Goal: Transaction & Acquisition: Purchase product/service

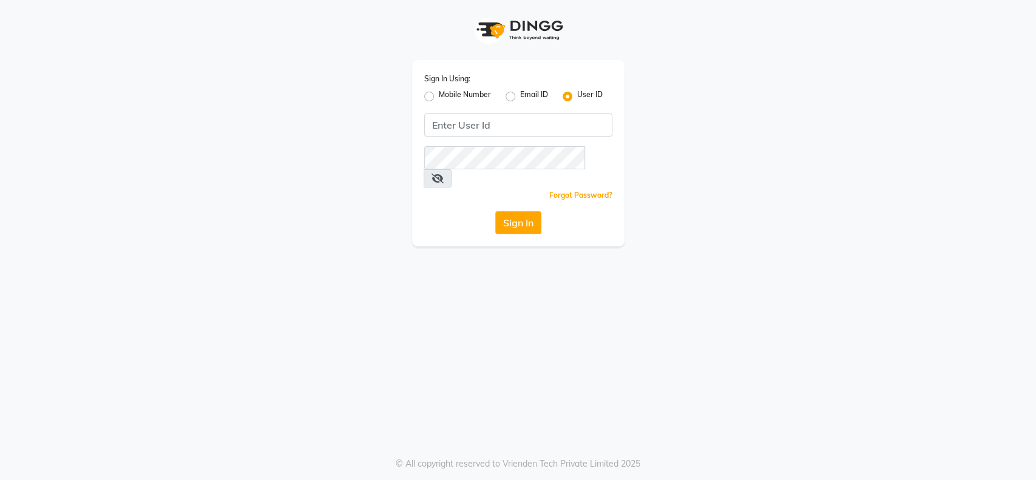
click at [520, 112] on div "Sign In Using: Mobile Number Email ID User ID Remember me Forgot Password? Sign…" at bounding box center [518, 153] width 212 height 186
click at [507, 119] on input "Username" at bounding box center [518, 125] width 188 height 23
type input "toni&guy"
click at [524, 291] on div "Sign In Using: Mobile Number Email ID User ID toni&guy Remember me Forgot Passw…" at bounding box center [518, 240] width 1036 height 480
click at [508, 211] on button "Sign In" at bounding box center [518, 222] width 46 height 23
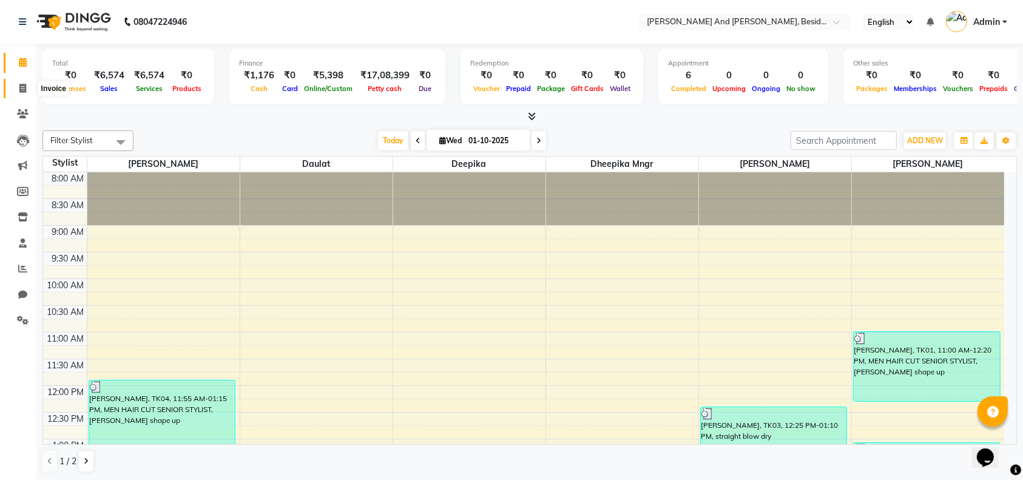
click at [21, 82] on span at bounding box center [22, 89] width 21 height 14
select select "service"
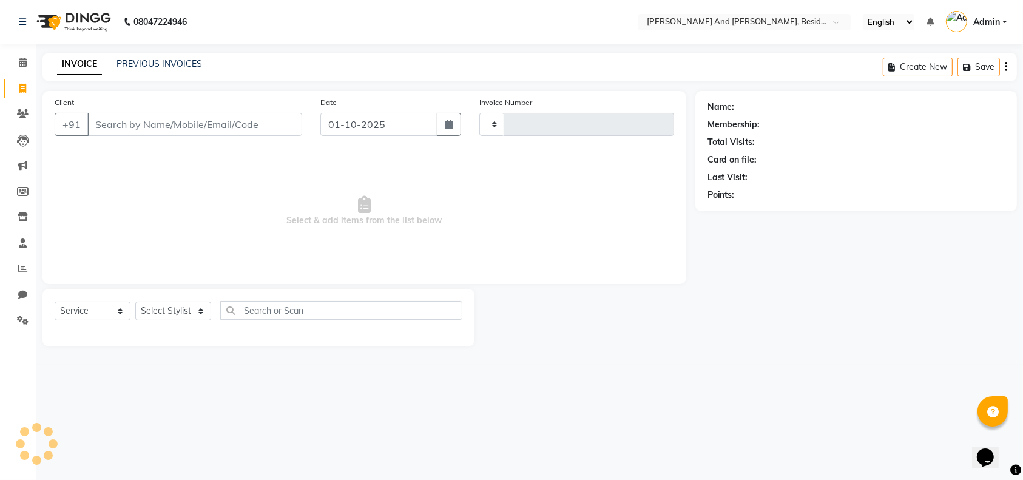
type input "1709"
select select "4907"
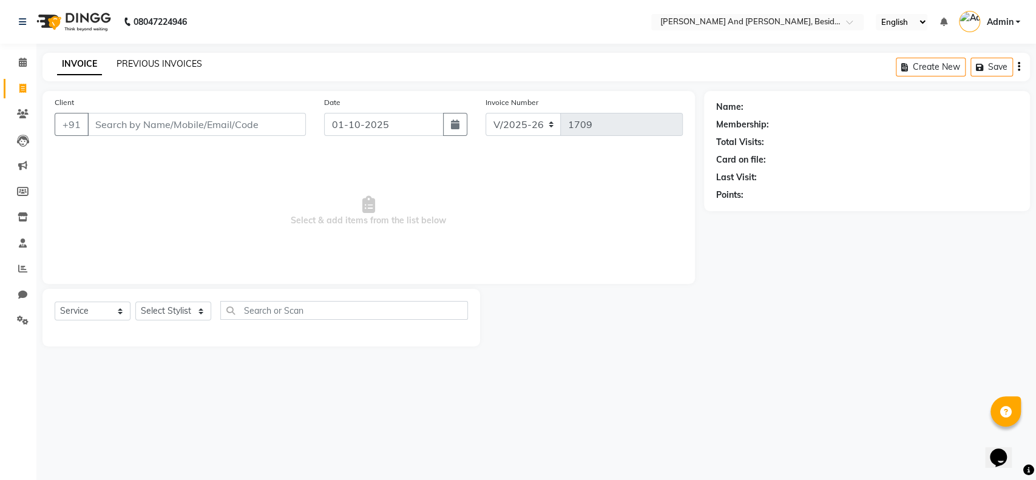
click at [154, 65] on link "PREVIOUS INVOICES" at bounding box center [160, 63] width 86 height 11
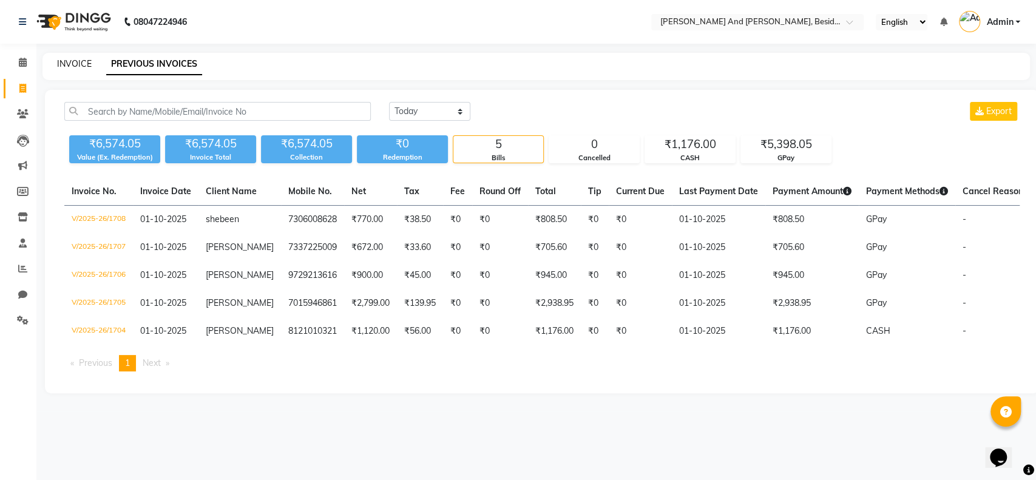
click at [76, 62] on link "INVOICE" at bounding box center [74, 63] width 35 height 11
select select "4907"
select select "service"
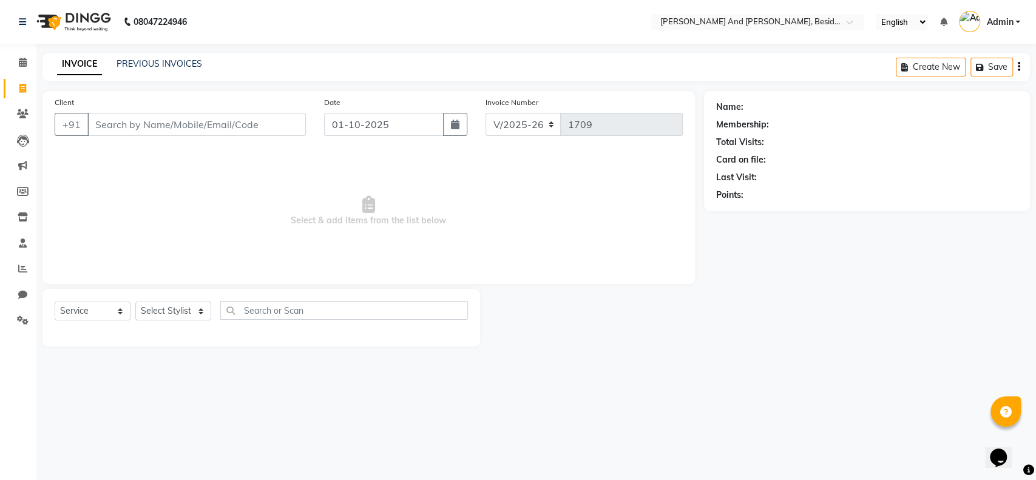
click at [132, 131] on input "Client" at bounding box center [196, 124] width 219 height 23
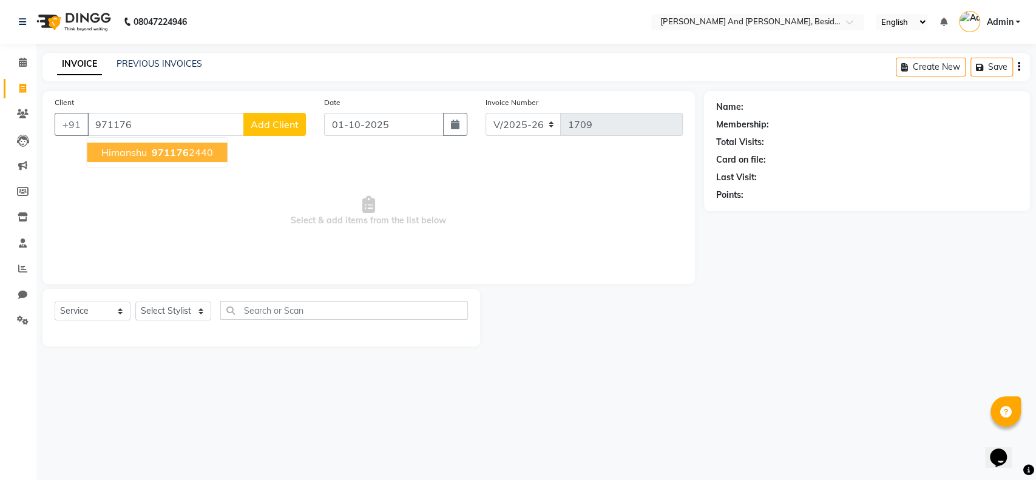
click at [129, 148] on span "Himanshu" at bounding box center [124, 152] width 46 height 12
type input "9711762440"
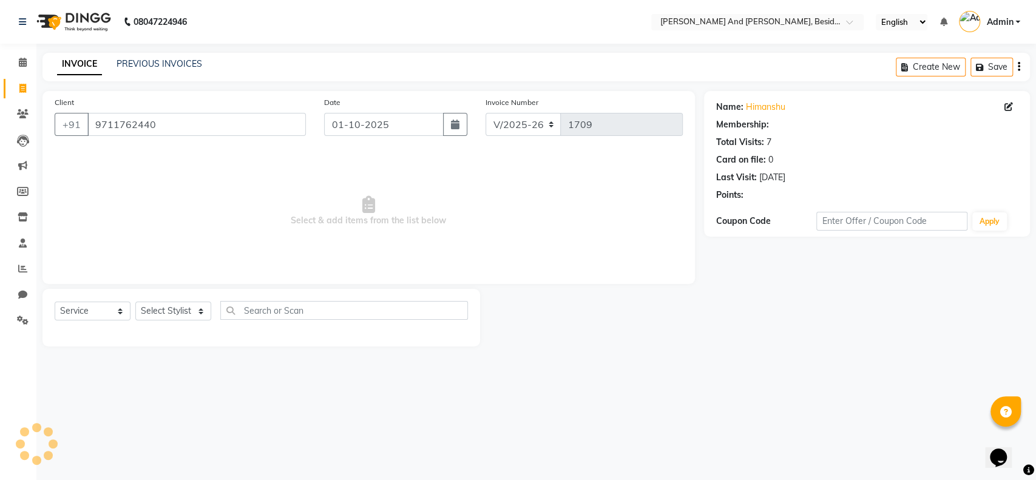
select select "1: Object"
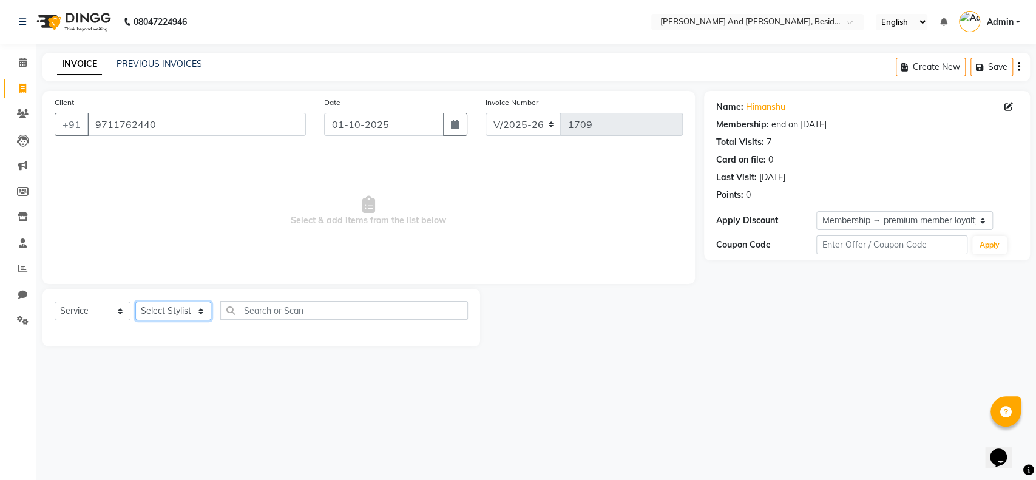
click at [197, 308] on select "Select Stylist Ali Daulat Deepika Dheepika mngr Rajveer Sanib Saifi Savej Shail…" at bounding box center [173, 311] width 76 height 19
select select "76440"
click at [135, 302] on select "Select Stylist Ali Daulat Deepika Dheepika mngr Rajveer Sanib Saifi Savej Shail…" at bounding box center [173, 311] width 76 height 19
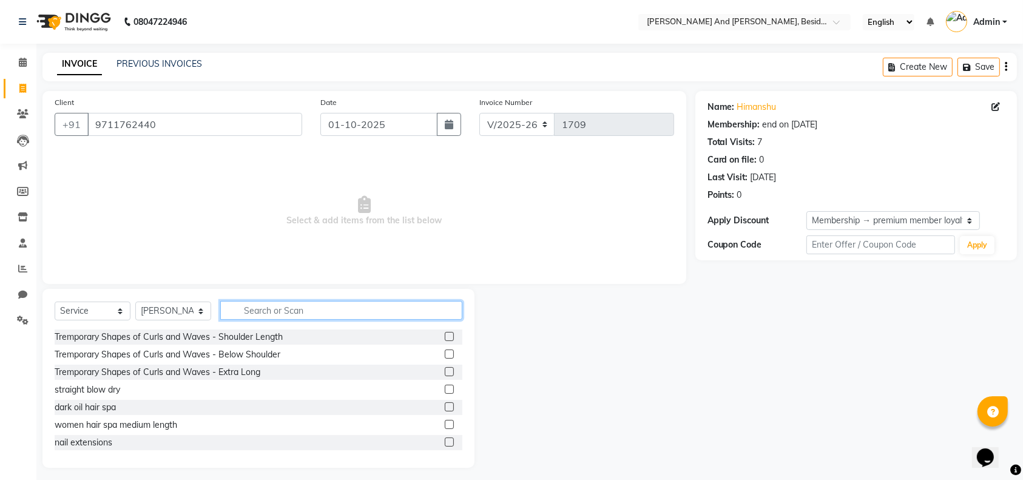
click at [277, 304] on input "text" at bounding box center [341, 310] width 242 height 19
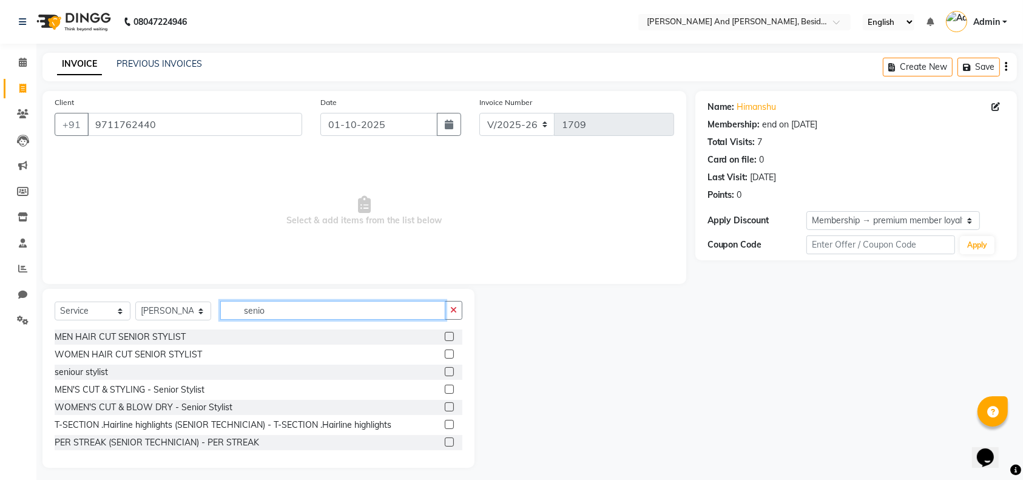
type input "senio"
click at [445, 336] on label at bounding box center [449, 336] width 9 height 9
click at [445, 336] on input "checkbox" at bounding box center [449, 337] width 8 height 8
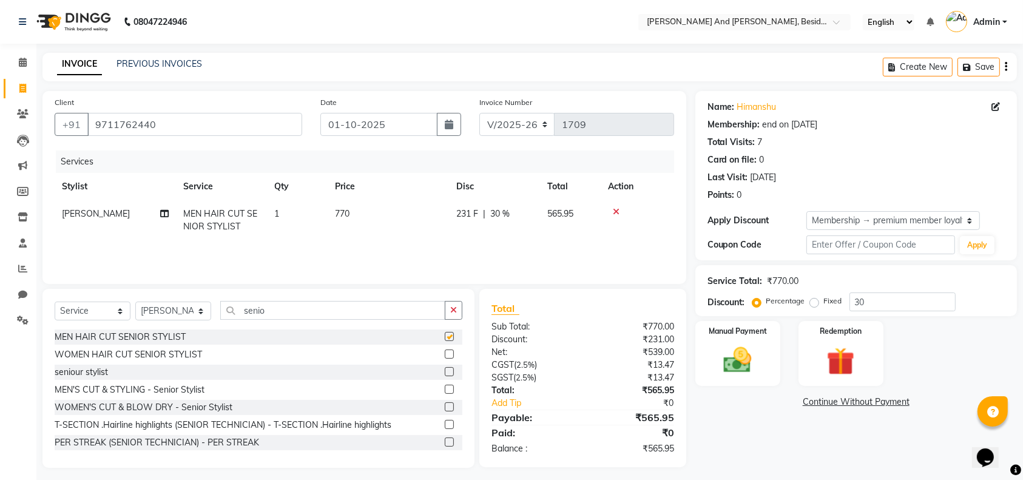
checkbox input "false"
click at [283, 308] on input "senio" at bounding box center [332, 310] width 225 height 19
type input "s"
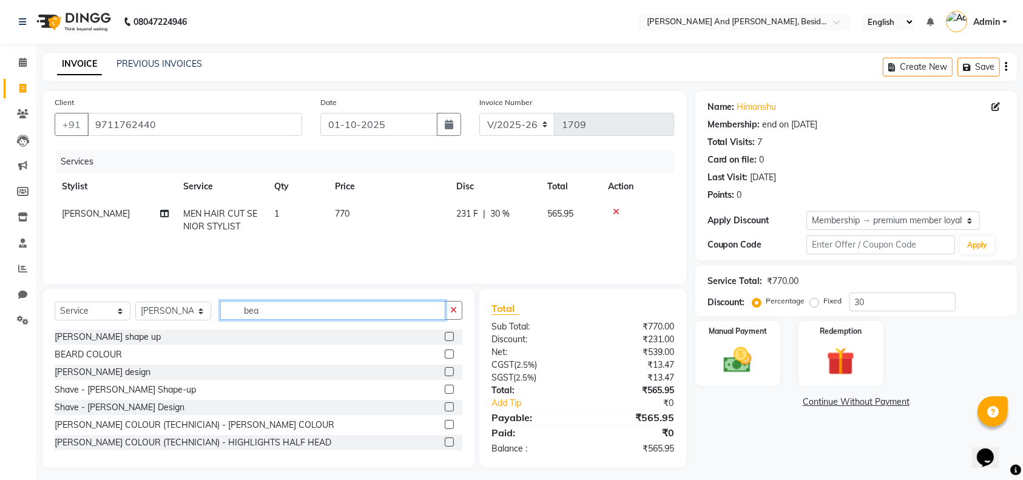
type input "bea"
click at [445, 339] on label at bounding box center [449, 336] width 9 height 9
click at [445, 339] on input "checkbox" at bounding box center [449, 337] width 8 height 8
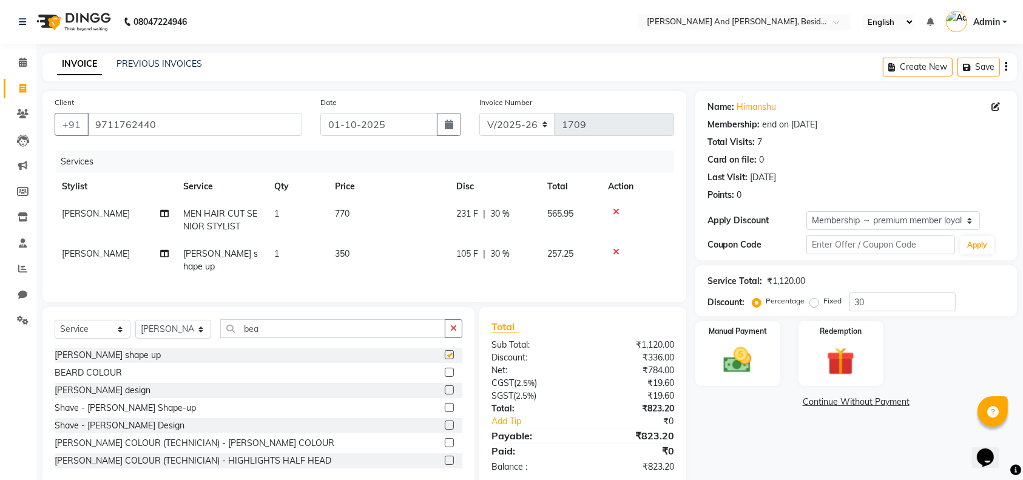
checkbox input "false"
click at [495, 218] on span "30 %" at bounding box center [499, 214] width 19 height 13
select select "76440"
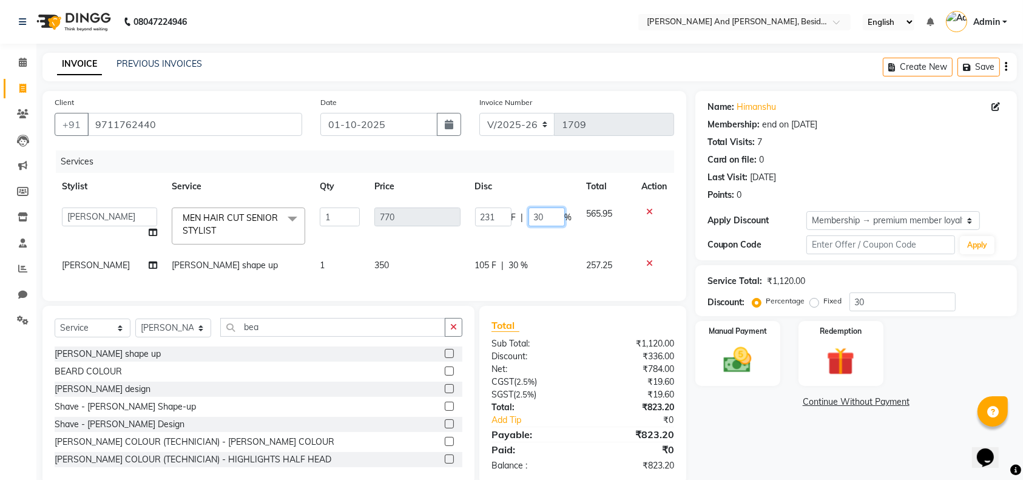
click at [549, 215] on input "30" at bounding box center [547, 217] width 36 height 19
type input "3"
type input "20"
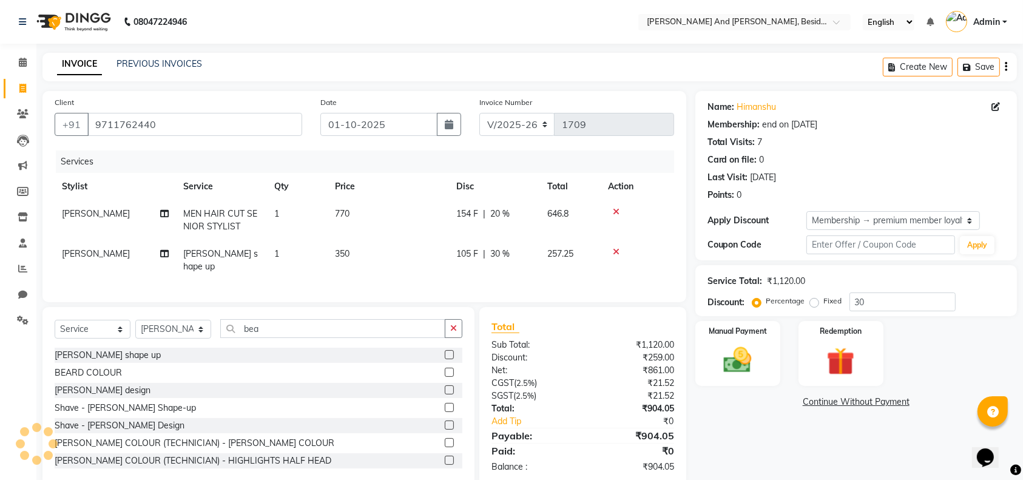
click at [529, 268] on div "Services Stylist Service Qty Price Disc Total Action Sanib Saifi MEN HAIR CUT S…" at bounding box center [365, 221] width 620 height 140
click at [503, 263] on td "105 F | 30 %" at bounding box center [494, 260] width 91 height 40
select select "76440"
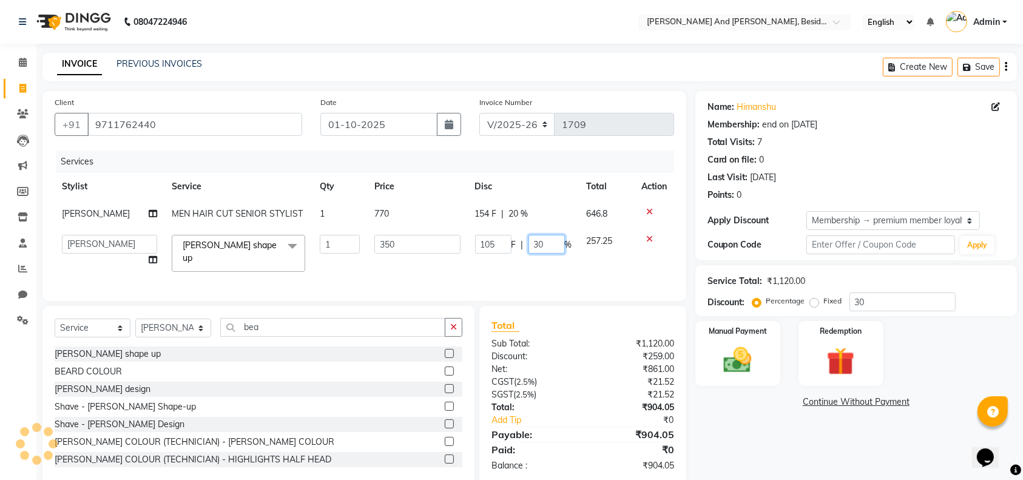
click at [548, 246] on input "30" at bounding box center [547, 244] width 36 height 19
type input "3"
type input "15"
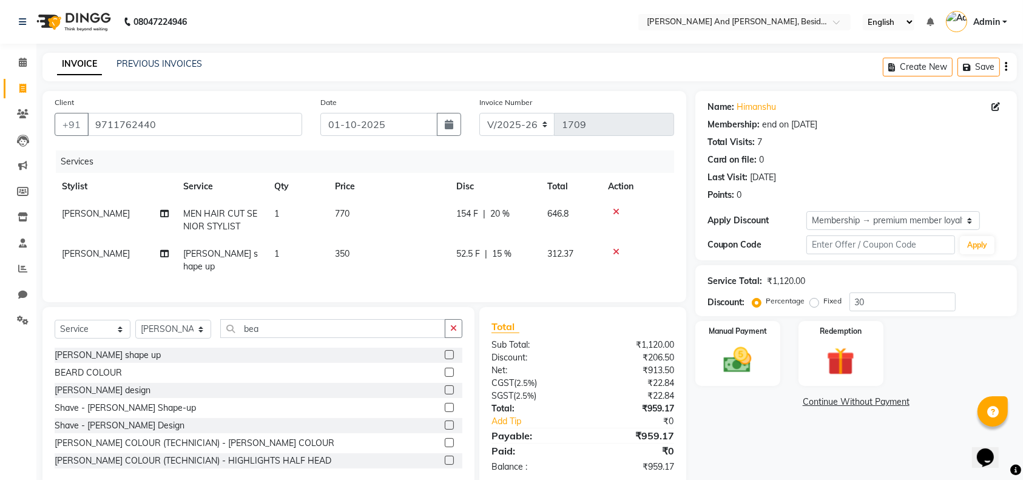
click at [770, 460] on div "Name: Himanshu Membership: end on 08-08-2026 Total Visits: 7 Card on file: 0 La…" at bounding box center [861, 288] width 331 height 395
click at [729, 363] on img at bounding box center [737, 360] width 47 height 33
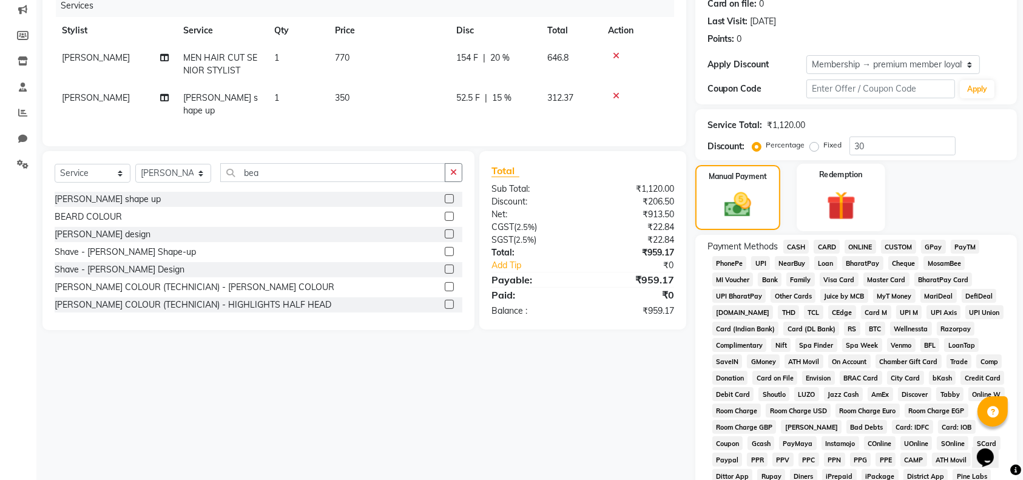
scroll to position [171, 0]
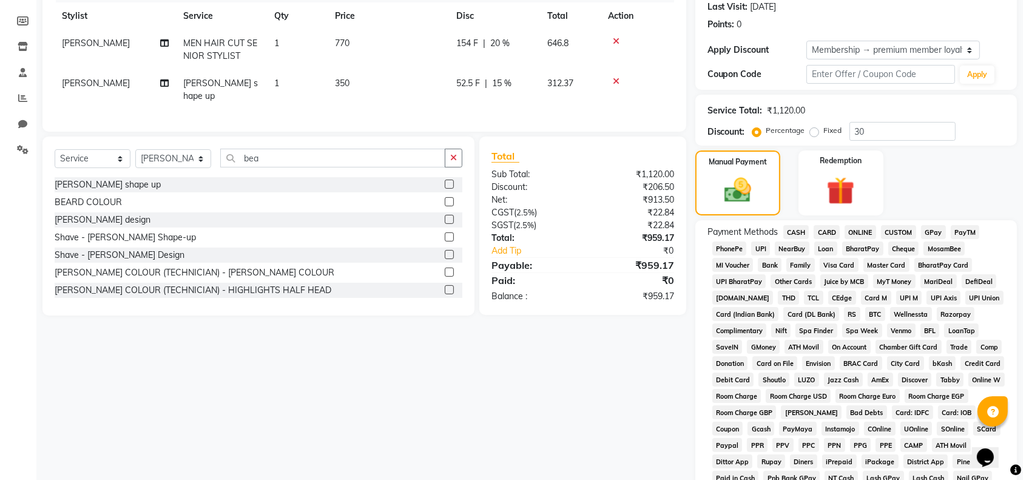
click at [934, 232] on span "GPay" at bounding box center [933, 232] width 25 height 14
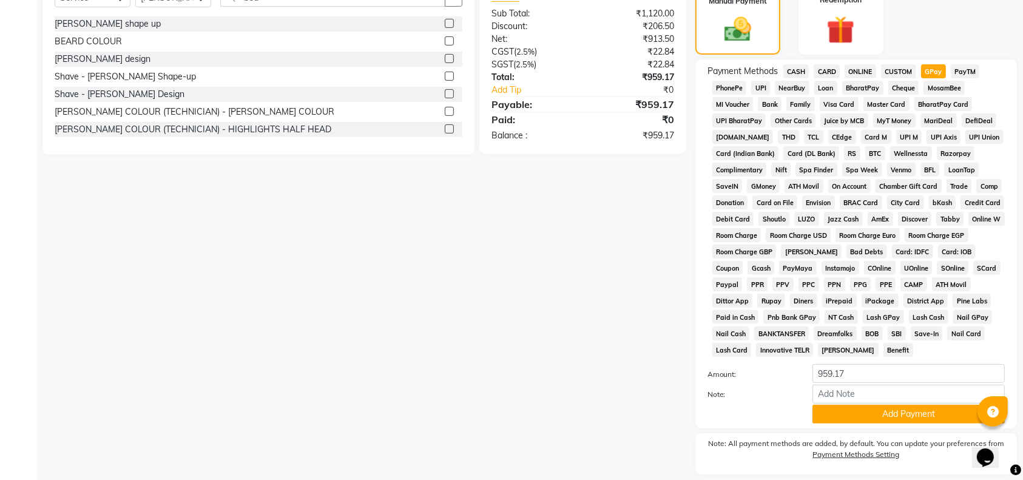
scroll to position [333, 0]
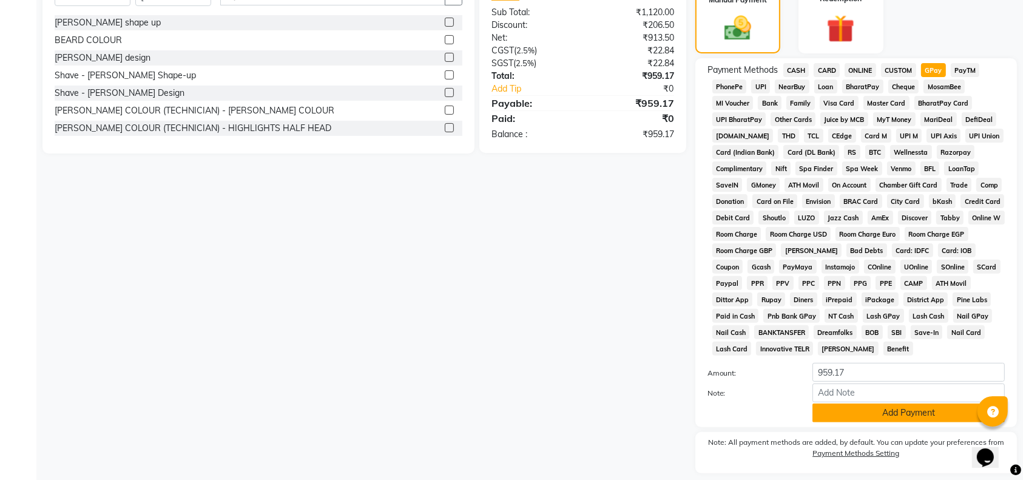
click at [889, 419] on button "Add Payment" at bounding box center [909, 413] width 192 height 19
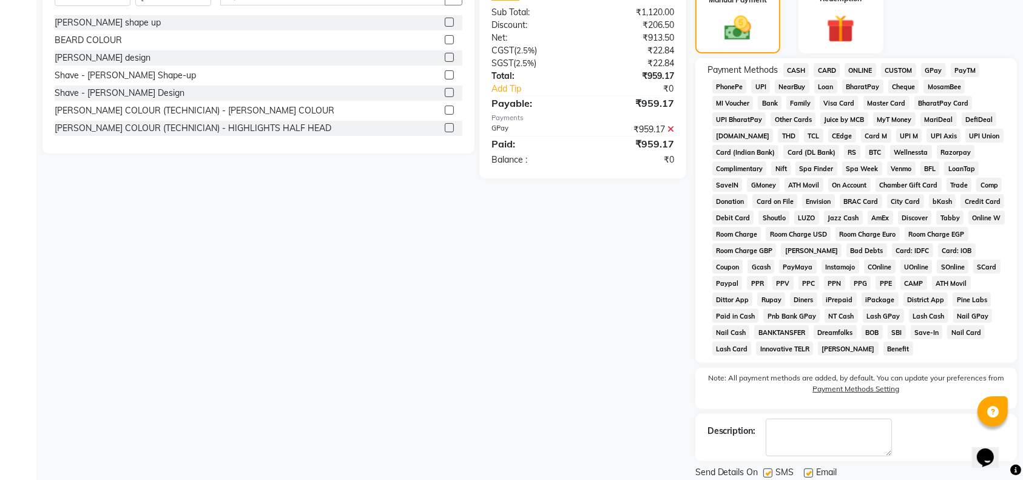
click at [90, 326] on div "Client +91 9711762440 Date 01-10-2025 Invoice Number V/2025 V/2025-26 1709 Serv…" at bounding box center [364, 130] width 662 height 744
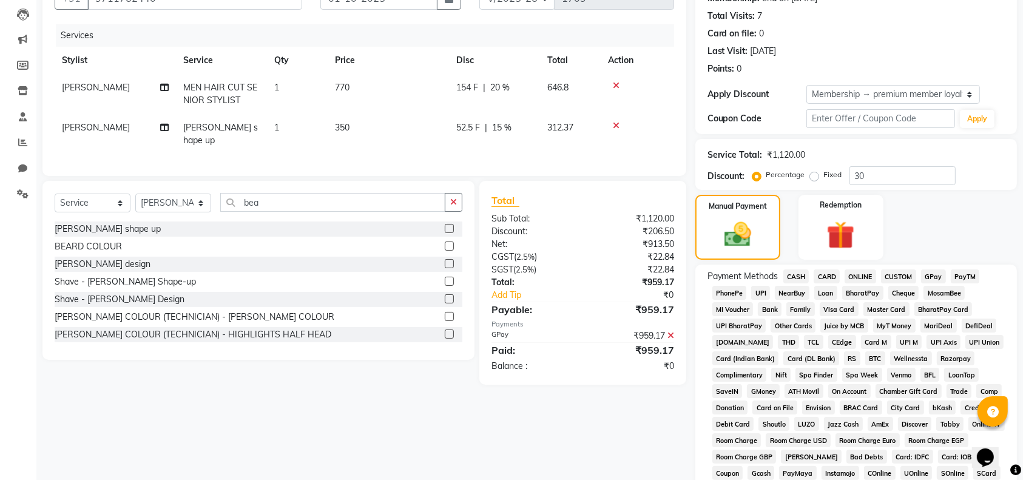
scroll to position [373, 0]
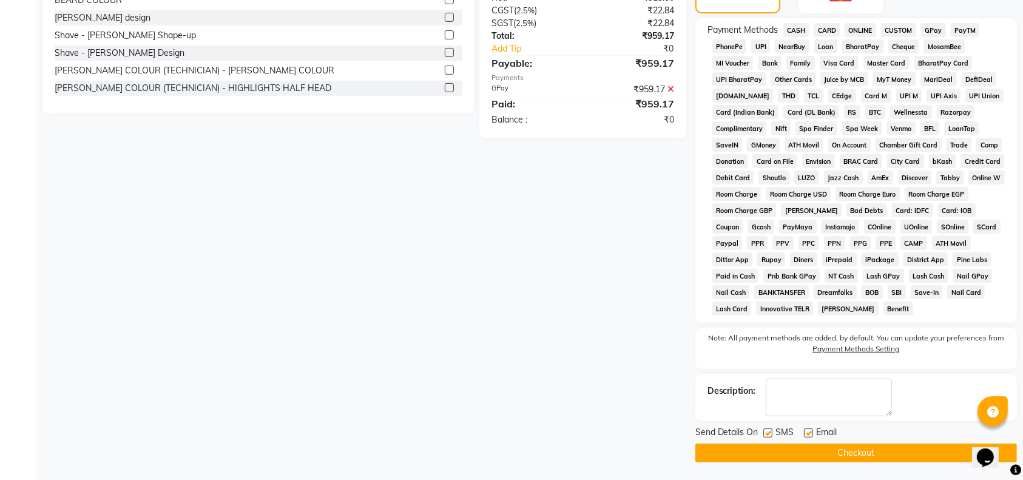
click at [776, 455] on button "Checkout" at bounding box center [857, 453] width 322 height 19
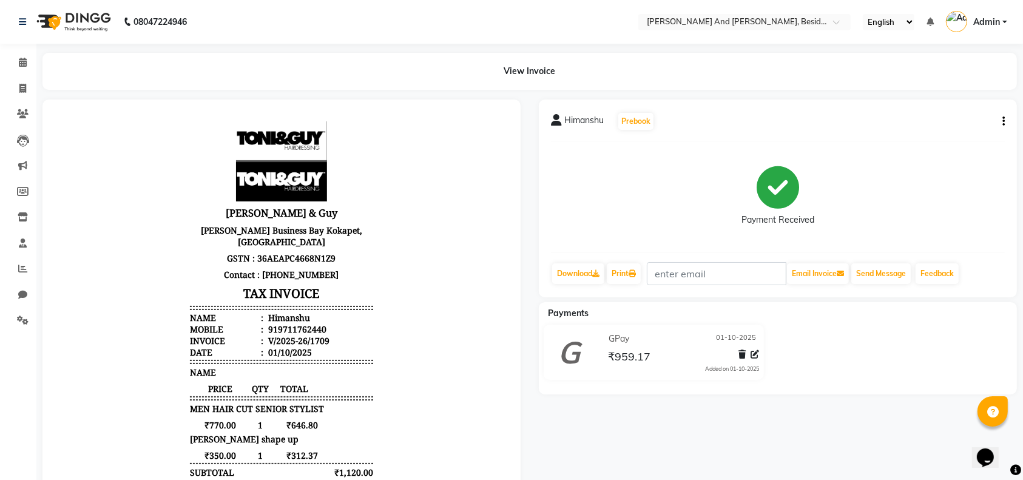
select select "service"
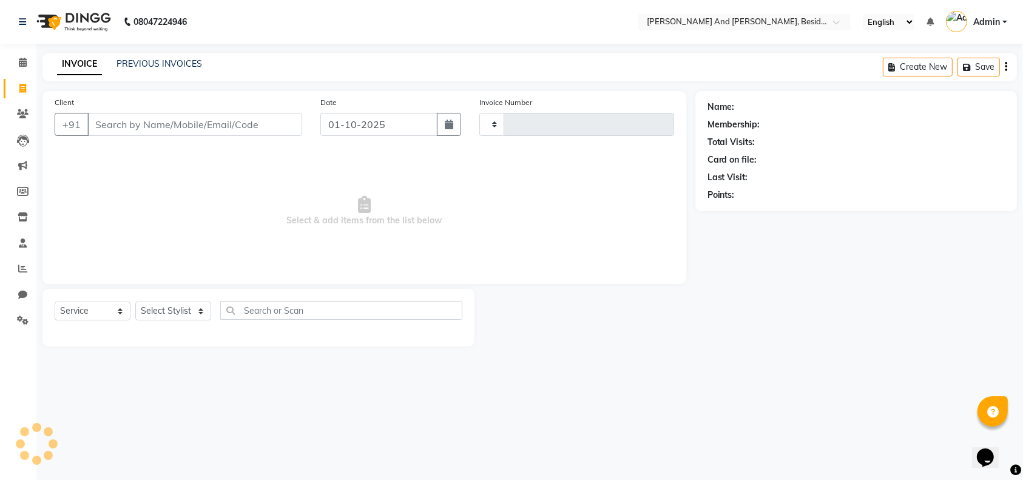
type input "1710"
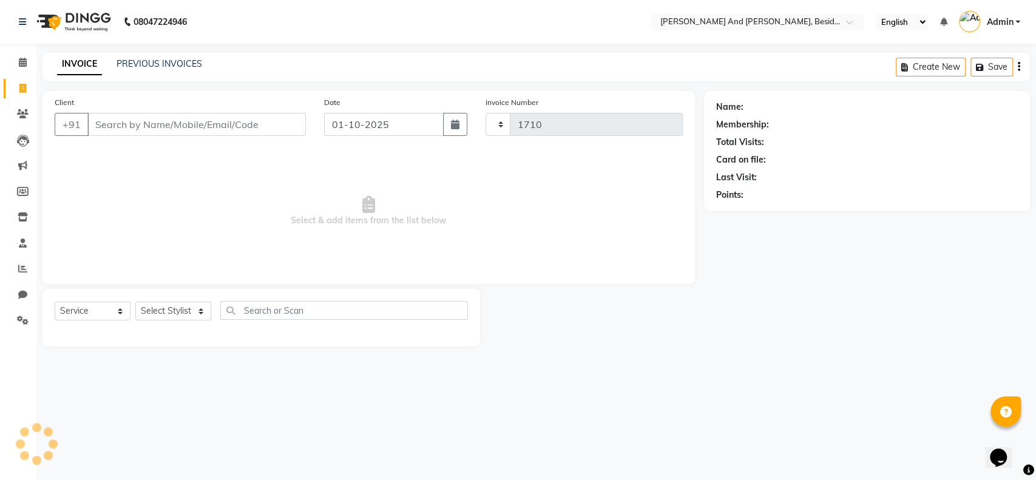
select select "4907"
click at [138, 66] on link "PREVIOUS INVOICES" at bounding box center [160, 63] width 86 height 11
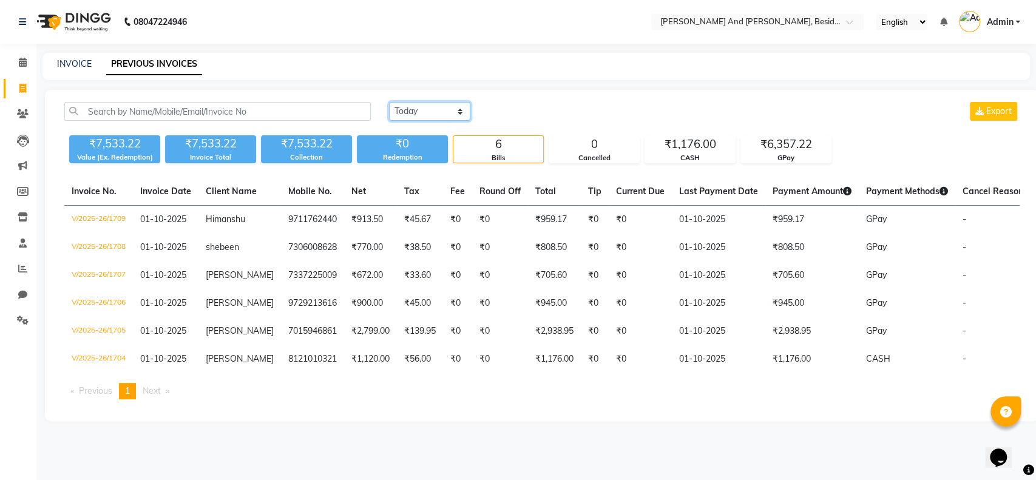
click at [453, 113] on select "Today Yesterday Custom Range" at bounding box center [429, 111] width 81 height 19
select select "range"
click at [389, 102] on select "Today Yesterday Custom Range" at bounding box center [429, 111] width 81 height 19
click at [515, 114] on input "01-10-2025" at bounding box center [528, 111] width 85 height 17
select select "10"
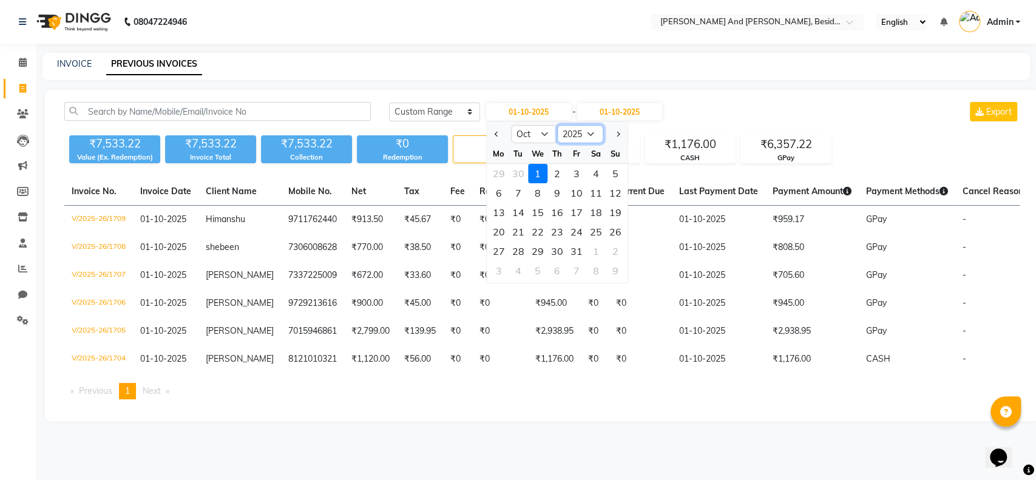
click at [588, 135] on select "2015 2016 2017 2018 2019 2020 2021 2022 2023 2024 2025 2026 2027 2028 2029 2030…" at bounding box center [580, 134] width 46 height 18
select select "2024"
click at [557, 125] on select "2015 2016 2017 2018 2019 2020 2021 2022 2023 2024 2025 2026 2027 2028 2029 2030…" at bounding box center [580, 134] width 46 height 18
click at [635, 115] on input "01-10-2025" at bounding box center [619, 111] width 85 height 17
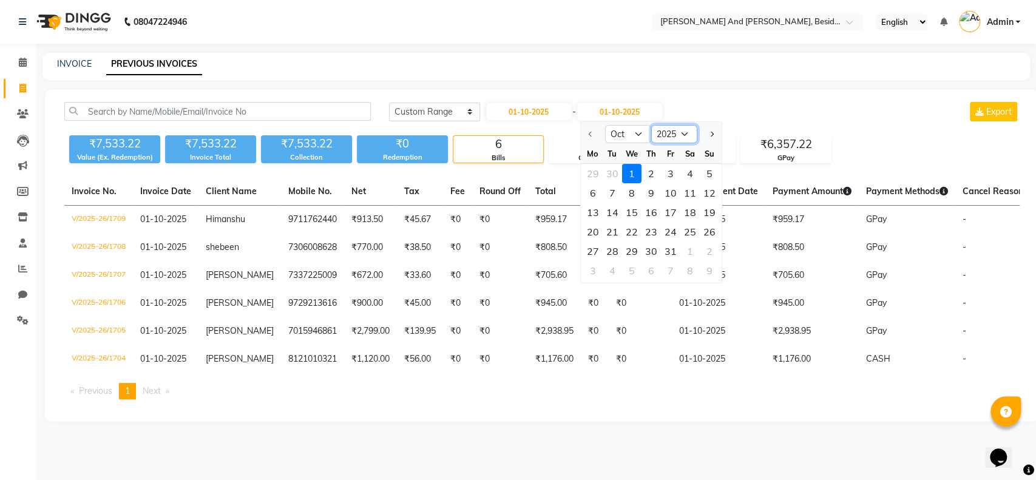
click at [684, 131] on select "2025 2026 2027 2028 2029 2030 2031 2032 2033 2034 2035" at bounding box center [674, 134] width 46 height 18
drag, startPoint x: 691, startPoint y: 95, endPoint x: 714, endPoint y: 132, distance: 44.5
click at [714, 132] on div "Today Yesterday Custom Range 01-10-2025 - 01-10-2025 Oct Nov Dec 2025 2026 2027…" at bounding box center [542, 255] width 994 height 331
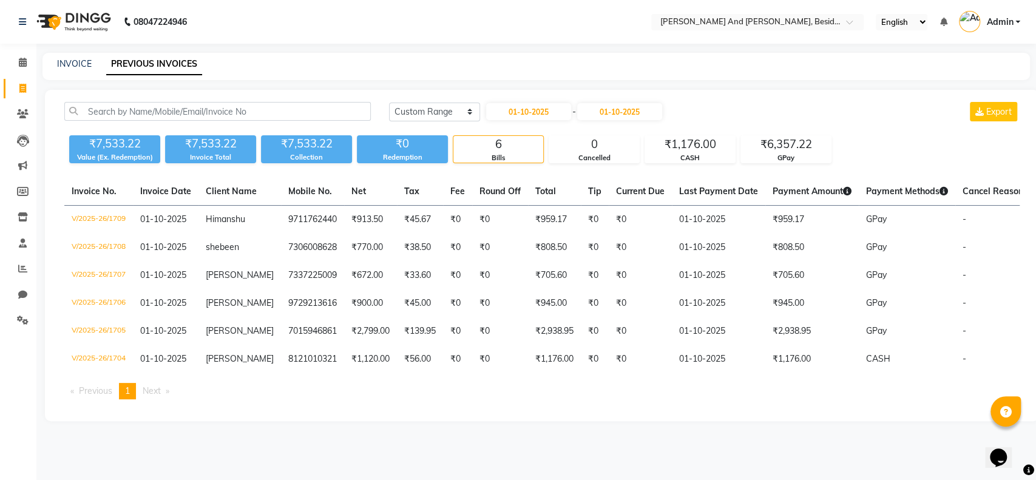
click at [714, 132] on div "₹7,533.22 Value (Ex. Redemption) ₹7,533.22 Invoice Total ₹7,533.22 Collection ₹…" at bounding box center [541, 147] width 955 height 33
click at [641, 114] on input "01-10-2025" at bounding box center [619, 111] width 85 height 17
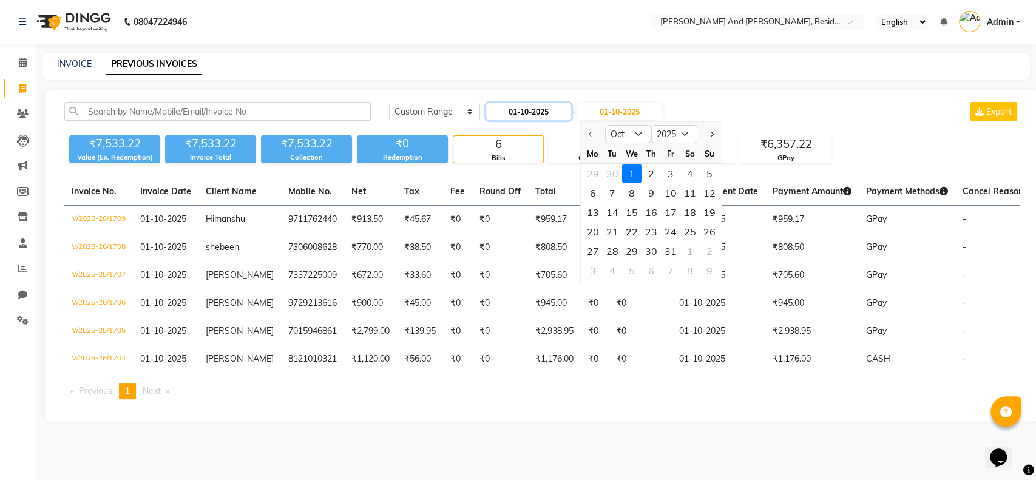
click at [542, 114] on input "01-10-2025" at bounding box center [528, 111] width 85 height 17
select select "10"
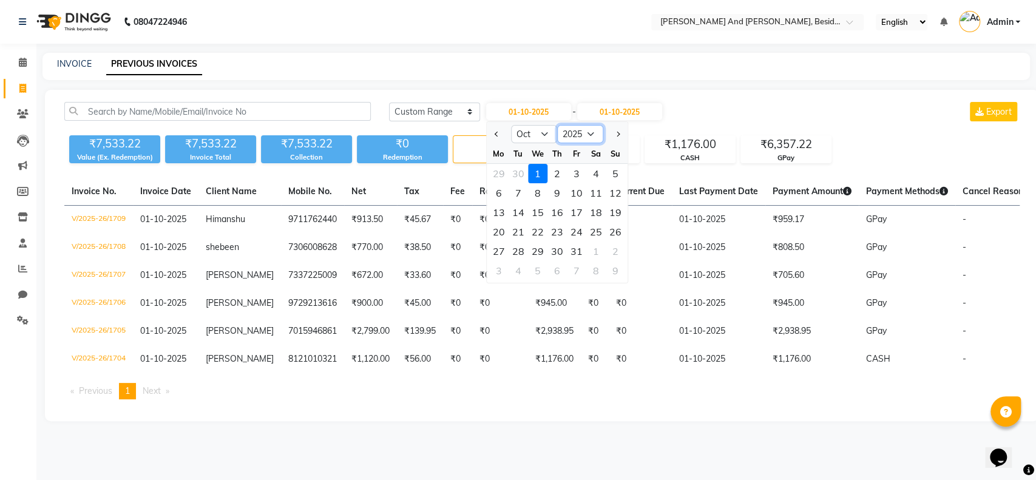
click at [588, 136] on select "2015 2016 2017 2018 2019 2020 2021 2022 2023 2024 2025 2026 2027 2028 2029 2030…" at bounding box center [580, 134] width 46 height 18
select select "2024"
click at [557, 125] on select "2015 2016 2017 2018 2019 2020 2021 2022 2023 2024 2025 2026 2027 2028 2029 2030…" at bounding box center [580, 134] width 46 height 18
click at [617, 129] on button "Next month" at bounding box center [617, 133] width 10 height 19
click at [501, 130] on button "Previous month" at bounding box center [497, 133] width 10 height 19
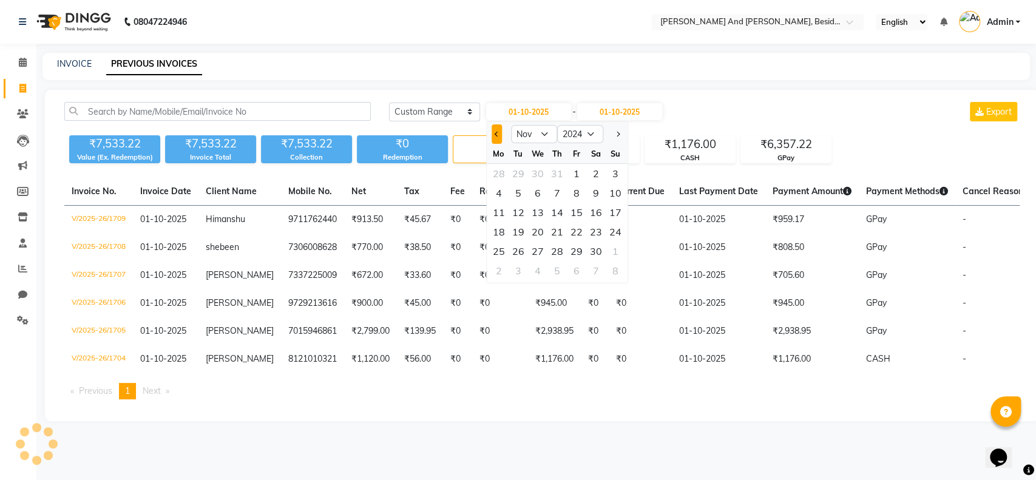
select select "10"
click at [578, 133] on select "2014 2015 2016 2017 2018 2019 2020 2021 2022 2023 2024 2025 2026 2027 2028 2029…" at bounding box center [580, 134] width 46 height 18
click at [557, 110] on input "01-10-2025" at bounding box center [528, 111] width 85 height 17
type input "01-10-2024"
click at [653, 109] on input "01-10-2025" at bounding box center [619, 111] width 85 height 17
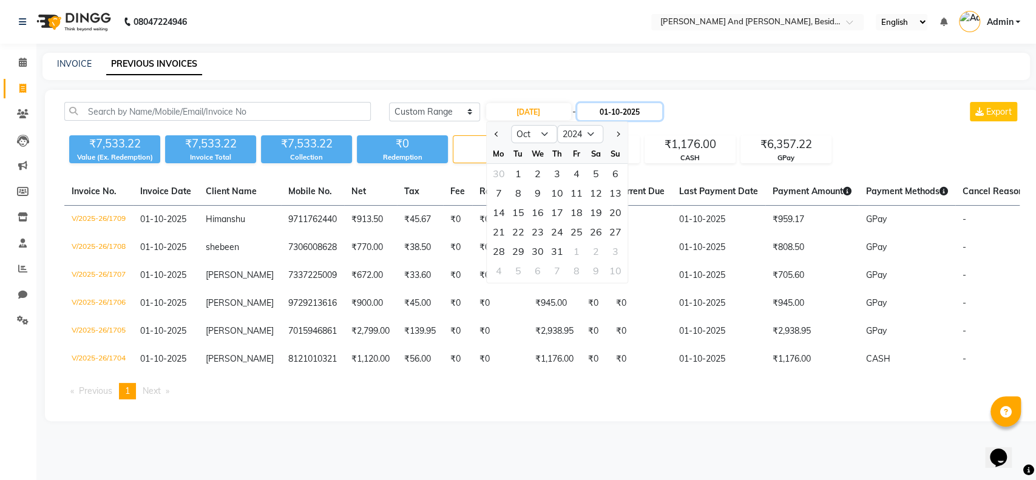
select select "10"
select select "2025"
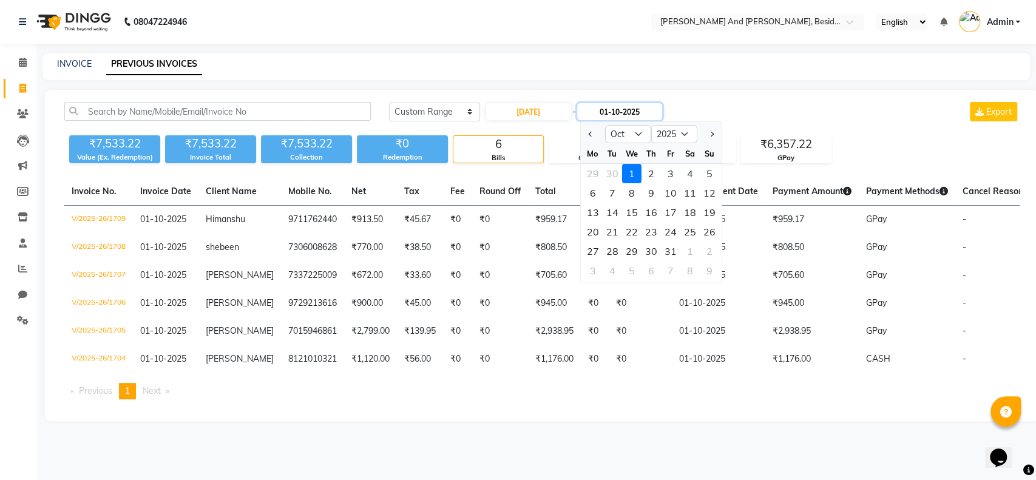
click at [653, 109] on input "01-10-2025" at bounding box center [619, 111] width 85 height 17
type input "01-10-2024"
click at [760, 92] on div "Today Yesterday Custom Range 01-10-2024 - 01-10-2024 Jan Feb Mar Apr May Jun Ju…" at bounding box center [542, 255] width 994 height 331
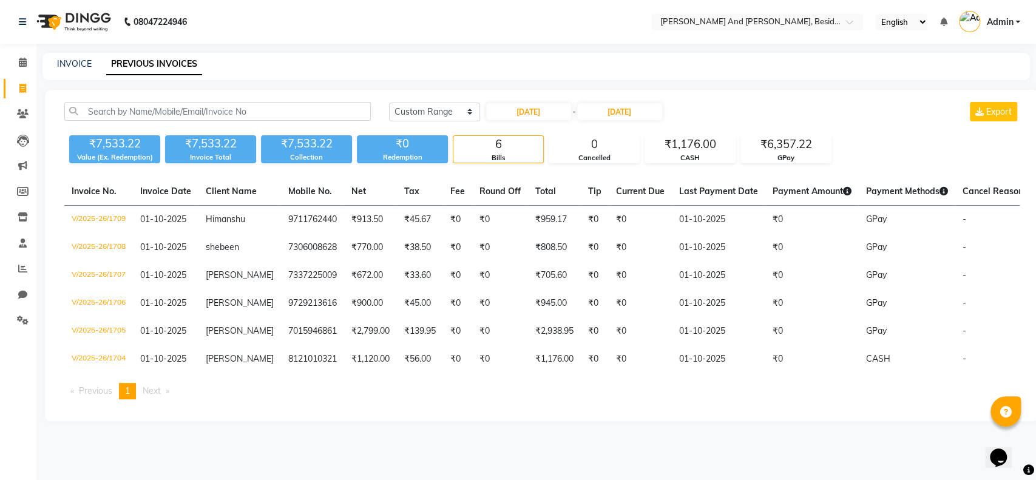
click at [728, 399] on ul "Previous page 1 / 1 You're on page 1 Next page" at bounding box center [541, 391] width 955 height 16
click at [606, 421] on div "Today Yesterday Custom Range 01-10-2024 - 01-10-2024 Export ₹7,533.22 Value (Ex…" at bounding box center [542, 255] width 994 height 331
click at [68, 70] on div "INVOICE PREVIOUS INVOICES" at bounding box center [536, 66] width 988 height 27
click at [80, 55] on div "INVOICE PREVIOUS INVOICES" at bounding box center [536, 66] width 988 height 27
click at [64, 68] on link "INVOICE" at bounding box center [74, 63] width 35 height 11
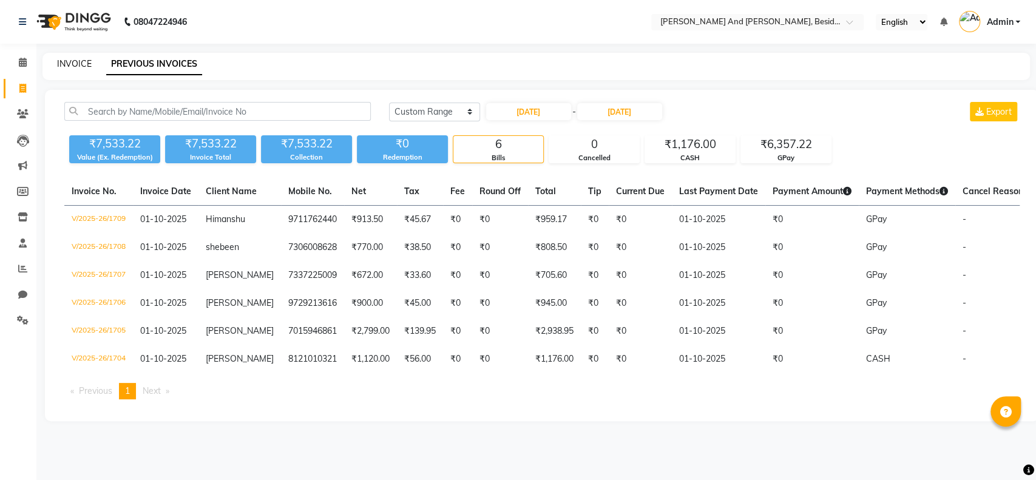
select select "service"
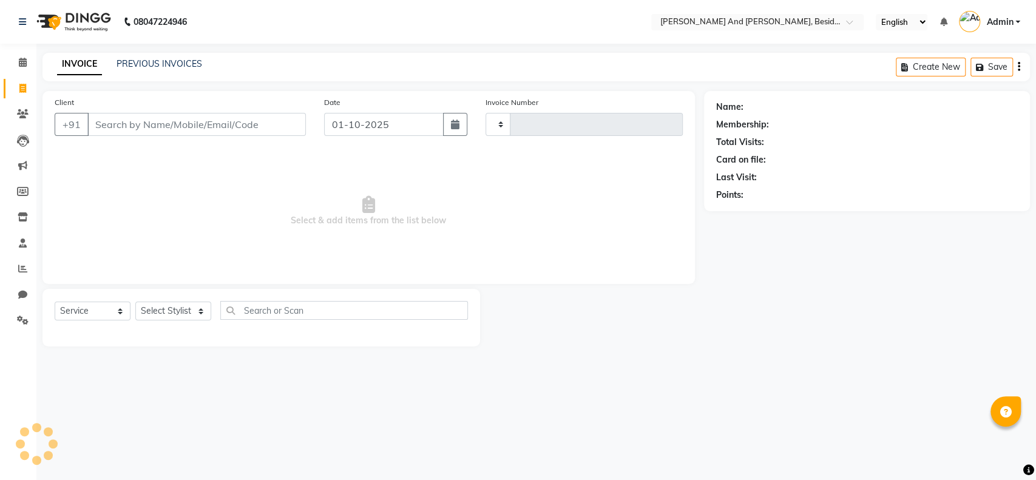
type input "1710"
select select "4907"
drag, startPoint x: 126, startPoint y: 111, endPoint x: 121, endPoint y: 123, distance: 13.3
click at [121, 123] on div "Client +91" at bounding box center [181, 121] width 270 height 50
click at [121, 123] on input "Client" at bounding box center [196, 124] width 219 height 23
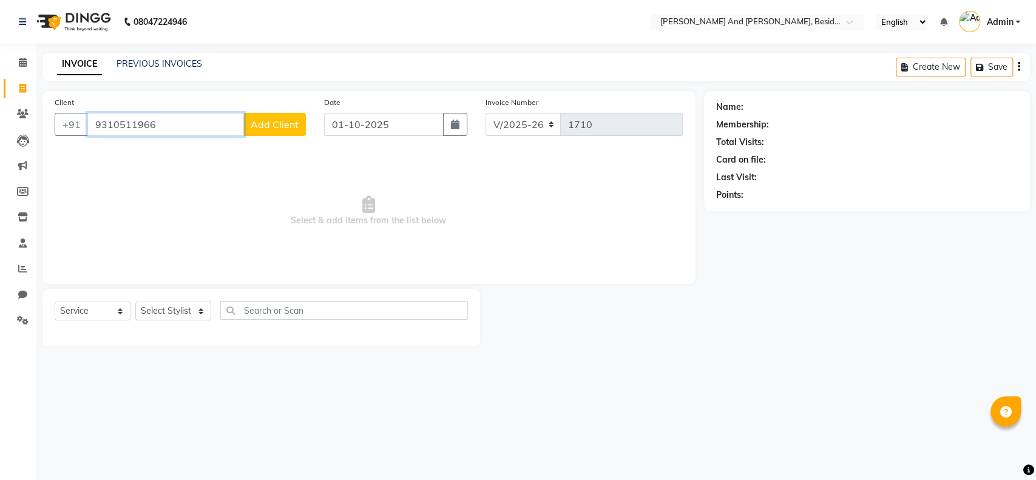
type input "9310511966"
click at [279, 120] on span "Add Client" at bounding box center [275, 124] width 48 height 12
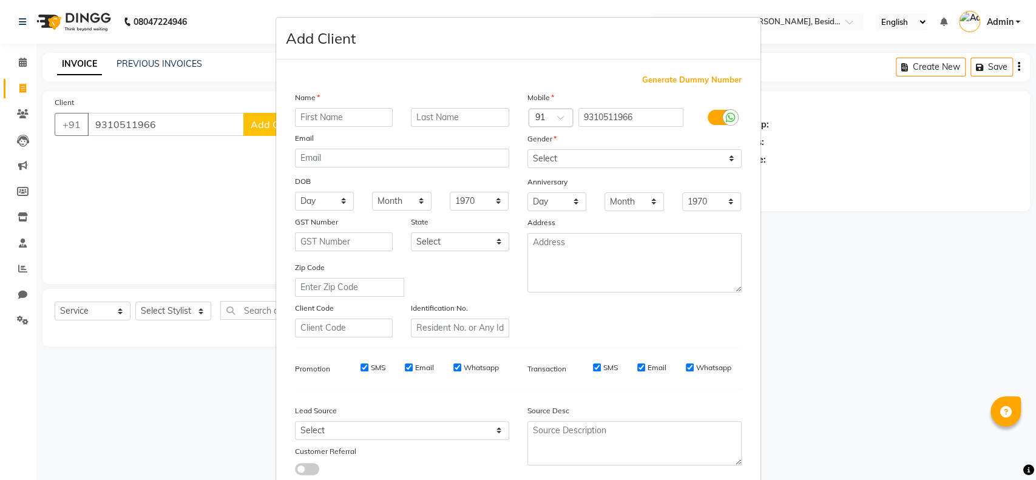
click at [305, 115] on input "text" at bounding box center [344, 117] width 98 height 19
type input "Reethu"
click at [557, 160] on select "Select Male Female Other Prefer Not To Say" at bounding box center [635, 158] width 214 height 19
select select "female"
click at [528, 149] on select "Select Male Female Other Prefer Not To Say" at bounding box center [635, 158] width 214 height 19
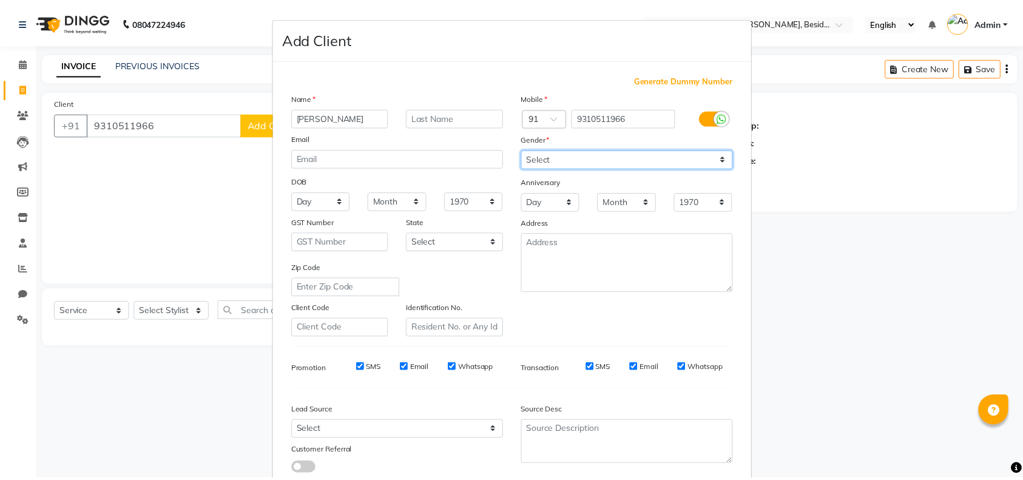
scroll to position [78, 0]
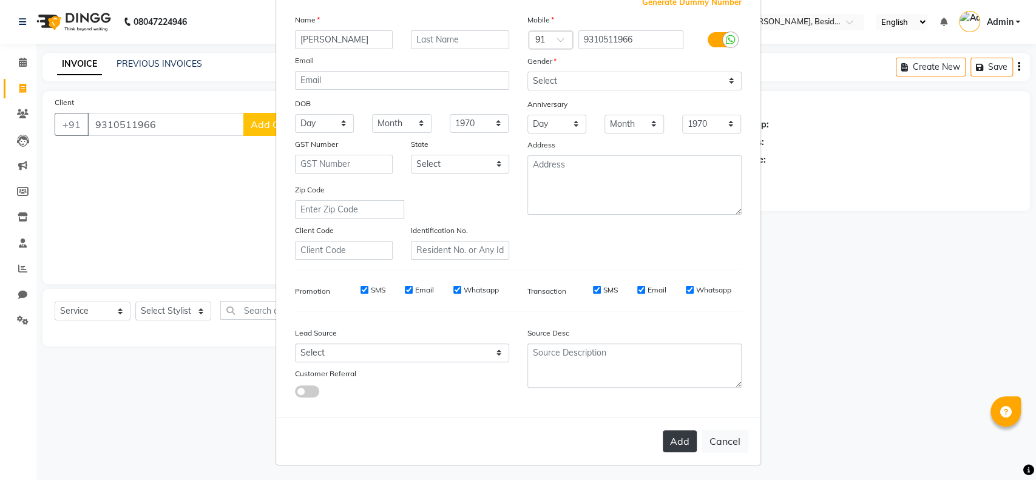
click at [673, 440] on button "Add" at bounding box center [680, 441] width 34 height 22
select select
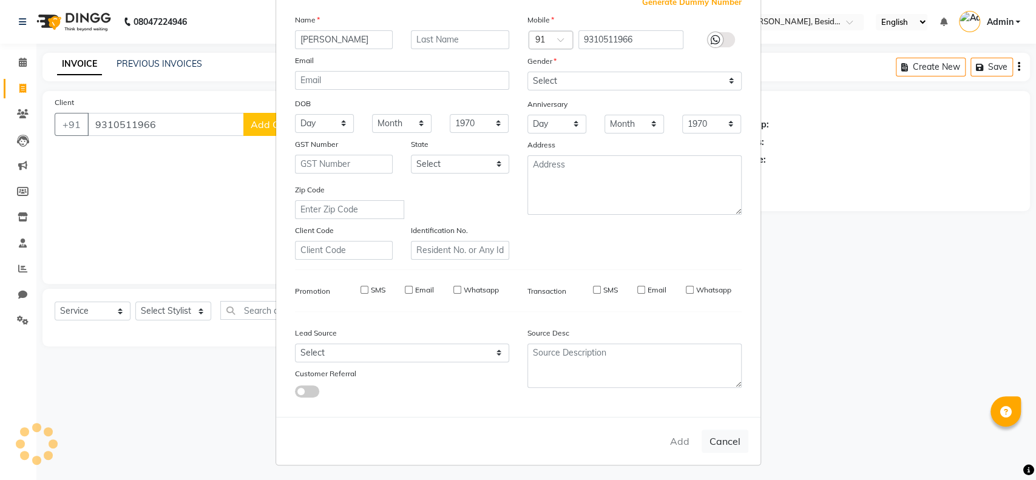
select select
checkbox input "false"
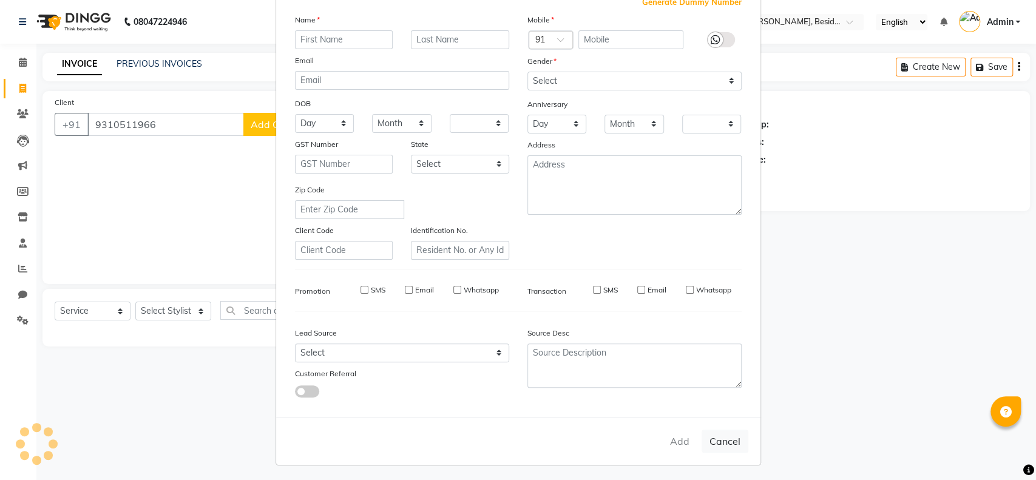
checkbox input "false"
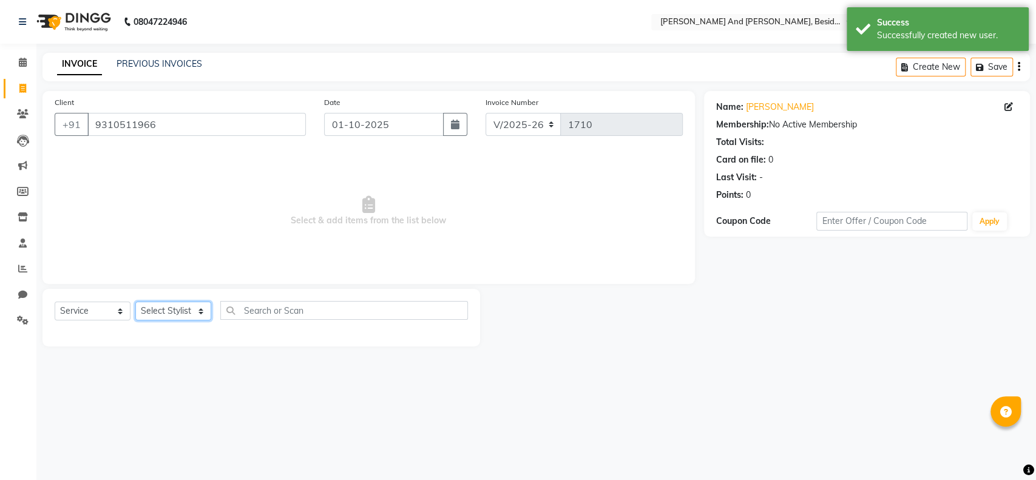
click at [193, 311] on select "Select Stylist Ali Daulat Deepika Dheepika mngr Rajveer Sanib Saifi Savej Shail…" at bounding box center [173, 311] width 76 height 19
select select "86129"
click at [135, 302] on select "Select Stylist Ali Daulat Deepika Dheepika mngr Rajveer Sanib Saifi Savej Shail…" at bounding box center [173, 311] width 76 height 19
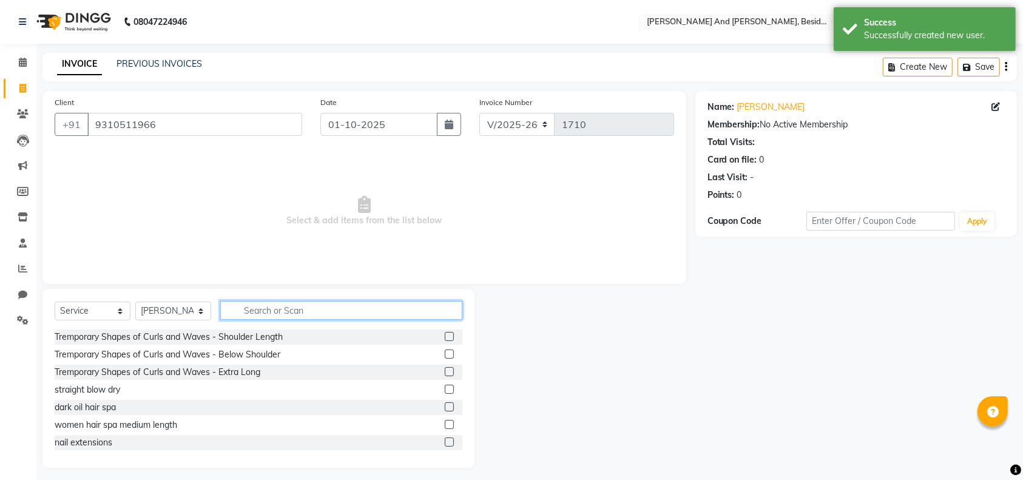
click at [263, 305] on input "text" at bounding box center [341, 310] width 242 height 19
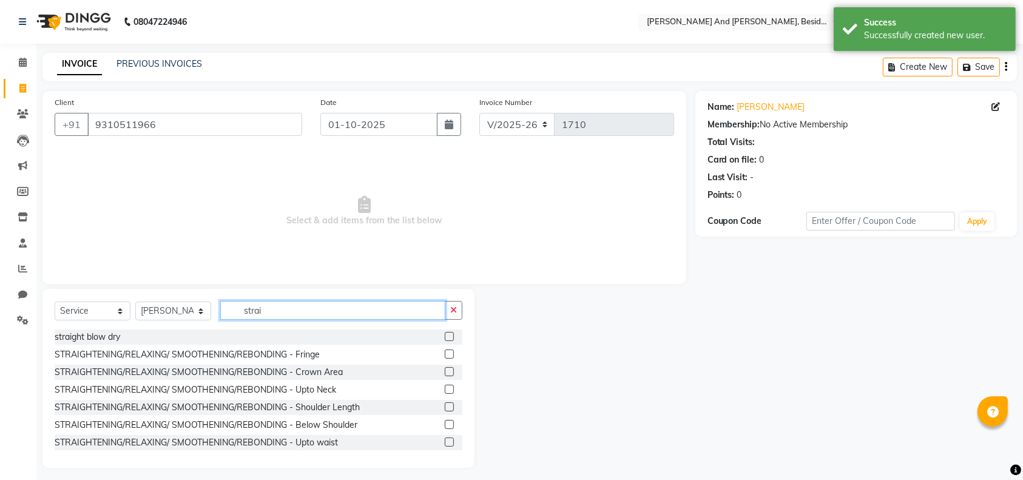
type input "strai"
click at [445, 336] on label at bounding box center [449, 336] width 9 height 9
click at [445, 336] on input "checkbox" at bounding box center [449, 337] width 8 height 8
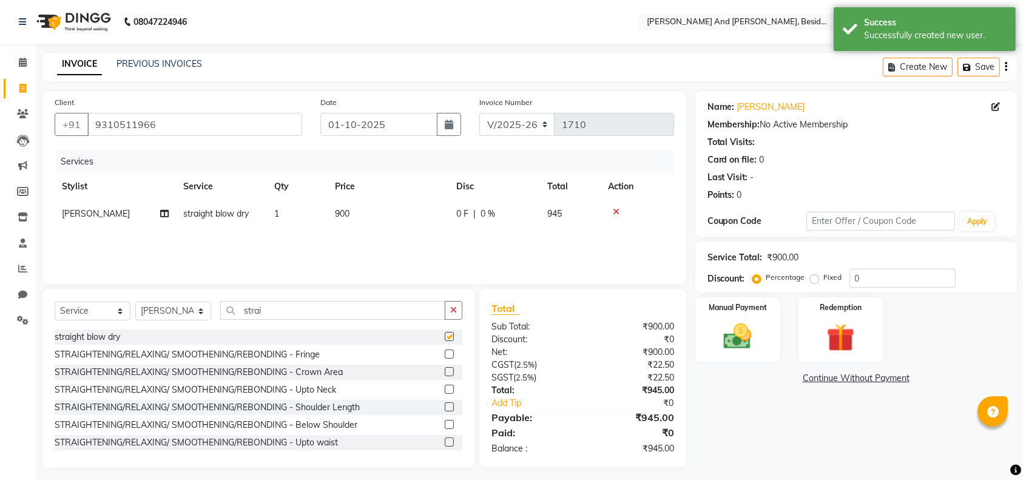
checkbox input "false"
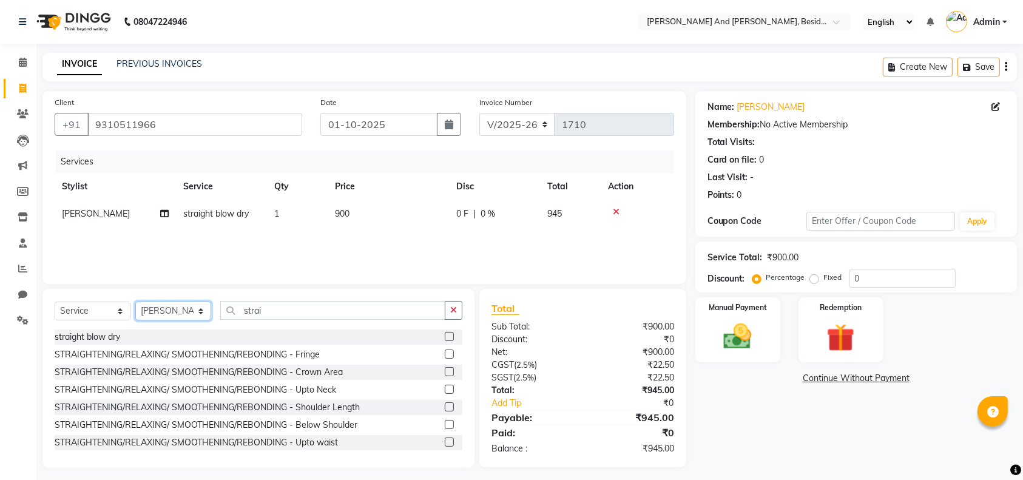
click at [199, 308] on select "Select Stylist Ali Daulat Deepika Dheepika mngr Rajveer Sanib Saifi Savej Shail…" at bounding box center [173, 311] width 76 height 19
select select "86139"
click at [135, 302] on select "Select Stylist Ali Daulat Deepika Dheepika mngr Rajveer Sanib Saifi Savej Shail…" at bounding box center [173, 311] width 76 height 19
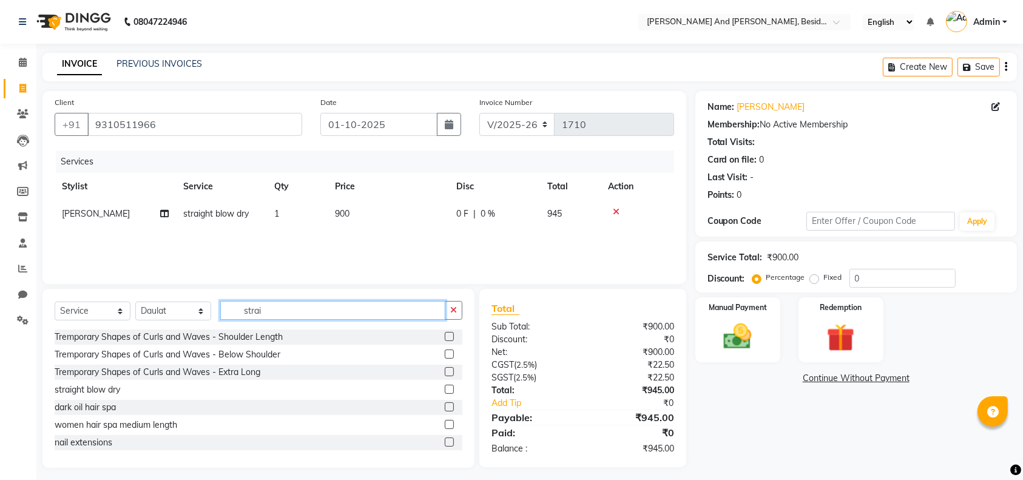
click at [282, 318] on input "strai" at bounding box center [332, 310] width 225 height 19
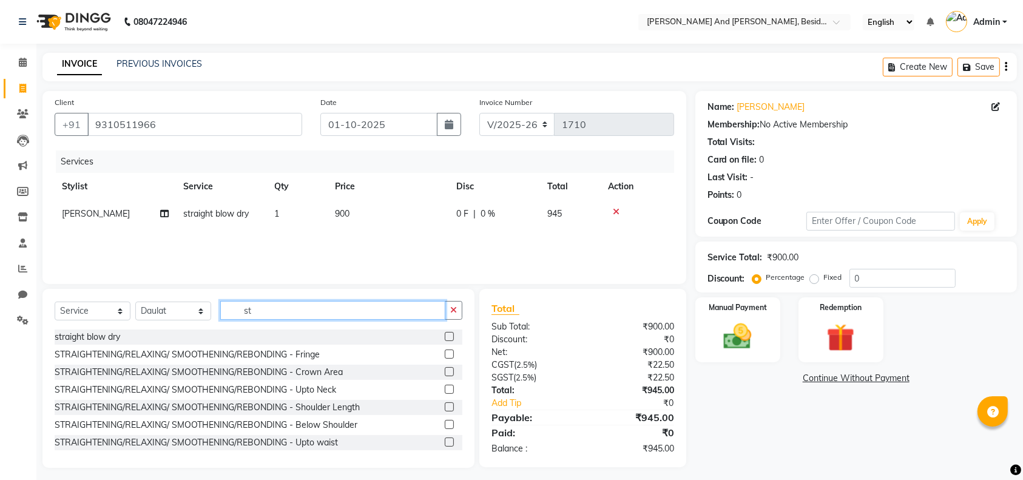
type input "s"
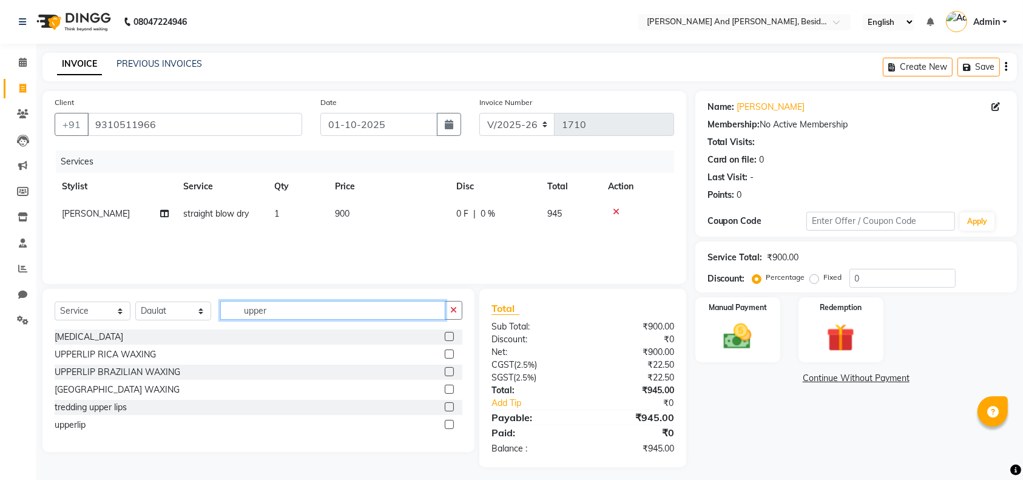
type input "upper"
click at [451, 425] on label at bounding box center [449, 424] width 9 height 9
click at [451, 425] on input "checkbox" at bounding box center [449, 425] width 8 height 8
click at [615, 239] on icon at bounding box center [616, 239] width 7 height 8
click at [447, 424] on label at bounding box center [449, 424] width 9 height 9
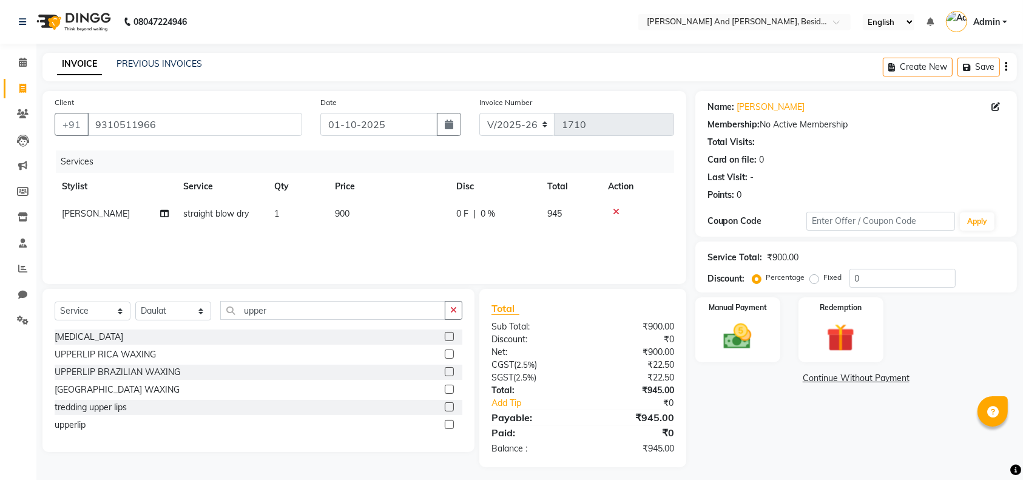
click at [447, 424] on input "checkbox" at bounding box center [449, 425] width 8 height 8
checkbox input "false"
click at [452, 410] on label at bounding box center [449, 406] width 9 height 9
click at [452, 410] on input "checkbox" at bounding box center [449, 408] width 8 height 8
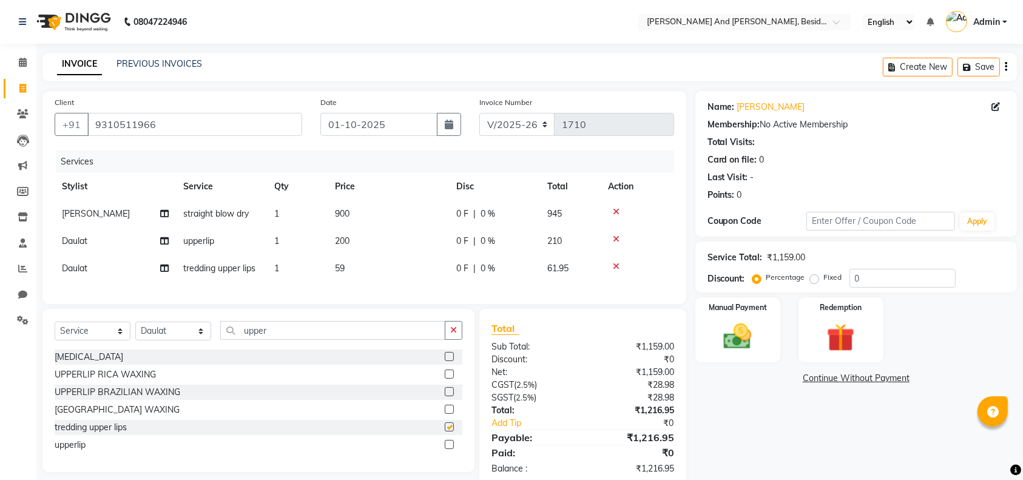
checkbox input "false"
click at [616, 240] on icon at bounding box center [616, 239] width 7 height 8
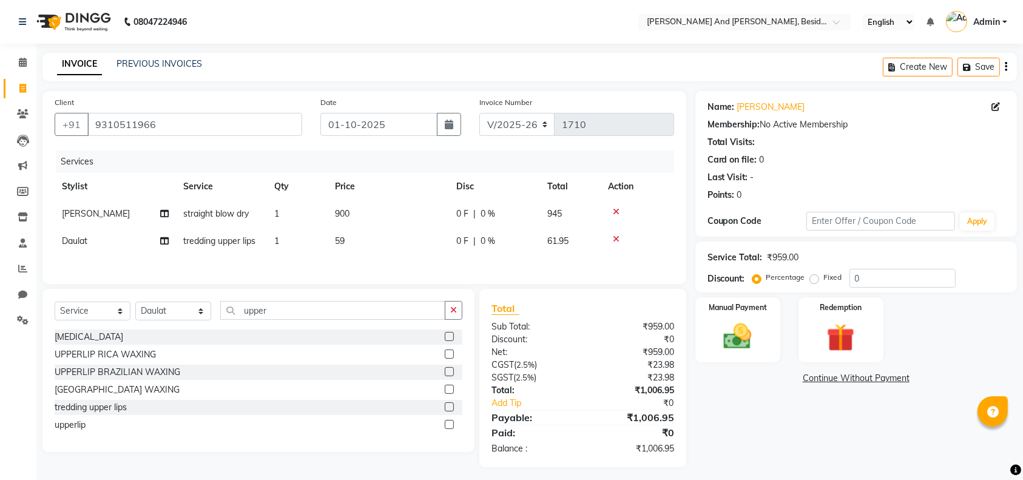
click at [365, 239] on td "59" at bounding box center [388, 241] width 121 height 27
select select "86139"
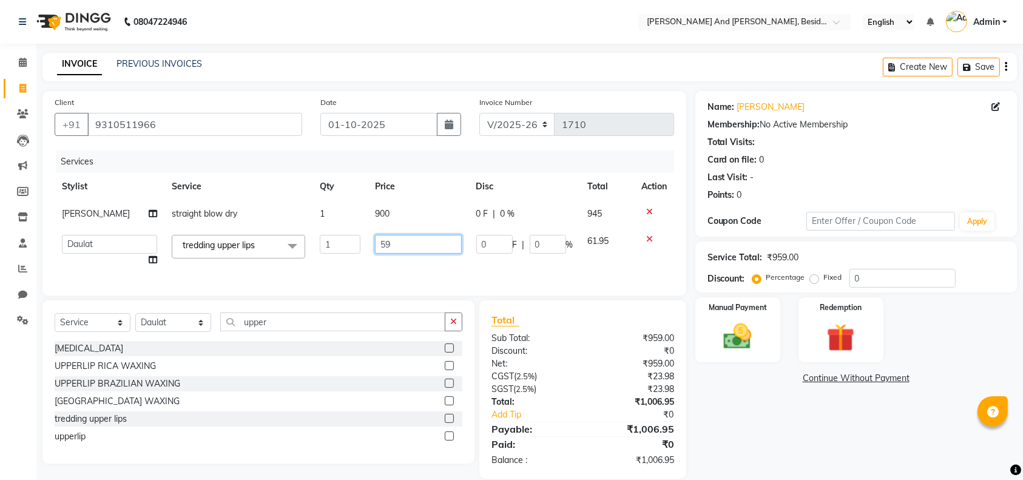
click at [386, 240] on input "59" at bounding box center [418, 244] width 86 height 19
type input "5"
type input "60"
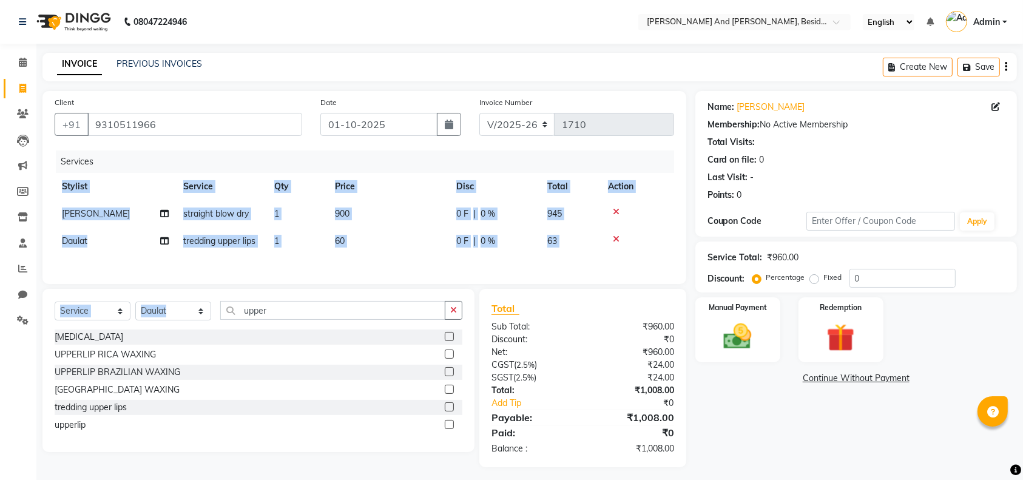
drag, startPoint x: 378, startPoint y: 260, endPoint x: 291, endPoint y: 316, distance: 103.0
click at [291, 316] on div "Client +91 9310511966 Date 01-10-2025 Invoice Number V/2025 V/2025-26 1710 Serv…" at bounding box center [364, 279] width 662 height 376
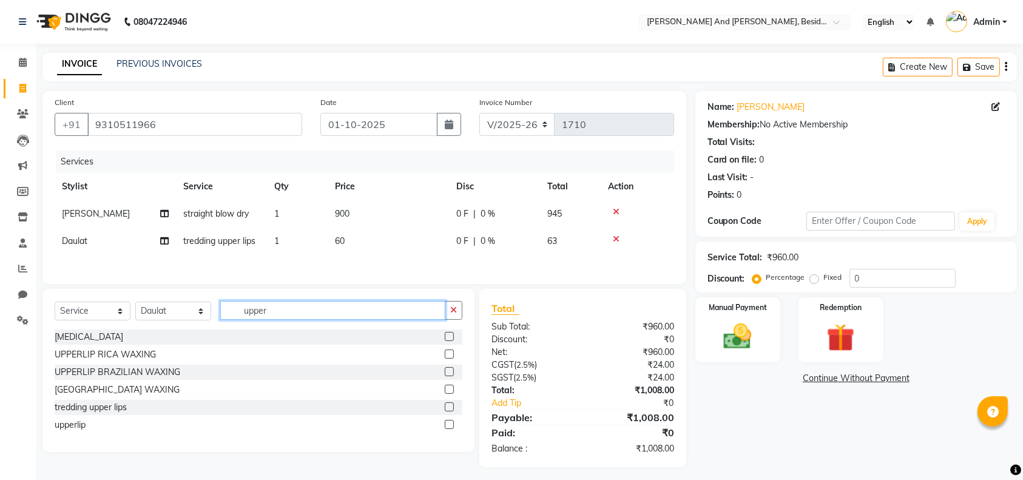
click at [291, 316] on input "upper" at bounding box center [332, 310] width 225 height 19
type input "u"
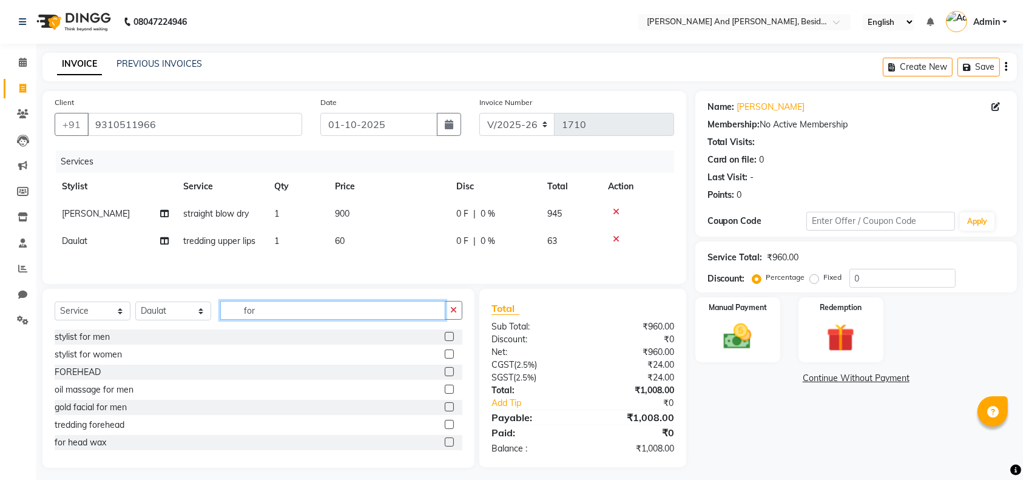
type input "for"
click at [445, 375] on label at bounding box center [449, 371] width 9 height 9
click at [445, 375] on input "checkbox" at bounding box center [449, 372] width 8 height 8
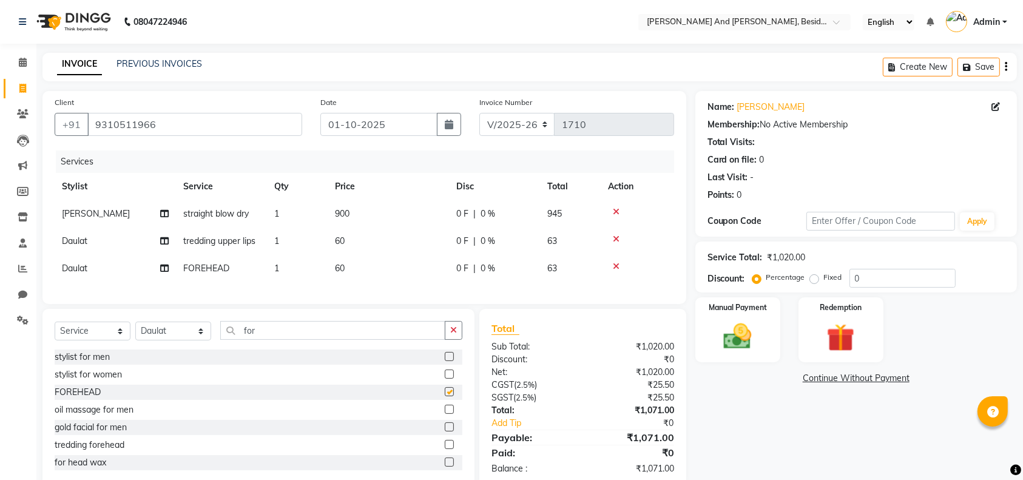
checkbox input "false"
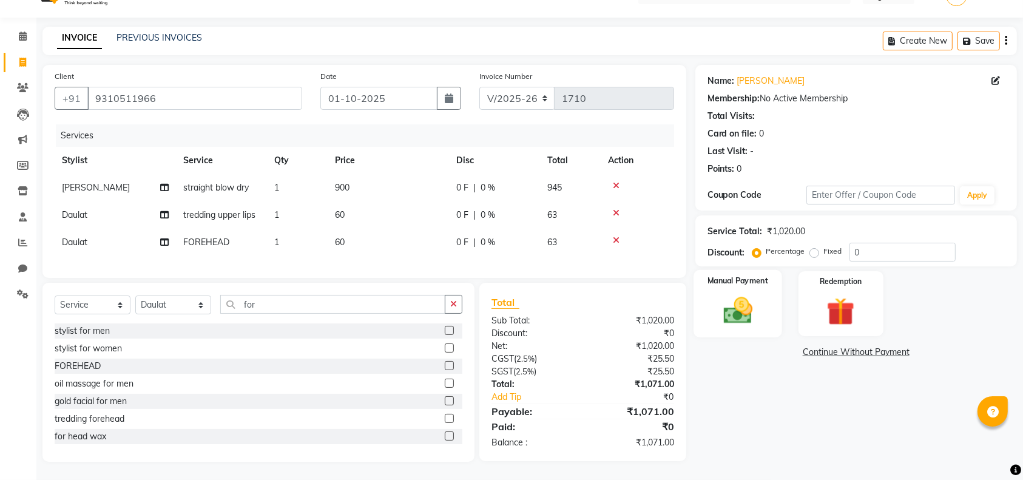
click at [729, 298] on img at bounding box center [737, 310] width 47 height 33
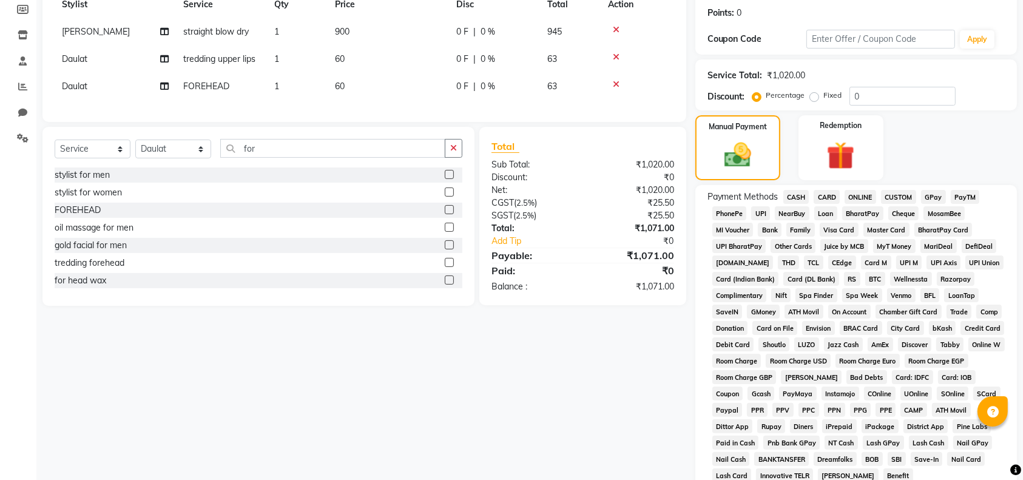
scroll to position [192, 0]
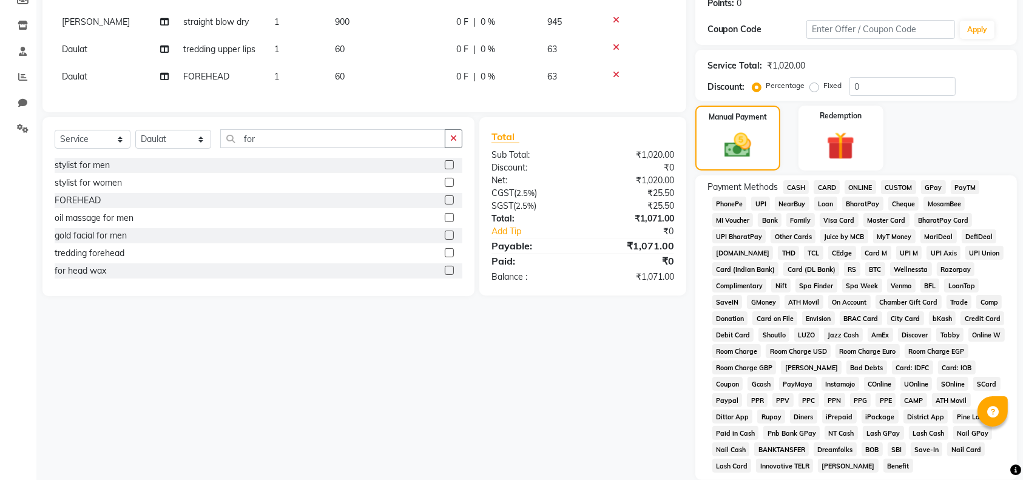
click at [795, 185] on span "CASH" at bounding box center [797, 187] width 26 height 14
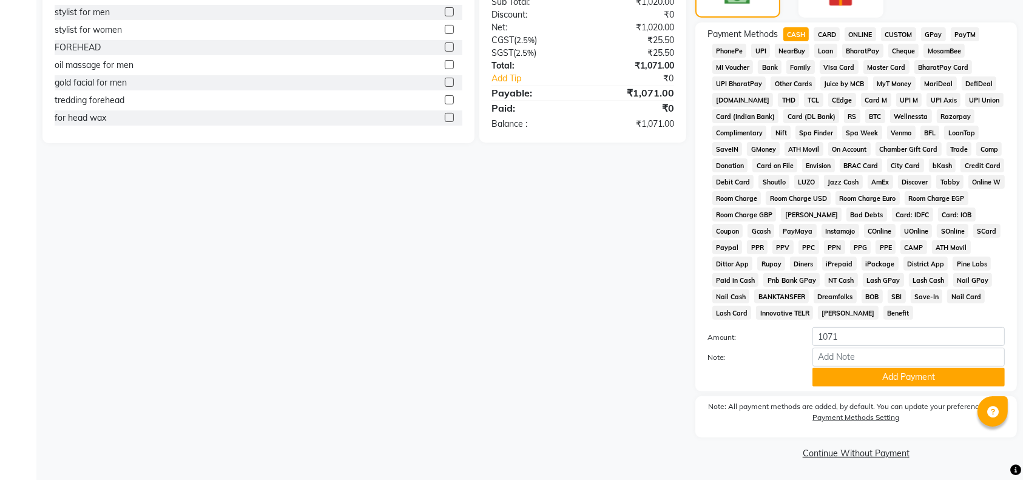
click at [851, 389] on div "Payment Methods CASH CARD ONLINE CUSTOM GPay PayTM PhonePe UPI NearBuy Loan Bha…" at bounding box center [857, 206] width 322 height 369
click at [845, 371] on button "Add Payment" at bounding box center [909, 377] width 192 height 19
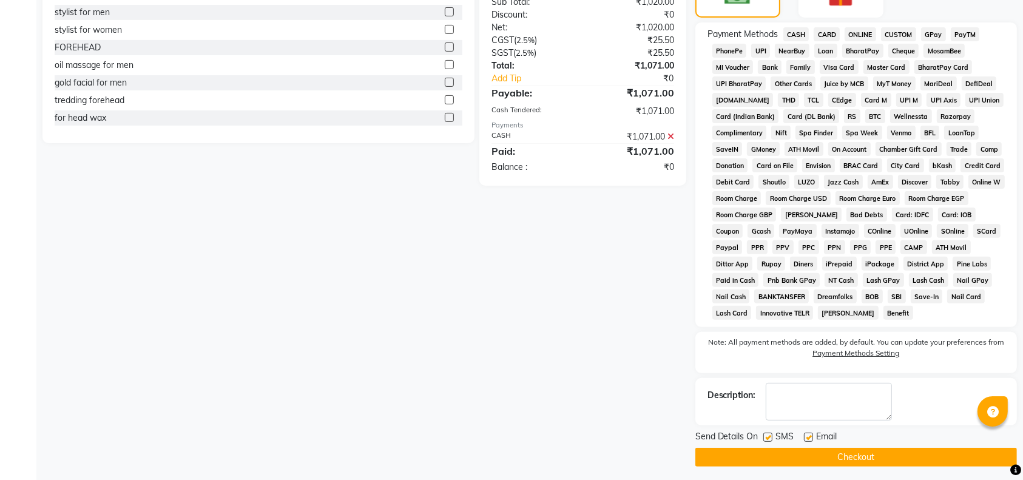
click at [813, 458] on button "Checkout" at bounding box center [857, 457] width 322 height 19
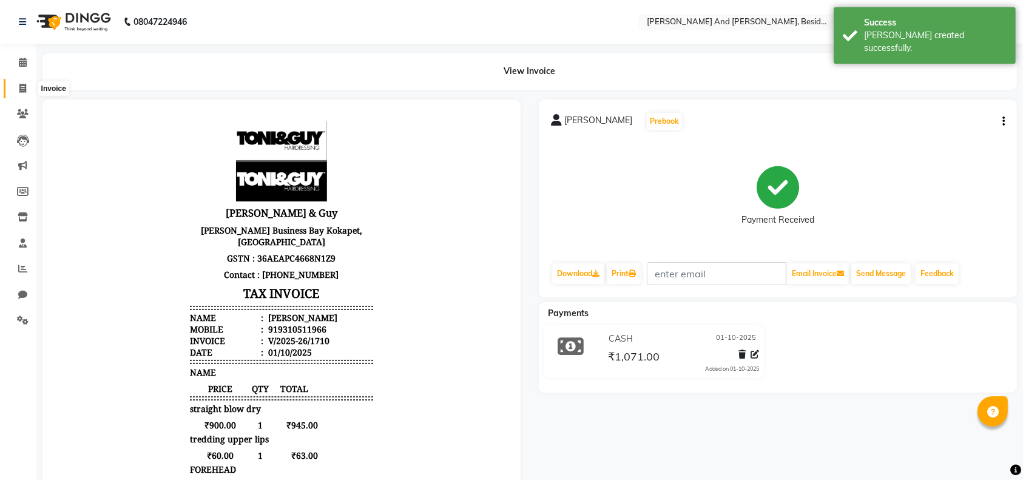
click at [18, 95] on span at bounding box center [22, 89] width 21 height 14
select select "service"
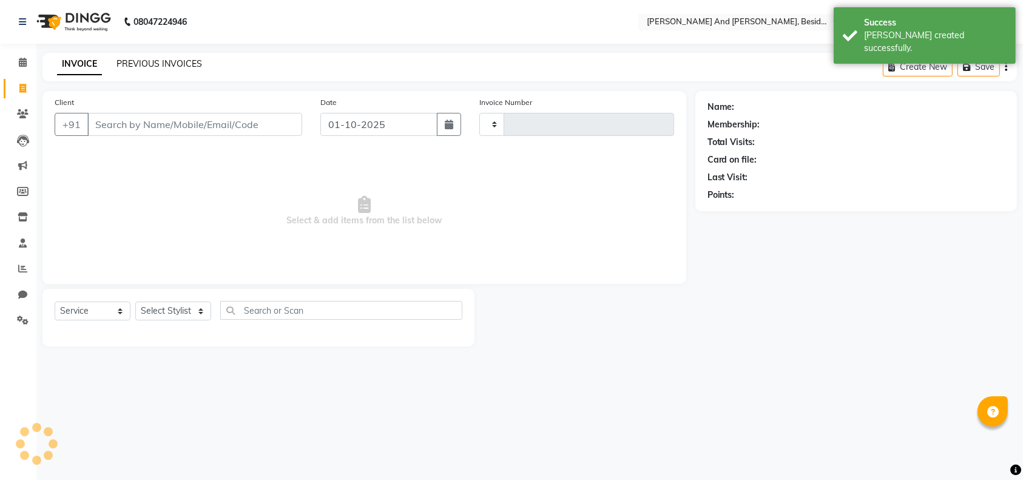
type input "1711"
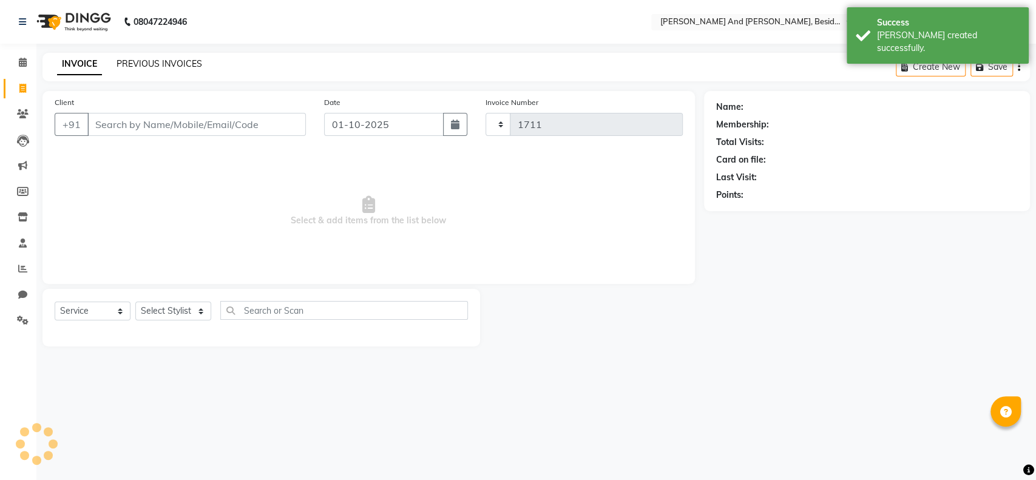
select select "4907"
click at [144, 63] on link "PREVIOUS INVOICES" at bounding box center [160, 63] width 86 height 11
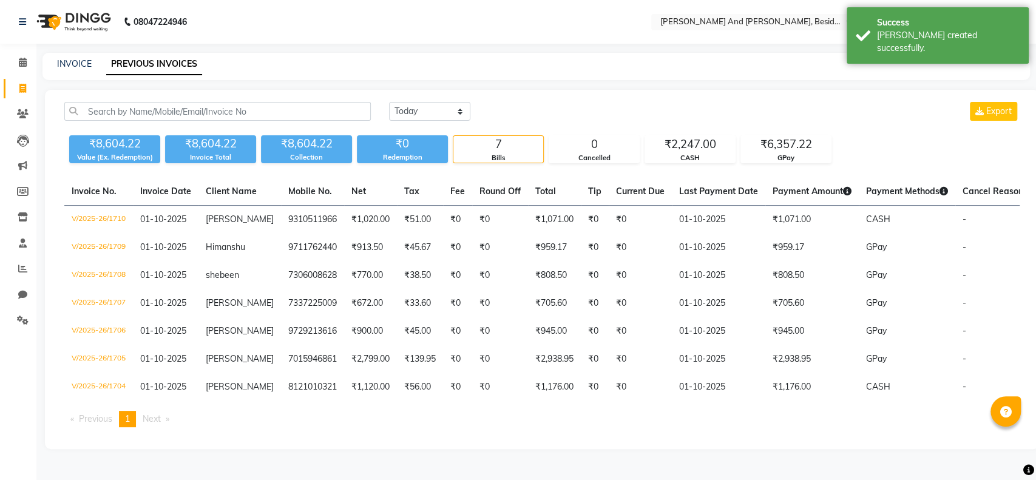
click at [61, 72] on div "INVOICE PREVIOUS INVOICES" at bounding box center [536, 66] width 988 height 27
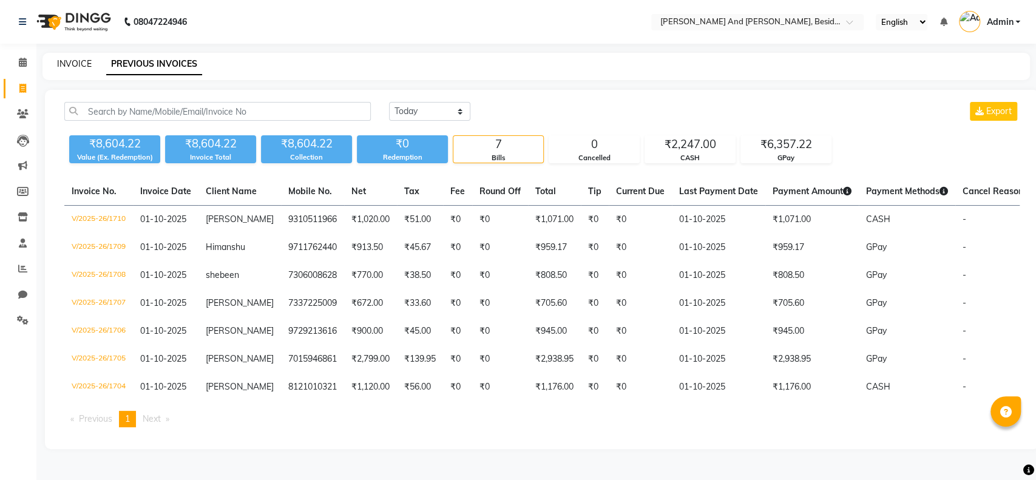
click at [63, 61] on link "INVOICE" at bounding box center [74, 63] width 35 height 11
select select "service"
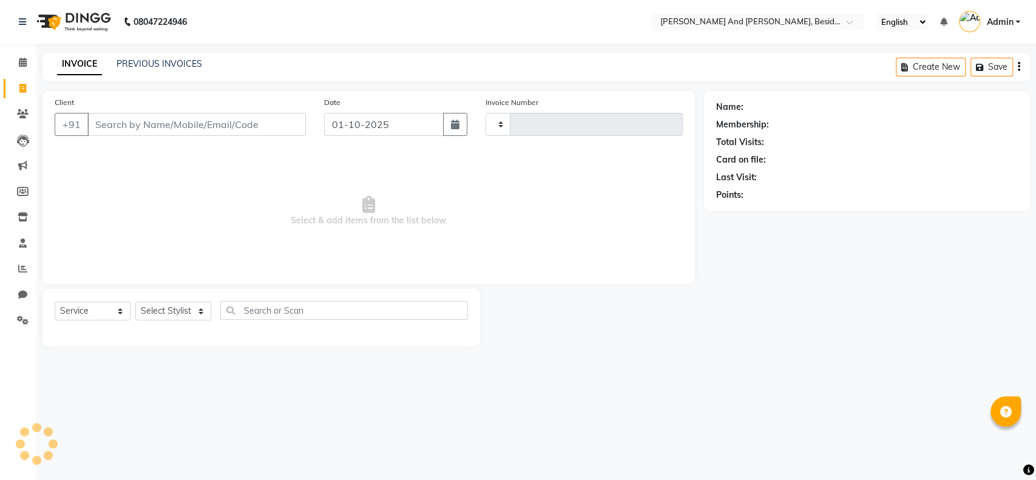
type input "1711"
select select "4907"
click at [128, 130] on input "Client" at bounding box center [196, 124] width 219 height 23
type input "9849775002"
click at [268, 129] on span "Add Client" at bounding box center [275, 124] width 48 height 12
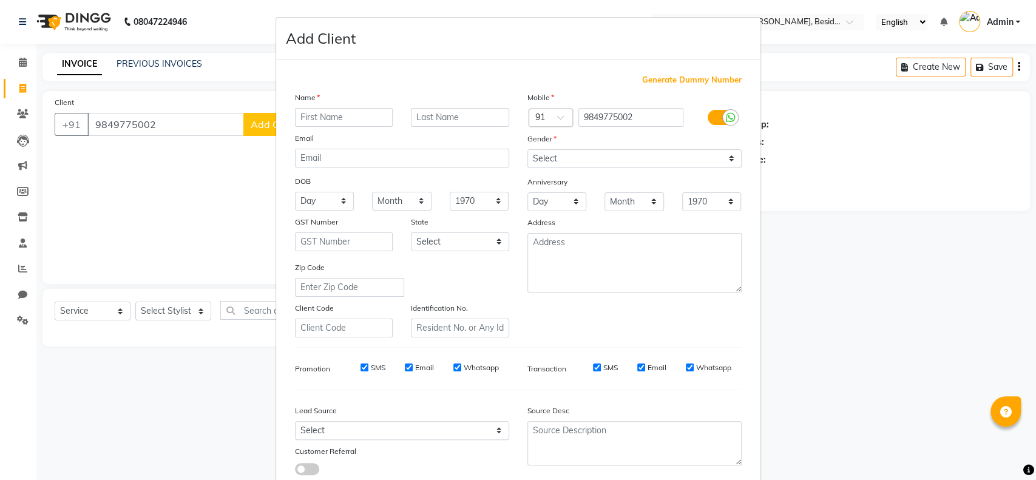
click at [306, 117] on input "text" at bounding box center [344, 117] width 98 height 19
type input "Ramesh"
click at [594, 166] on select "Select Male Female Other Prefer Not To Say" at bounding box center [635, 158] width 214 height 19
select select "male"
click at [528, 149] on select "Select Male Female Other Prefer Not To Say" at bounding box center [635, 158] width 214 height 19
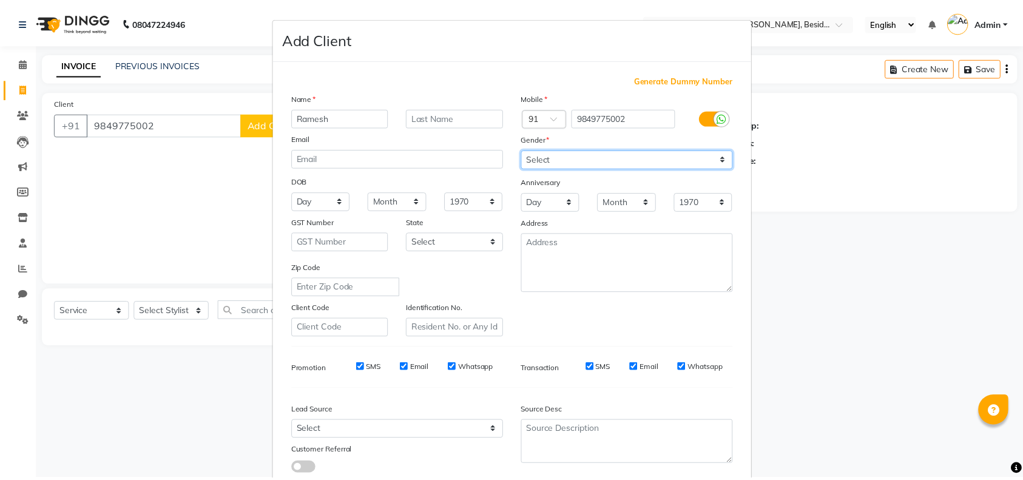
scroll to position [78, 0]
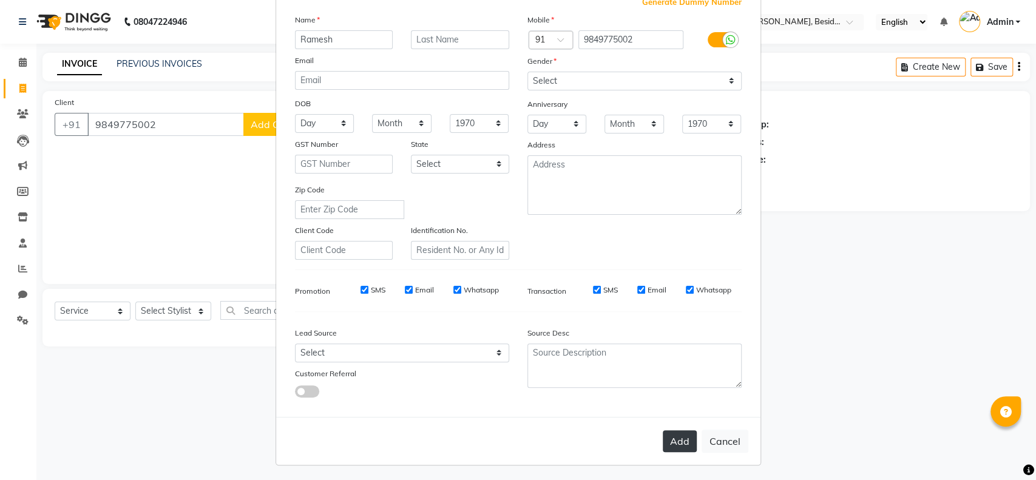
click at [684, 448] on button "Add" at bounding box center [680, 441] width 34 height 22
select select
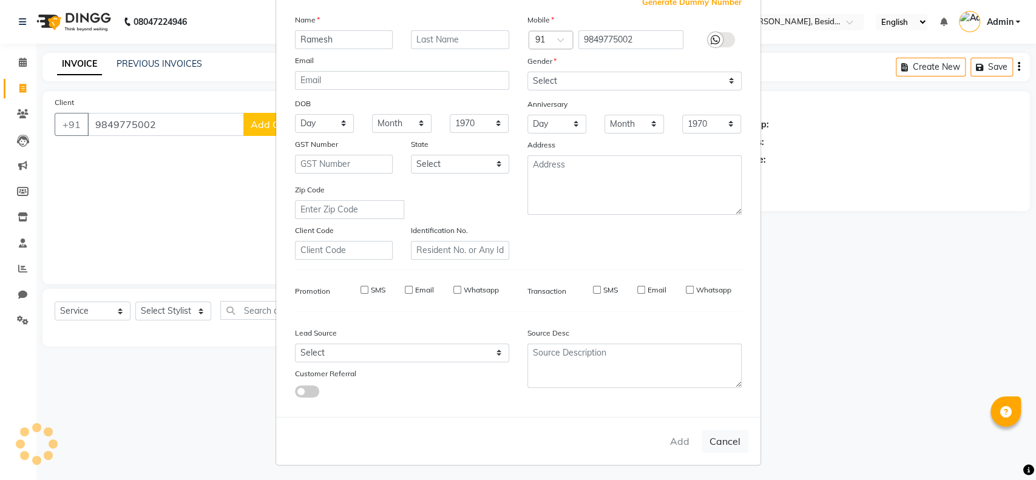
select select
checkbox input "false"
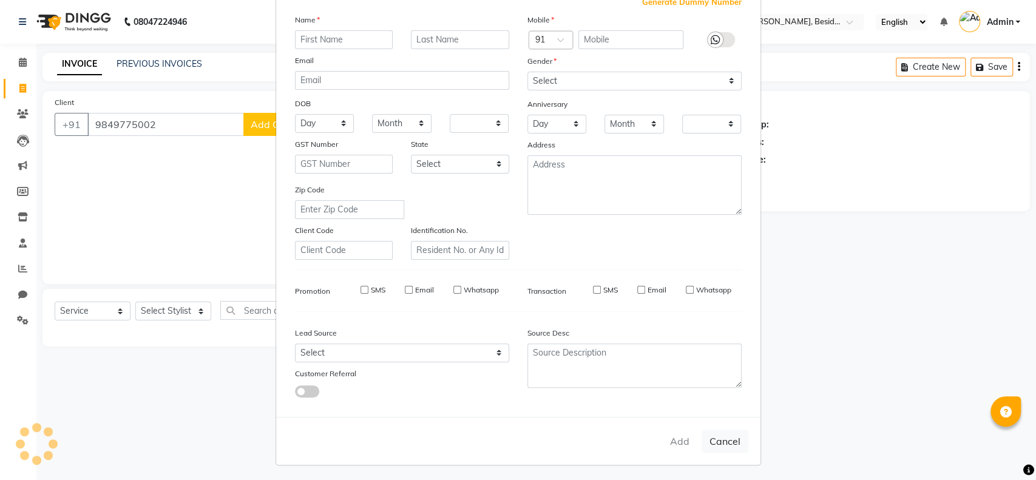
checkbox input "false"
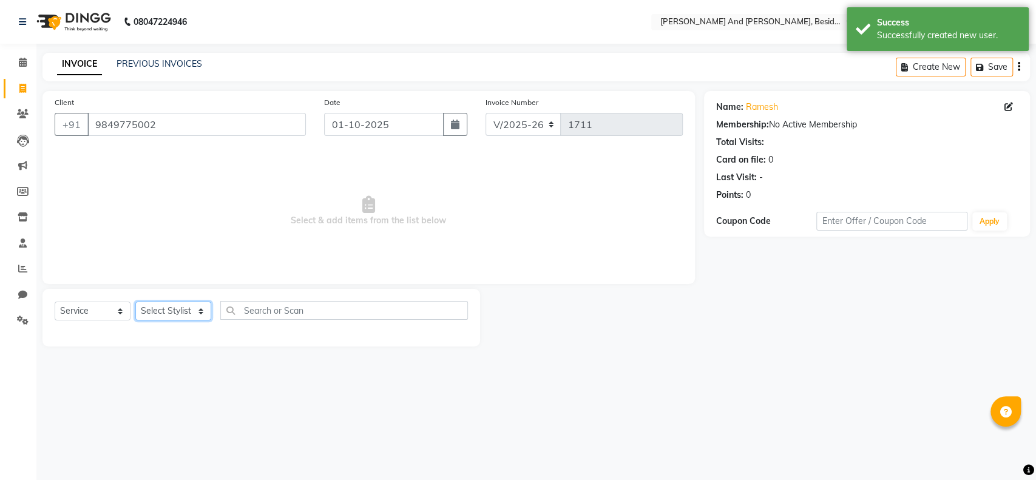
click at [209, 306] on select "Select Stylist Ali Daulat Deepika Dheepika mngr Rajveer Sanib Saifi Savej Shail…" at bounding box center [173, 311] width 76 height 19
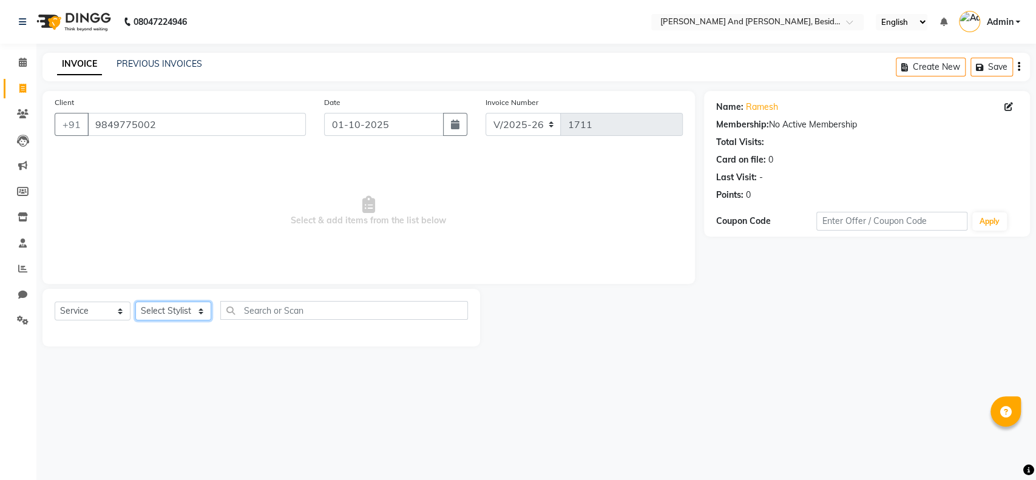
select select "86139"
click at [135, 302] on select "Select Stylist Ali Daulat Deepika Dheepika mngr Rajveer Sanib Saifi Savej Shail…" at bounding box center [173, 311] width 76 height 19
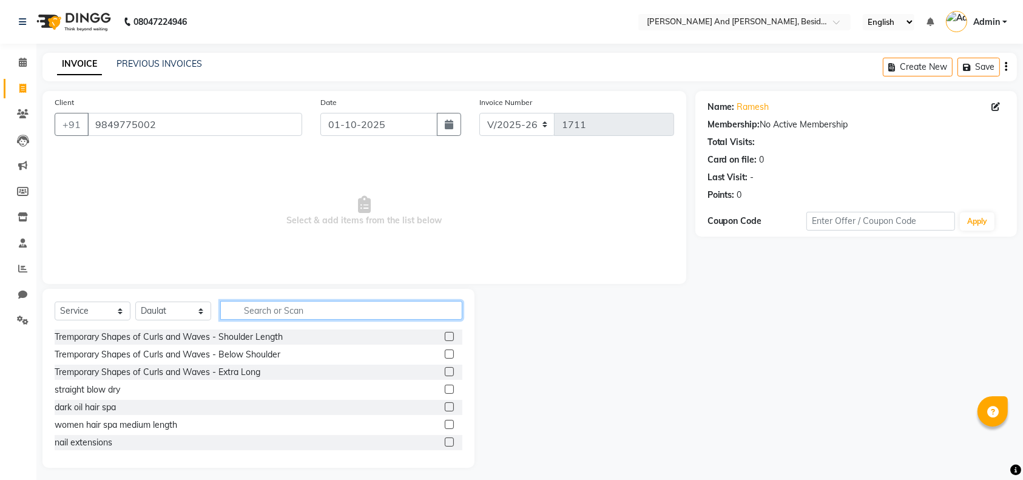
click at [254, 316] on input "text" at bounding box center [341, 310] width 242 height 19
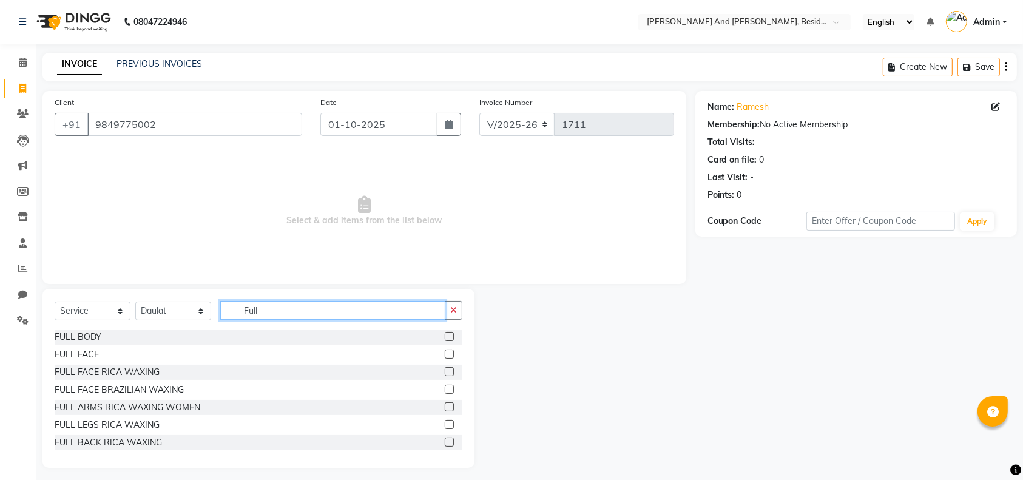
scroll to position [72, 0]
type input "Full"
click at [445, 403] on label at bounding box center [449, 405] width 9 height 9
click at [445, 403] on input "checkbox" at bounding box center [449, 406] width 8 height 8
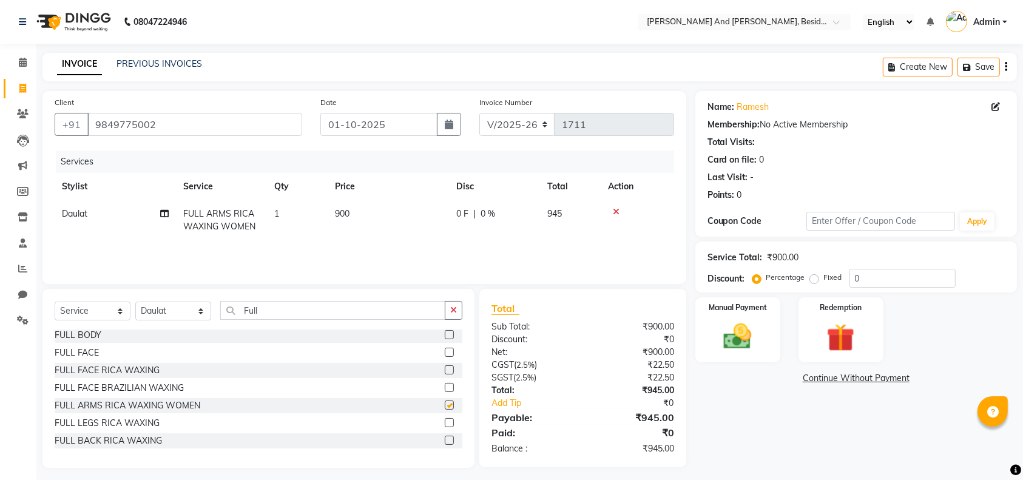
checkbox input "false"
click at [270, 308] on input "Full" at bounding box center [332, 310] width 225 height 19
type input "F"
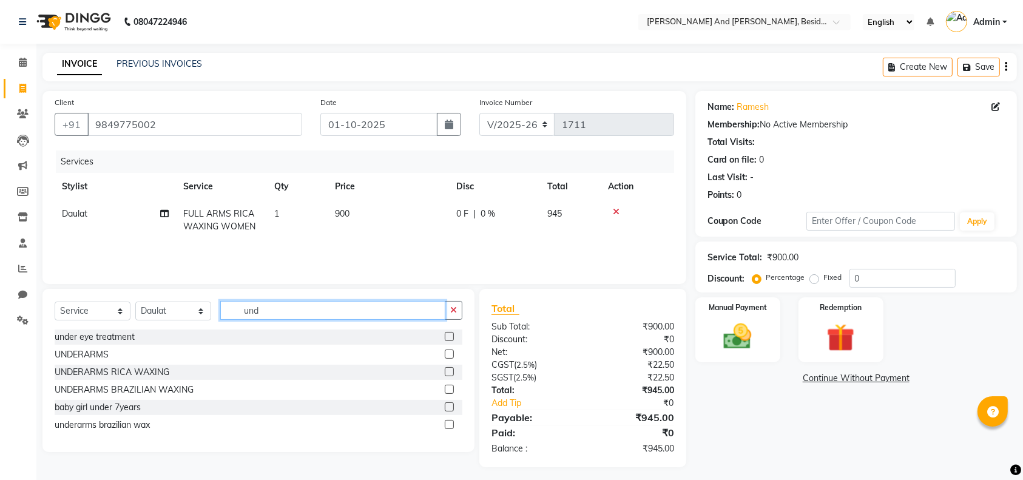
scroll to position [0, 0]
type input "unde"
click at [452, 370] on label at bounding box center [449, 371] width 9 height 9
click at [452, 370] on input "checkbox" at bounding box center [449, 372] width 8 height 8
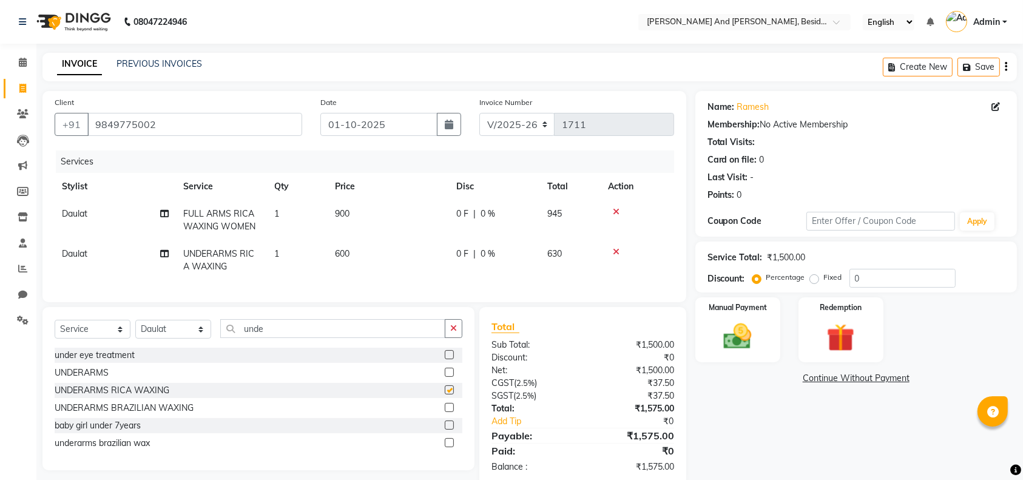
checkbox input "false"
click at [308, 336] on input "unde" at bounding box center [332, 328] width 225 height 19
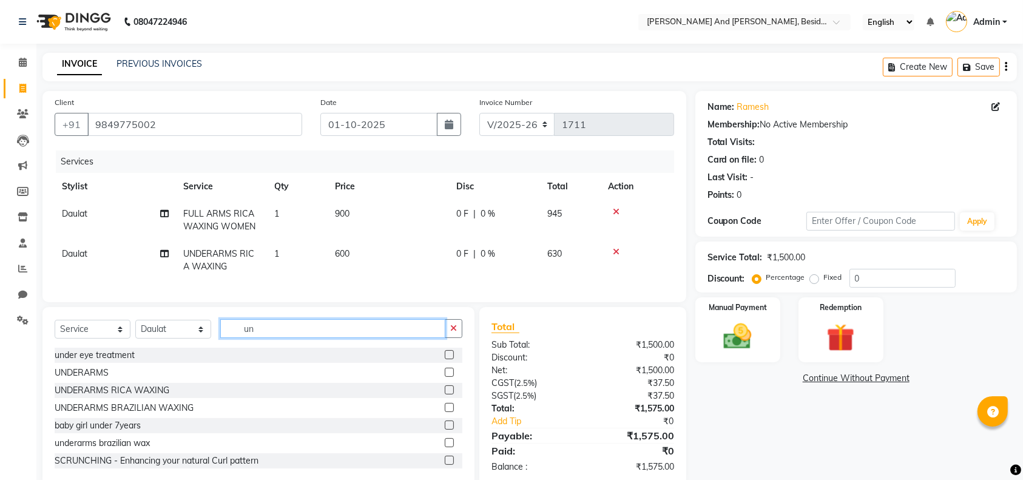
type input "u"
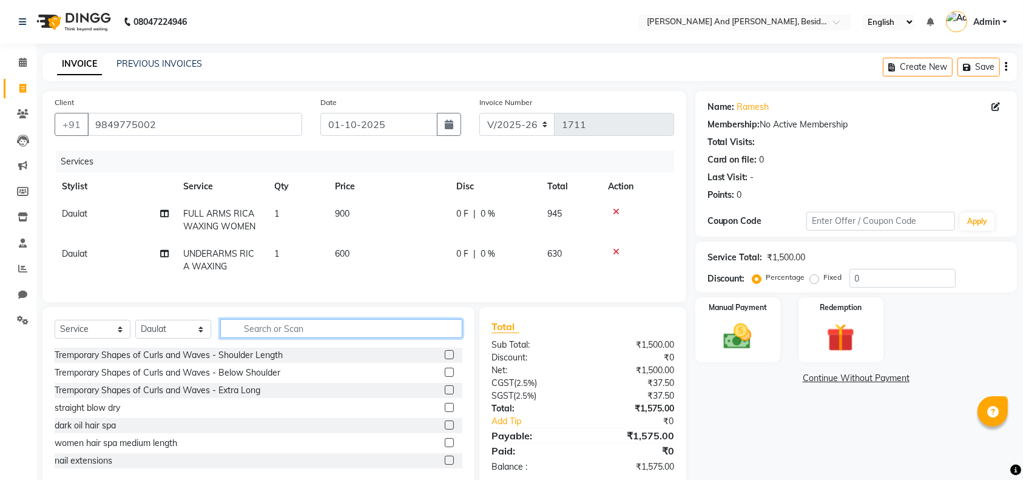
click at [308, 336] on input "text" at bounding box center [341, 328] width 242 height 19
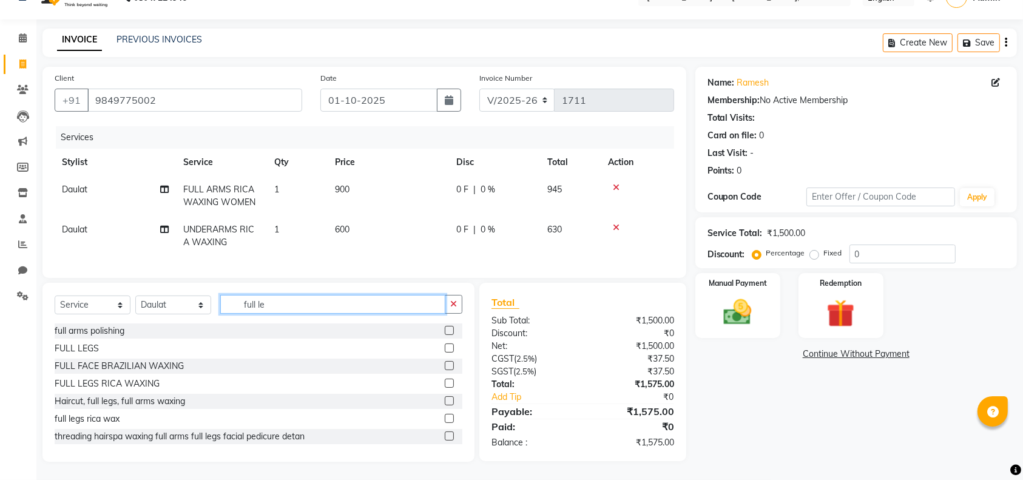
scroll to position [35, 0]
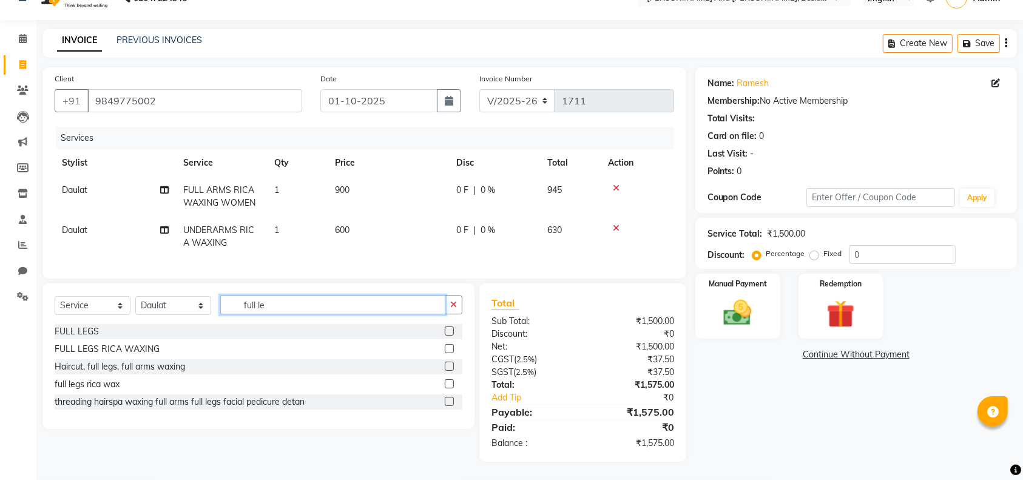
type input "full le"
click at [449, 345] on label at bounding box center [449, 348] width 9 height 9
click at [449, 345] on input "checkbox" at bounding box center [449, 349] width 8 height 8
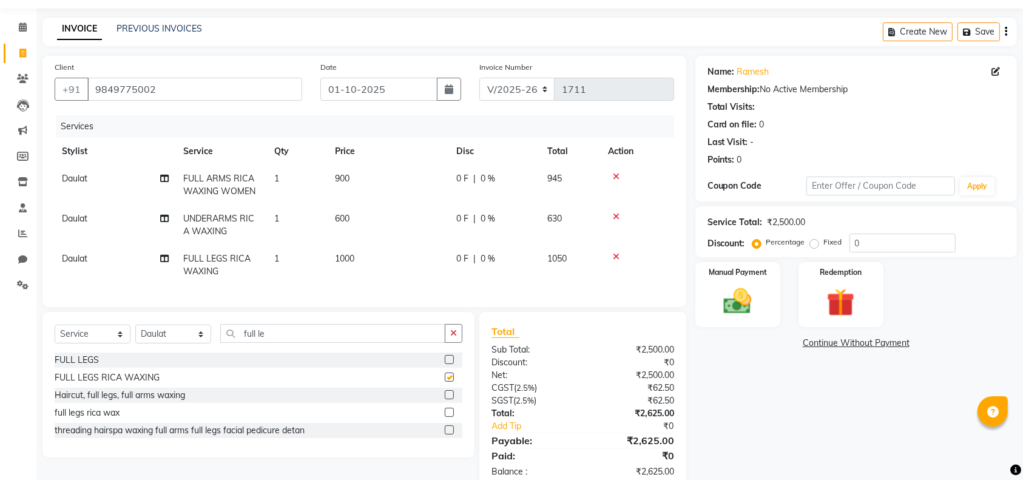
checkbox input "false"
click at [208, 344] on select "Select Stylist Ali Daulat Deepika Dheepika mngr Rajveer Sanib Saifi Savej Shail…" at bounding box center [173, 334] width 76 height 19
select select "39397"
click at [135, 337] on select "Select Stylist Ali Daulat Deepika Dheepika mngr Rajveer Sanib Saifi Savej Shail…" at bounding box center [173, 334] width 76 height 19
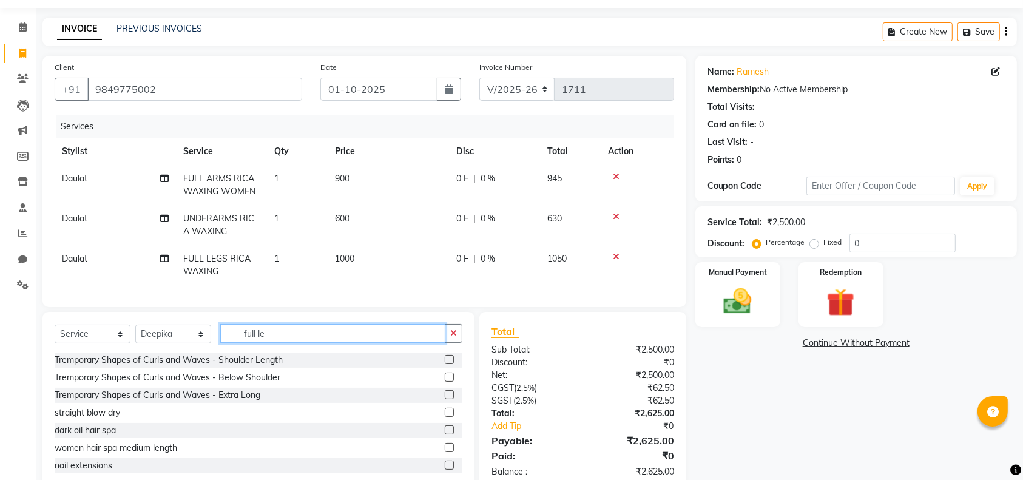
click at [286, 343] on input "full le" at bounding box center [332, 333] width 225 height 19
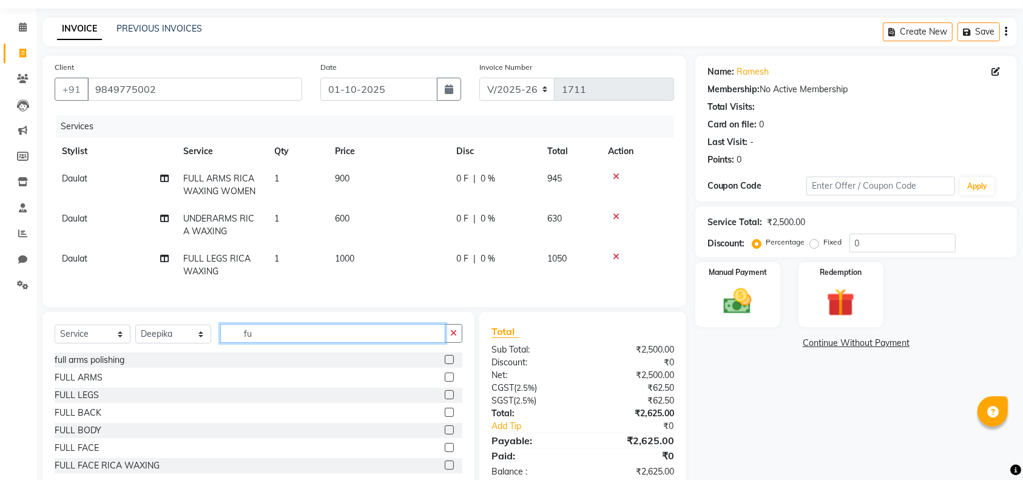
type input "f"
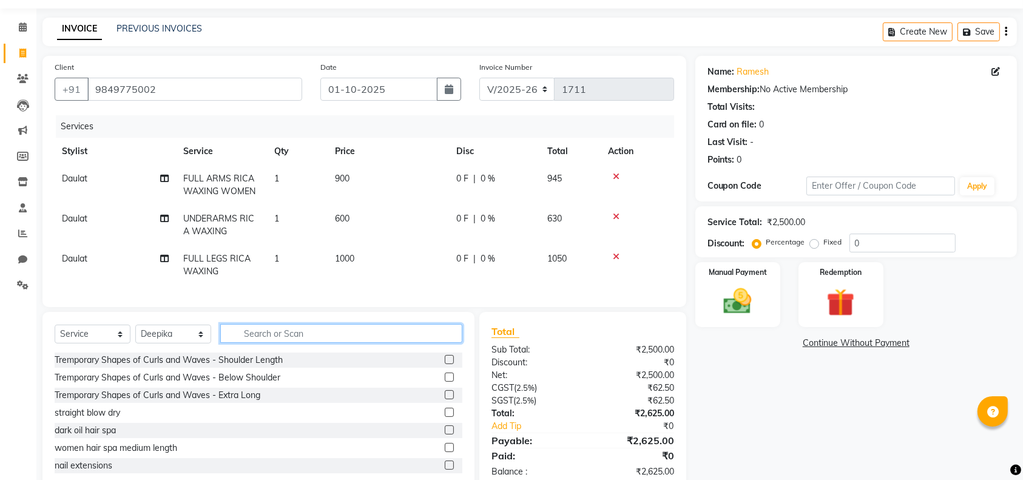
click at [286, 343] on input "text" at bounding box center [341, 333] width 242 height 19
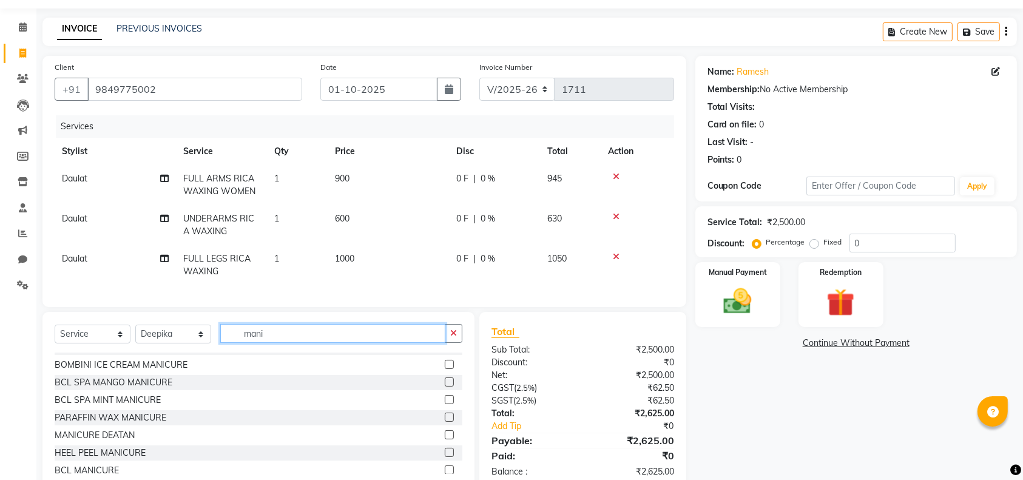
scroll to position [49, 0]
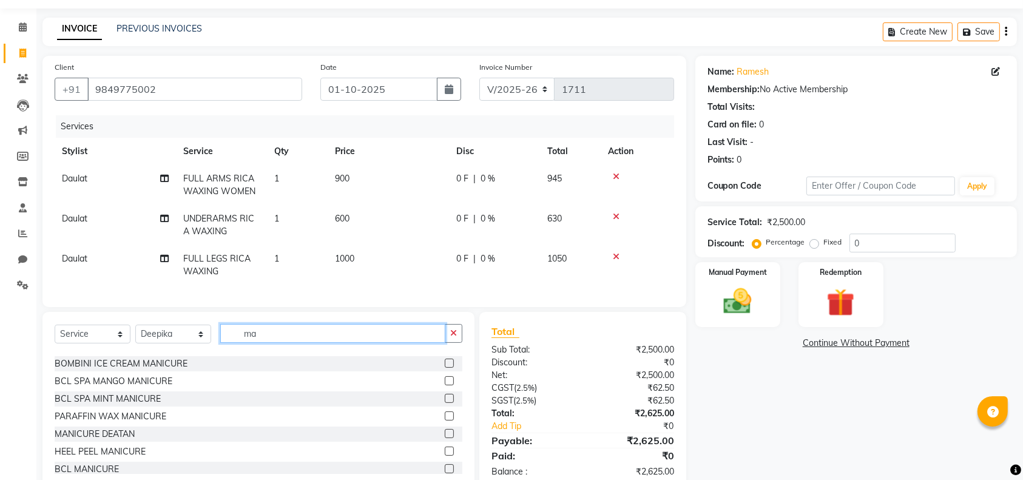
type input "m"
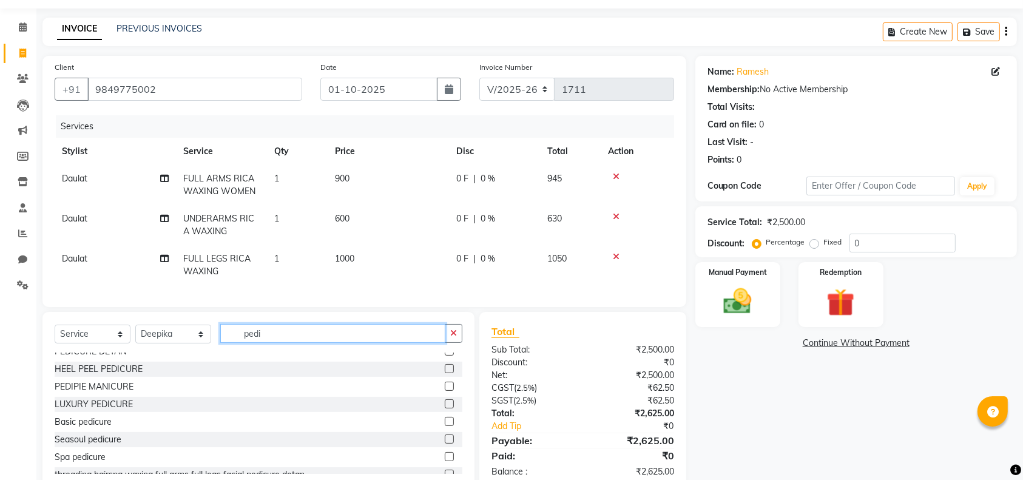
scroll to position [165, 0]
type input "pedi"
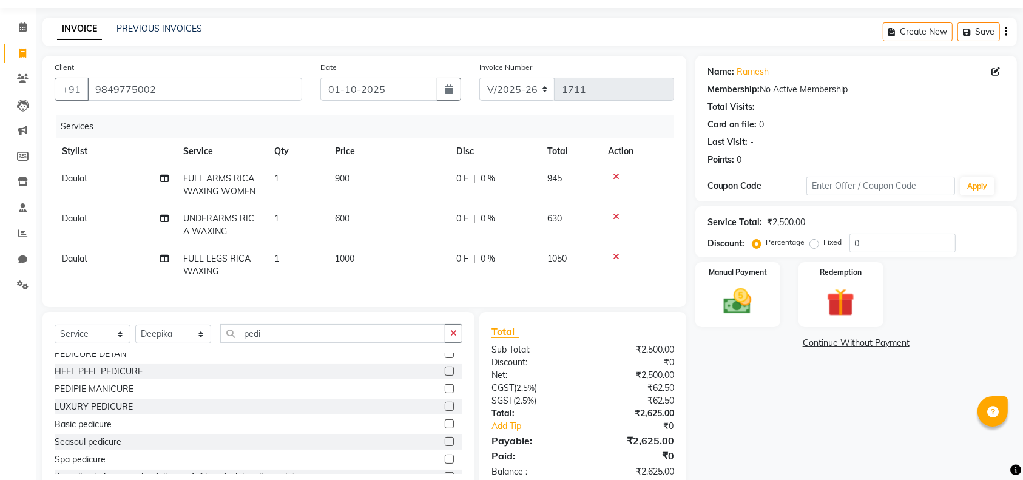
click at [445, 429] on label at bounding box center [449, 423] width 9 height 9
click at [445, 429] on input "checkbox" at bounding box center [449, 425] width 8 height 8
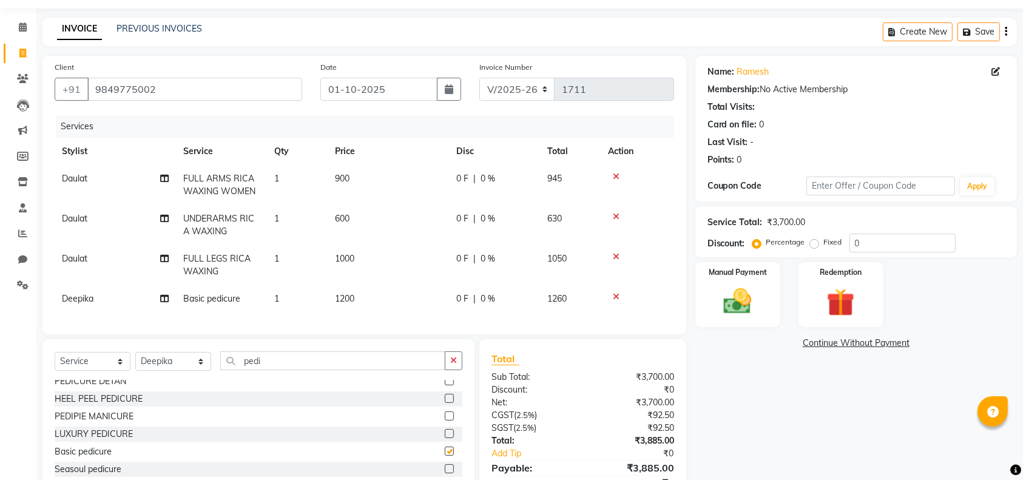
checkbox input "false"
click at [377, 304] on td "1200" at bounding box center [388, 298] width 121 height 27
select select "39397"
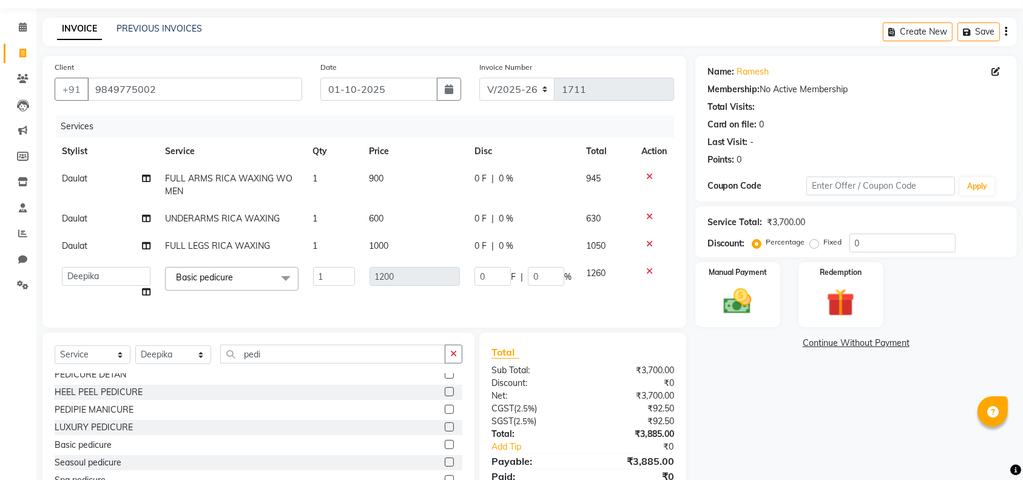
click at [646, 270] on icon at bounding box center [649, 271] width 7 height 8
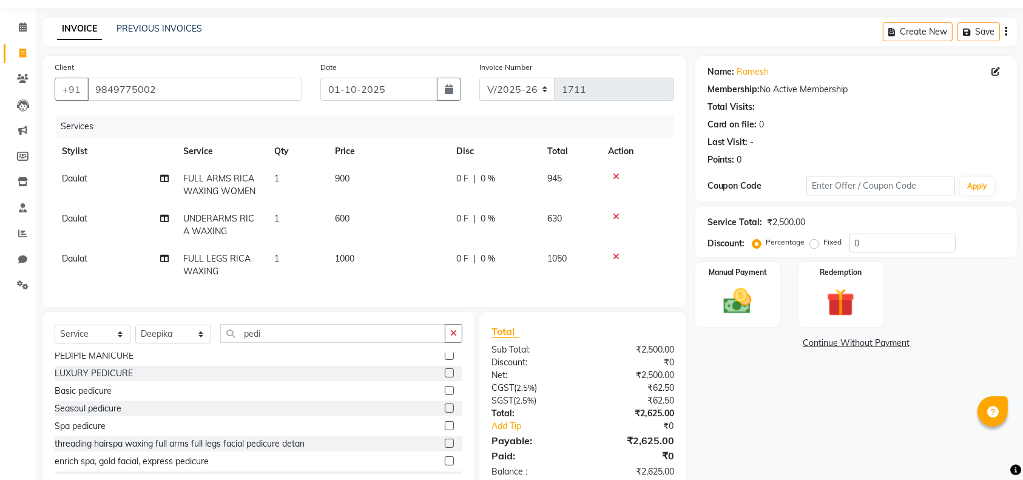
scroll to position [200, 0]
click at [445, 411] on label at bounding box center [449, 406] width 9 height 9
click at [445, 411] on input "checkbox" at bounding box center [449, 407] width 8 height 8
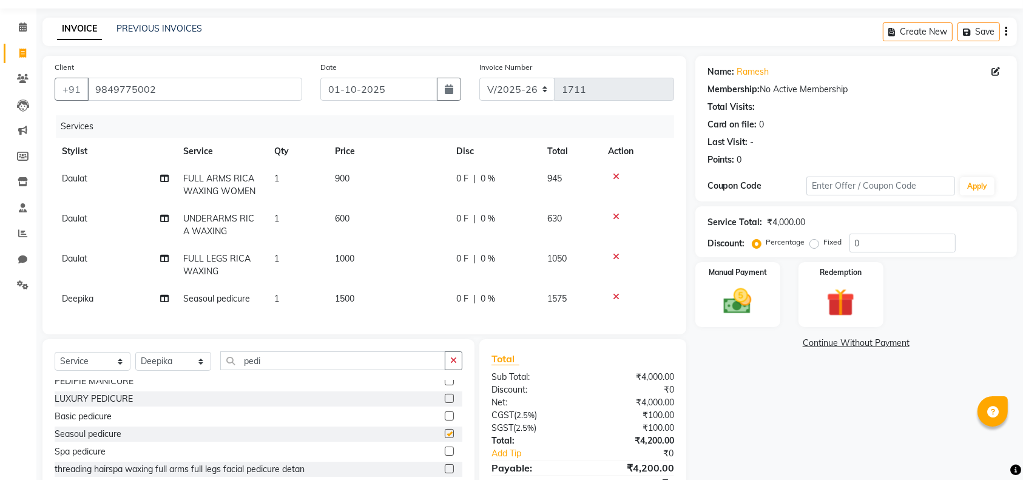
checkbox input "false"
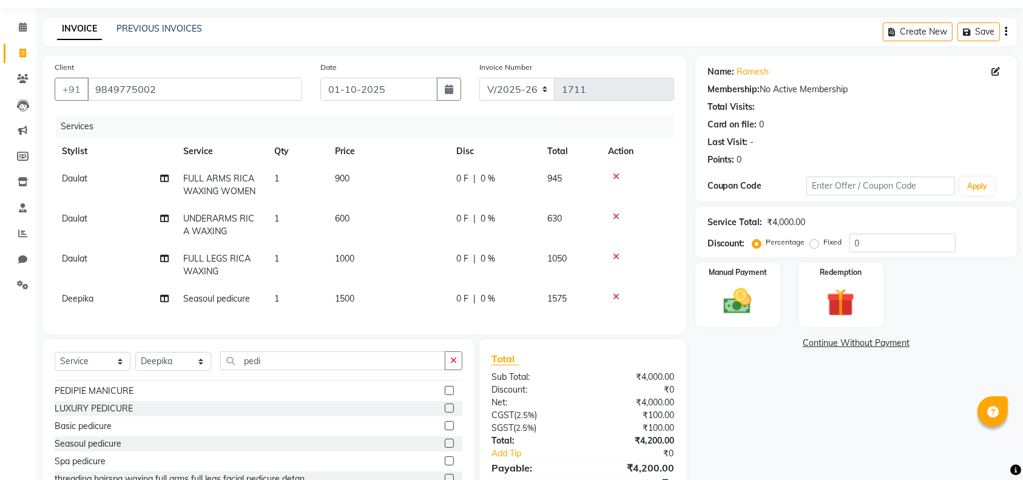
scroll to position [171, 0]
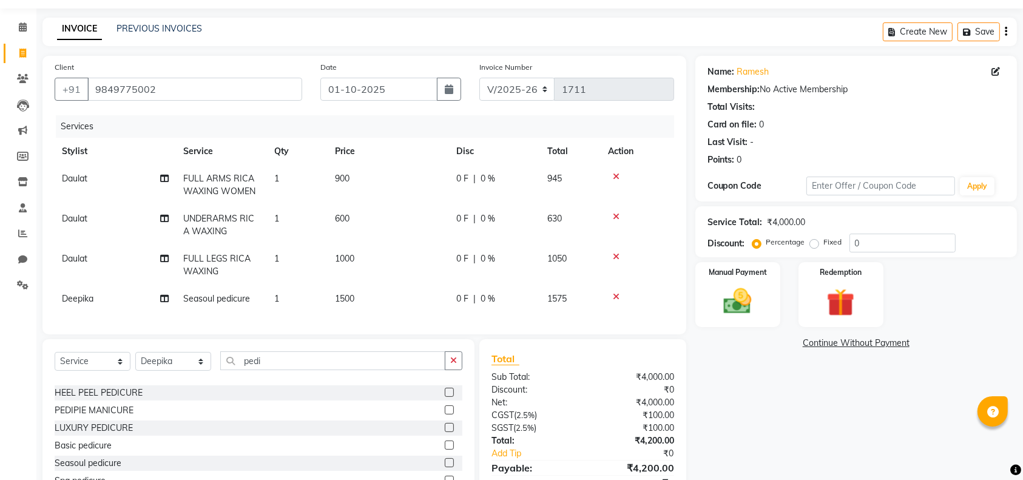
click at [445, 415] on label at bounding box center [449, 409] width 9 height 9
click at [445, 415] on input "checkbox" at bounding box center [449, 411] width 8 height 8
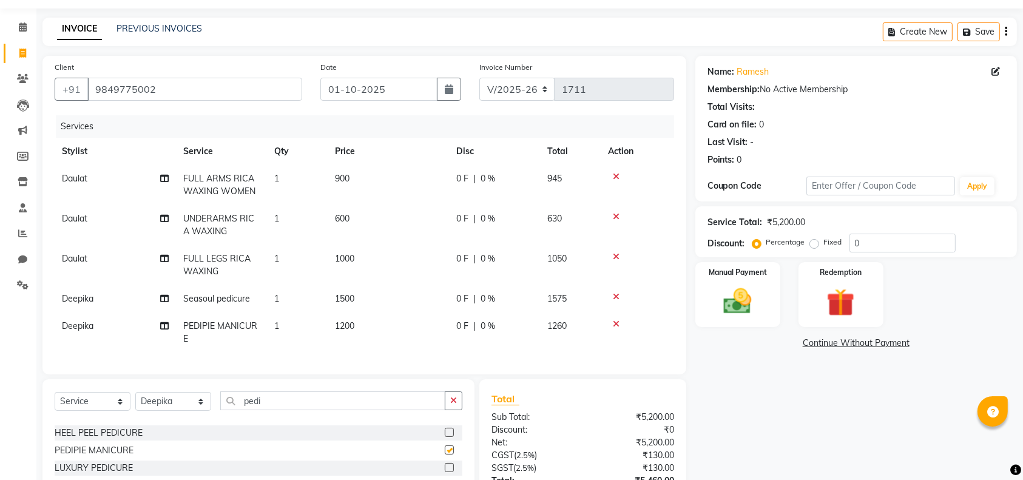
checkbox input "false"
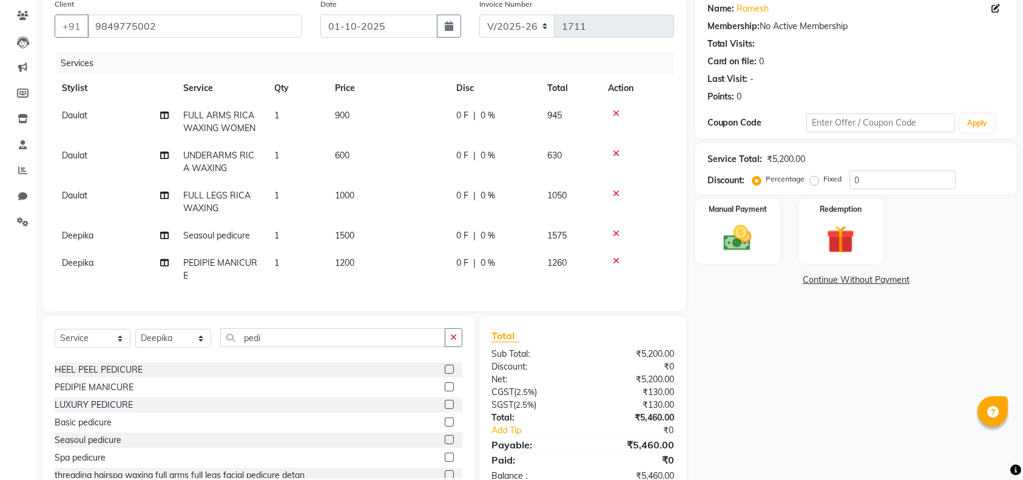
scroll to position [117, 0]
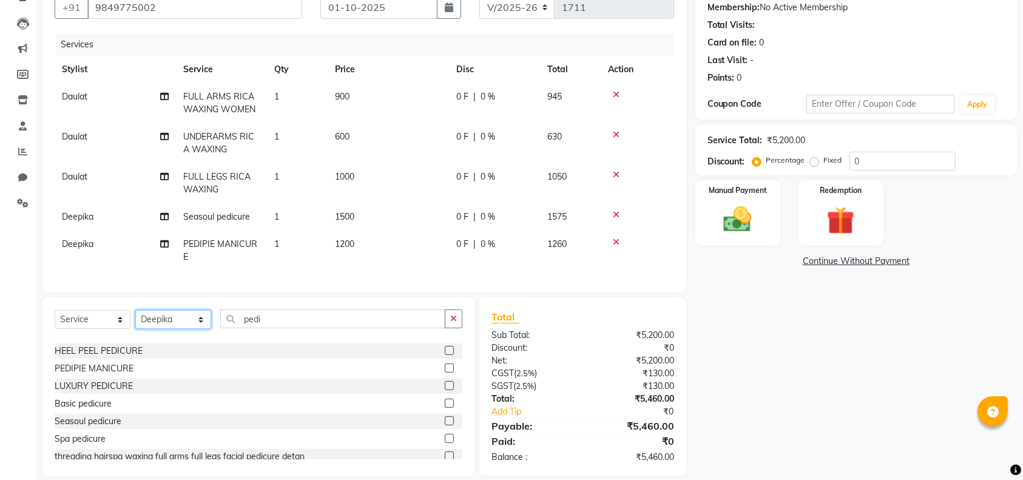
click at [199, 328] on select "Select Stylist Ali Daulat Deepika Dheepika mngr Rajveer Sanib Saifi Savej Shail…" at bounding box center [173, 319] width 76 height 19
select select "76440"
click at [135, 322] on select "Select Stylist Ali Daulat Deepika Dheepika mngr Rajveer Sanib Saifi Savej Shail…" at bounding box center [173, 319] width 76 height 19
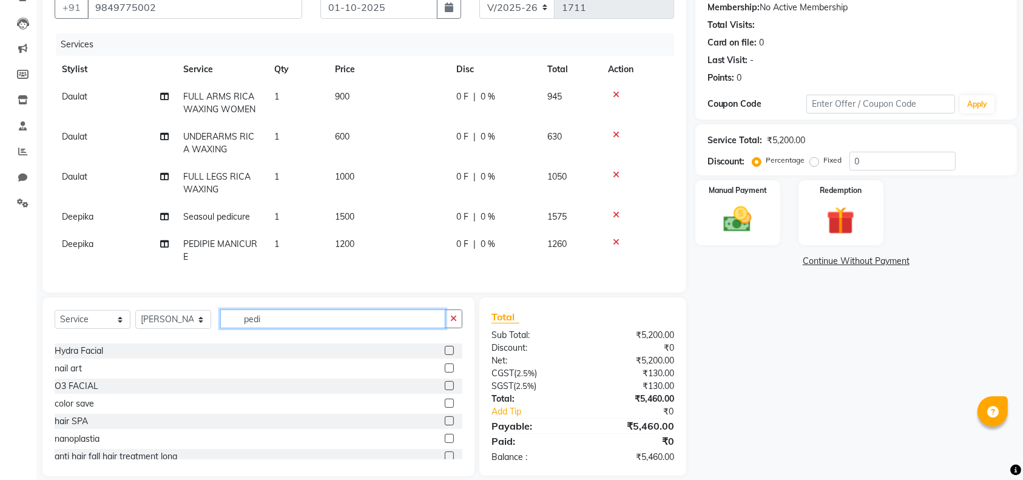
click at [270, 325] on input "pedi" at bounding box center [332, 319] width 225 height 19
type input "p"
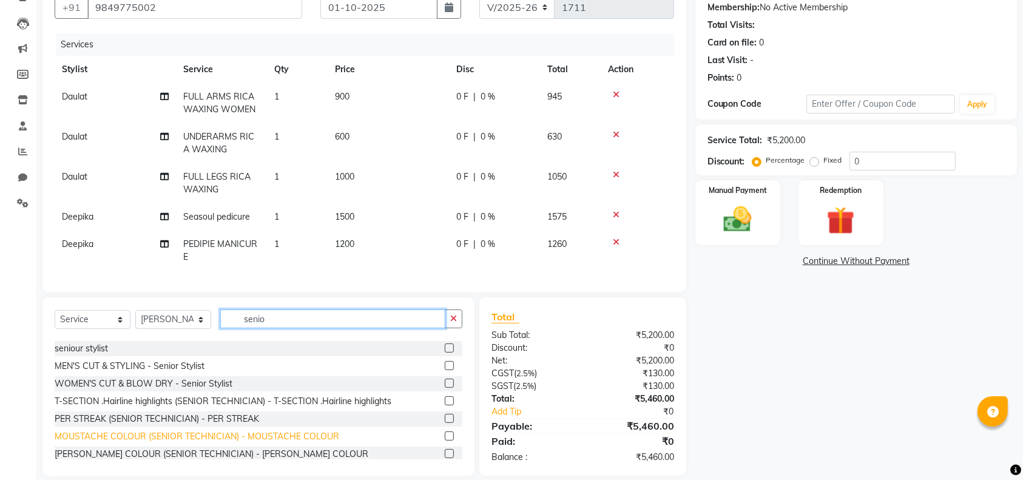
scroll to position [0, 0]
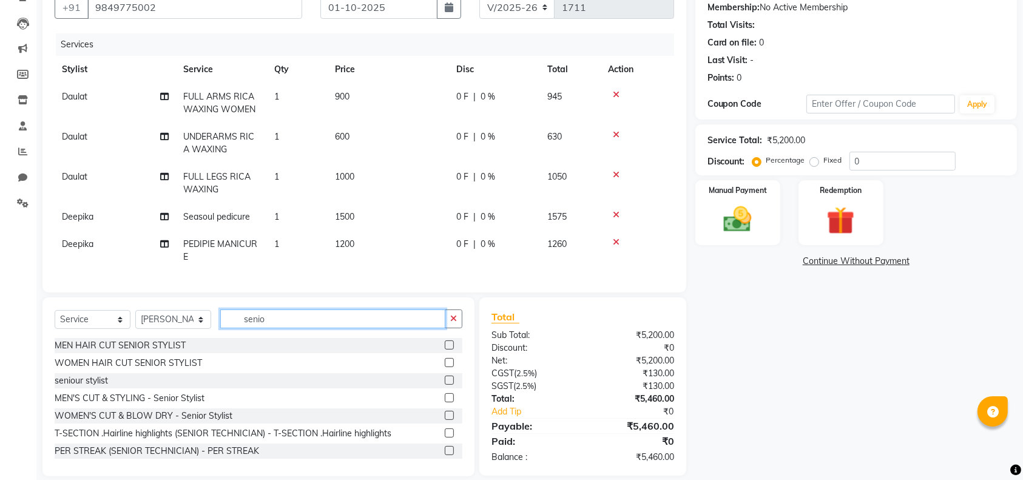
type input "senio"
click at [445, 350] on label at bounding box center [449, 345] width 9 height 9
click at [445, 350] on input "checkbox" at bounding box center [449, 346] width 8 height 8
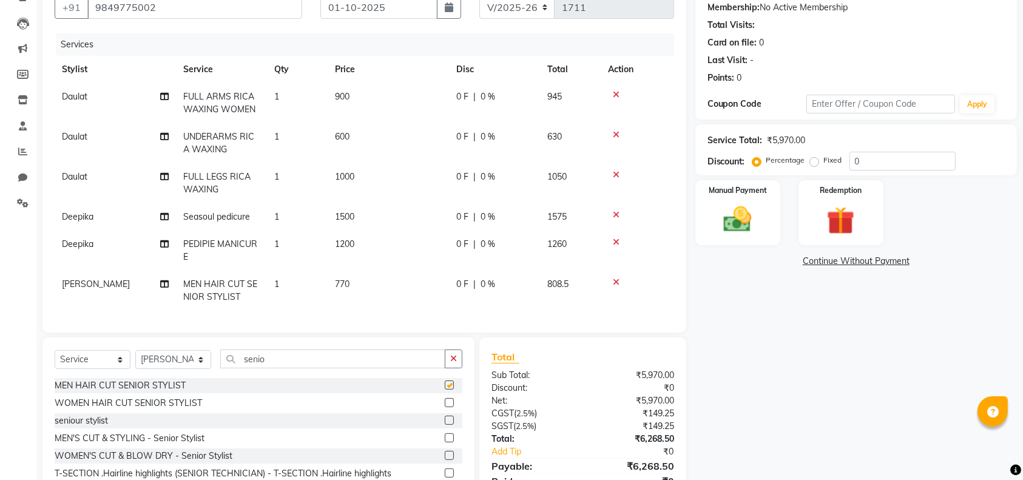
checkbox input "false"
click at [283, 368] on input "senio" at bounding box center [332, 359] width 225 height 19
type input "s"
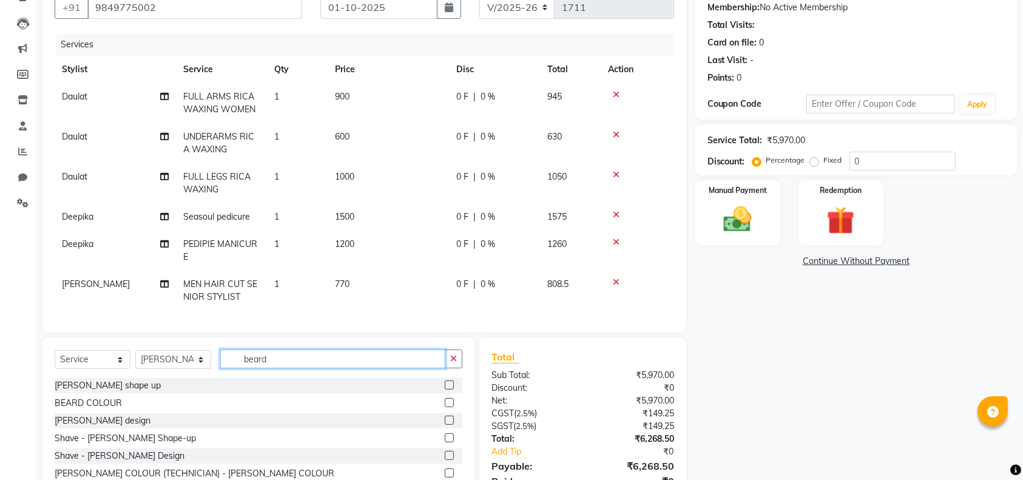
type input "beard"
click at [445, 390] on label at bounding box center [449, 385] width 9 height 9
click at [445, 390] on input "checkbox" at bounding box center [449, 386] width 8 height 8
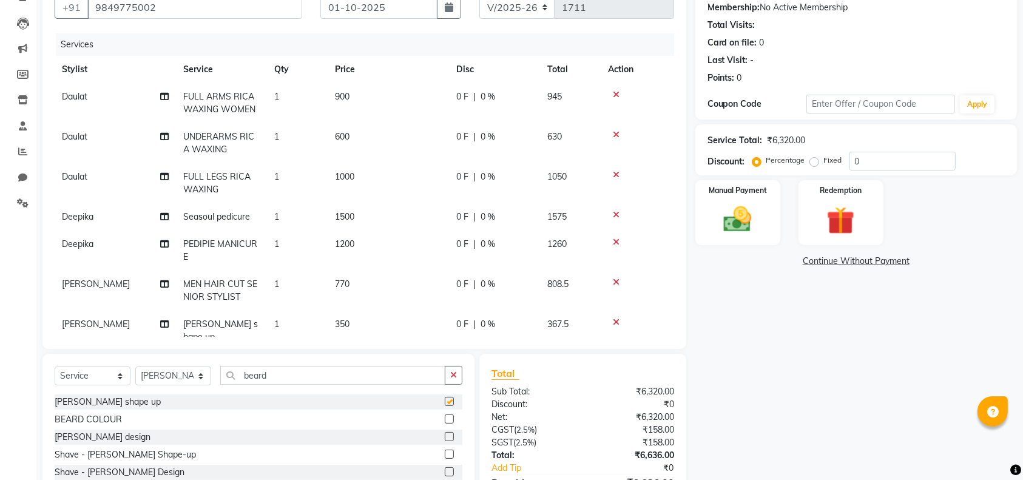
checkbox input "false"
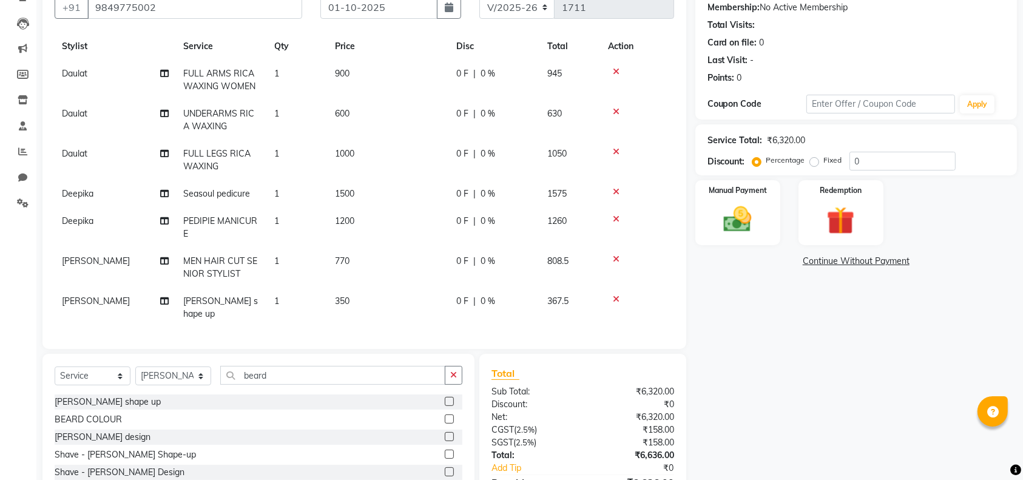
scroll to position [188, 0]
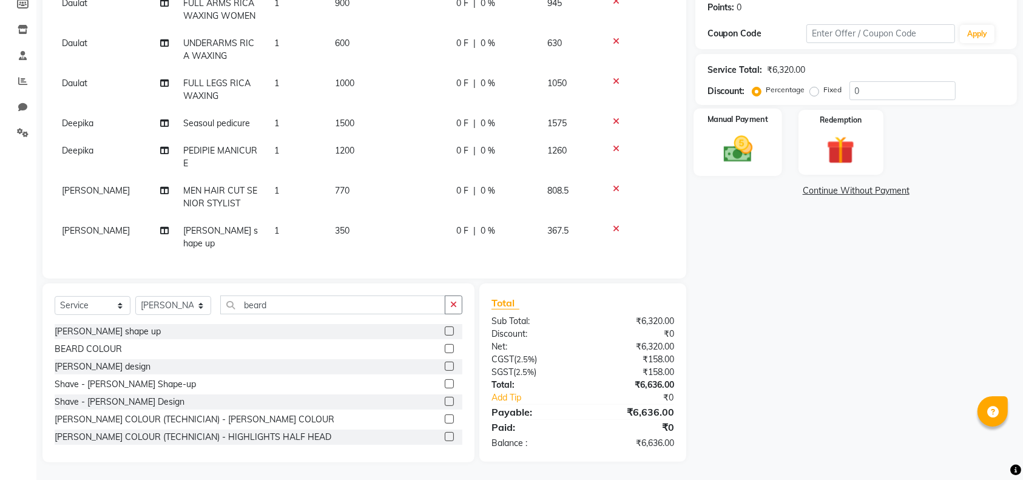
click at [715, 138] on img at bounding box center [737, 148] width 47 height 33
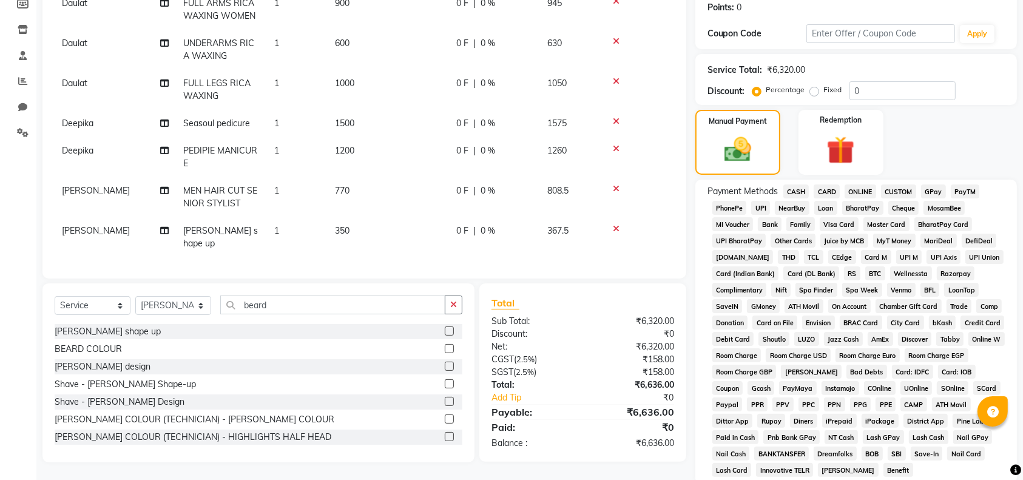
click at [935, 194] on span "GPay" at bounding box center [933, 192] width 25 height 14
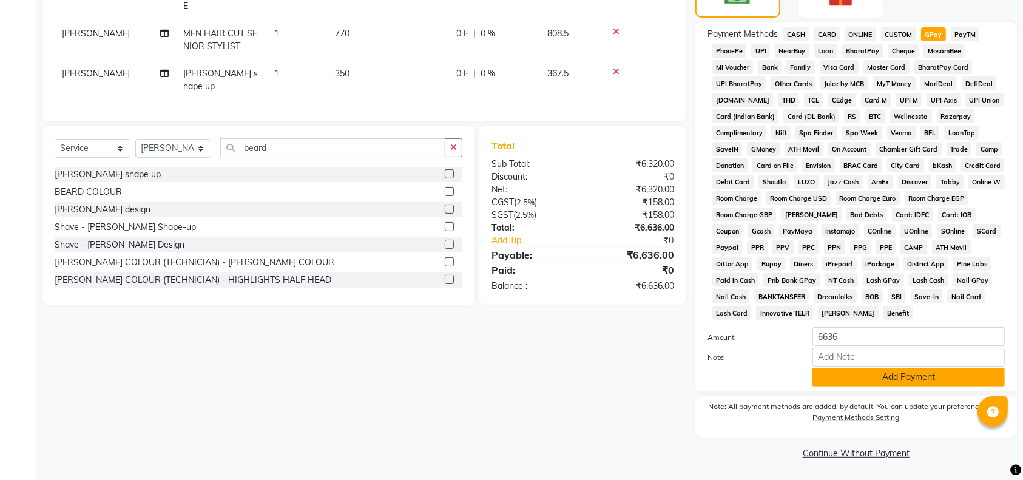
click at [855, 375] on button "Add Payment" at bounding box center [909, 377] width 192 height 19
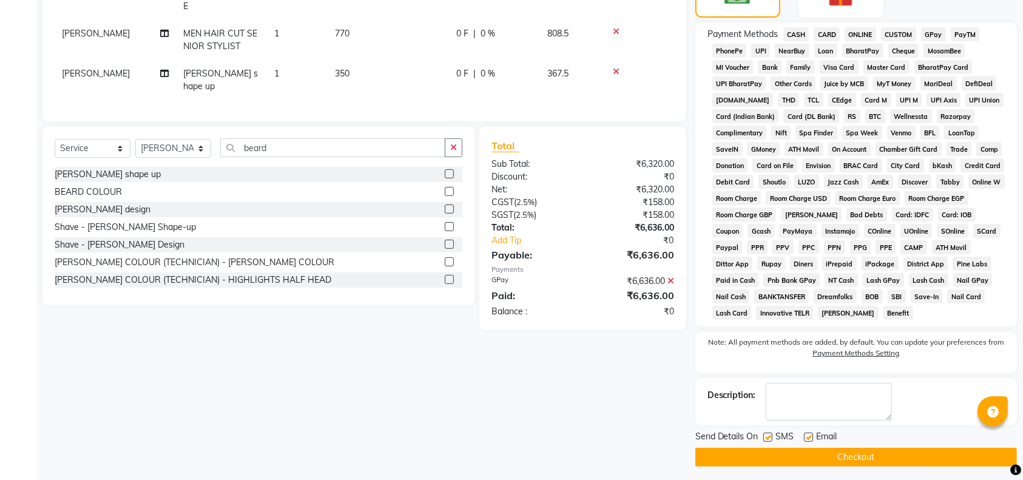
click at [866, 461] on button "Checkout" at bounding box center [857, 457] width 322 height 19
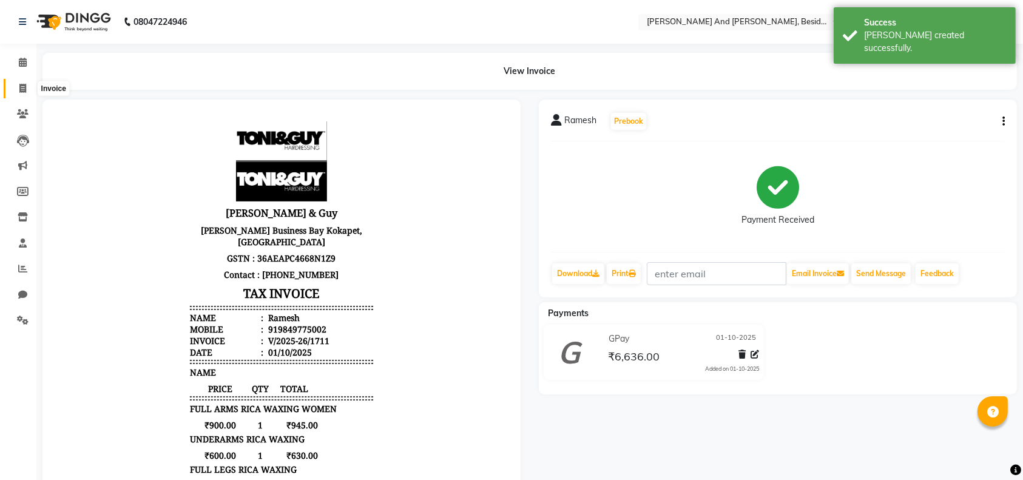
click at [19, 89] on icon at bounding box center [22, 88] width 7 height 9
select select "service"
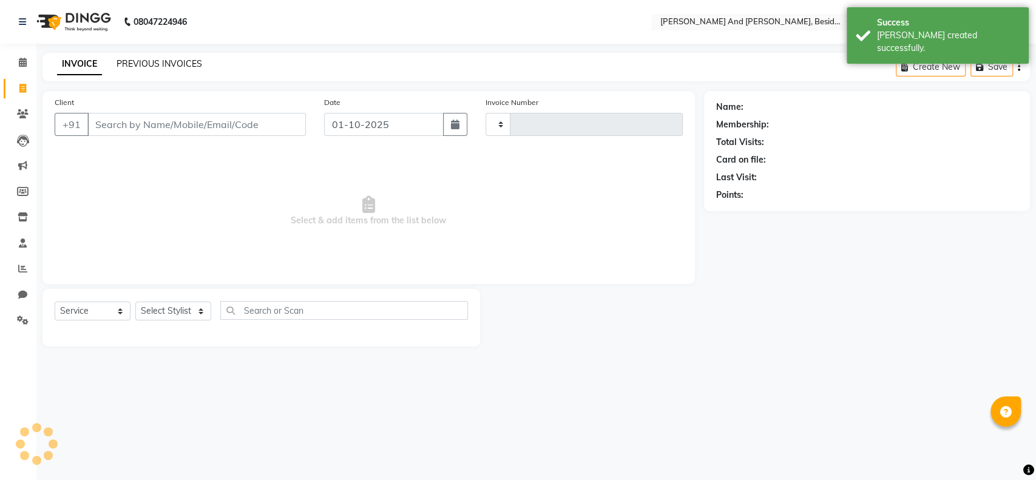
type input "1712"
select select "4907"
click at [183, 63] on link "PREVIOUS INVOICES" at bounding box center [160, 63] width 86 height 11
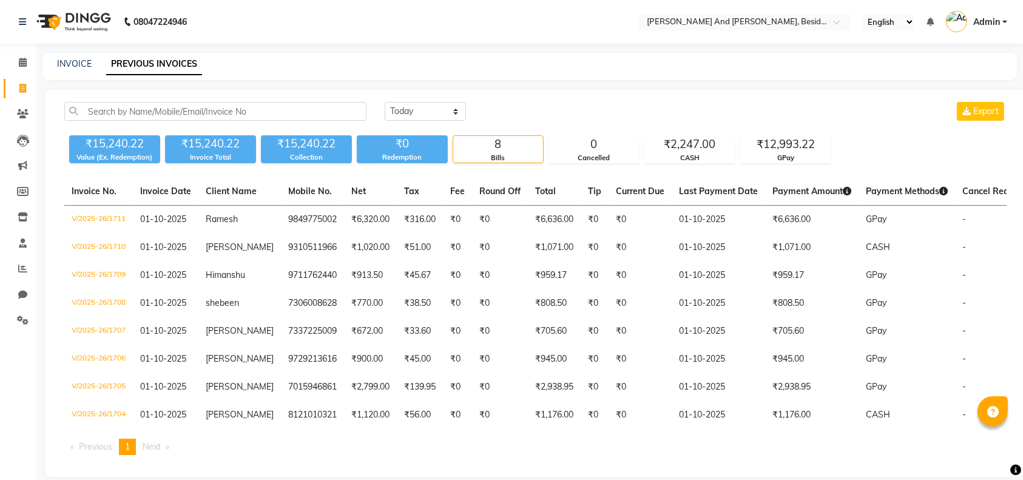
click at [531, 25] on nav "08047224946 Select Location × Tony And Guy, Besides Hp Petrol Bunk Gandipet Roa…" at bounding box center [511, 22] width 1023 height 44
click at [345, 78] on div "INVOICE PREVIOUS INVOICES" at bounding box center [529, 66] width 975 height 27
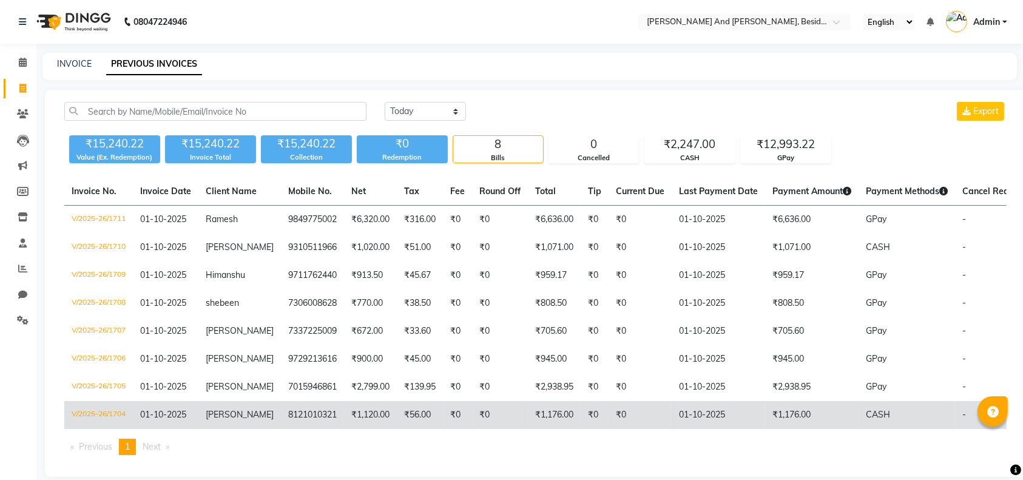
click at [286, 421] on td "8121010321" at bounding box center [312, 415] width 63 height 28
click at [284, 425] on td "8121010321" at bounding box center [312, 415] width 63 height 28
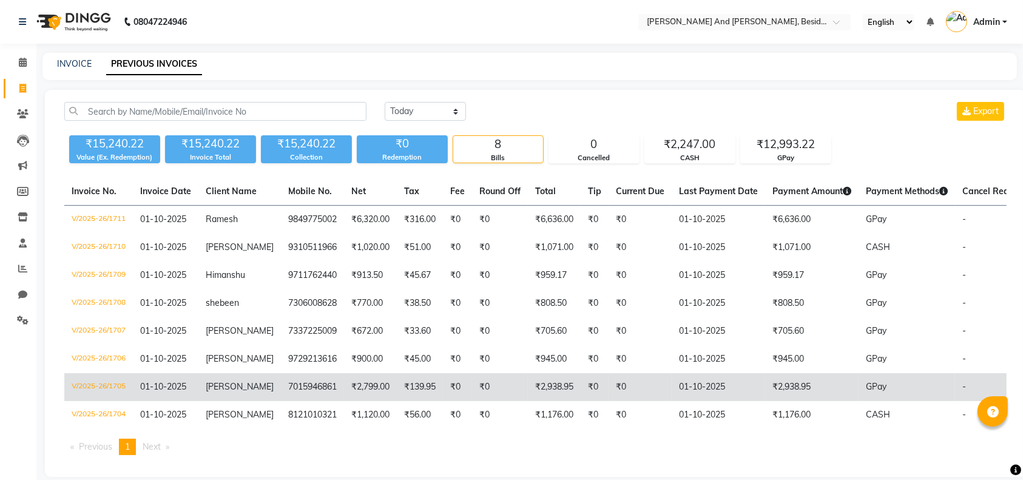
click at [301, 386] on td "7015946861" at bounding box center [312, 387] width 63 height 28
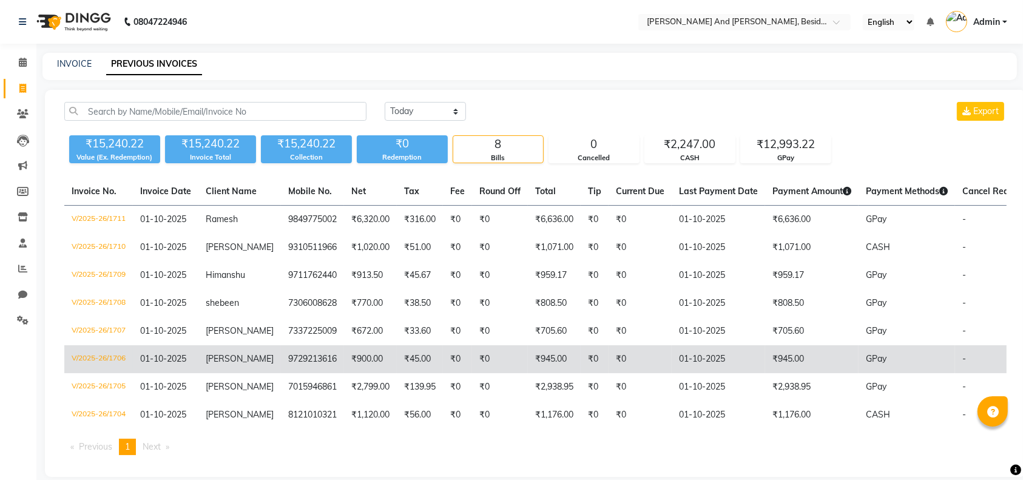
click at [281, 362] on td "9729213616" at bounding box center [312, 359] width 63 height 28
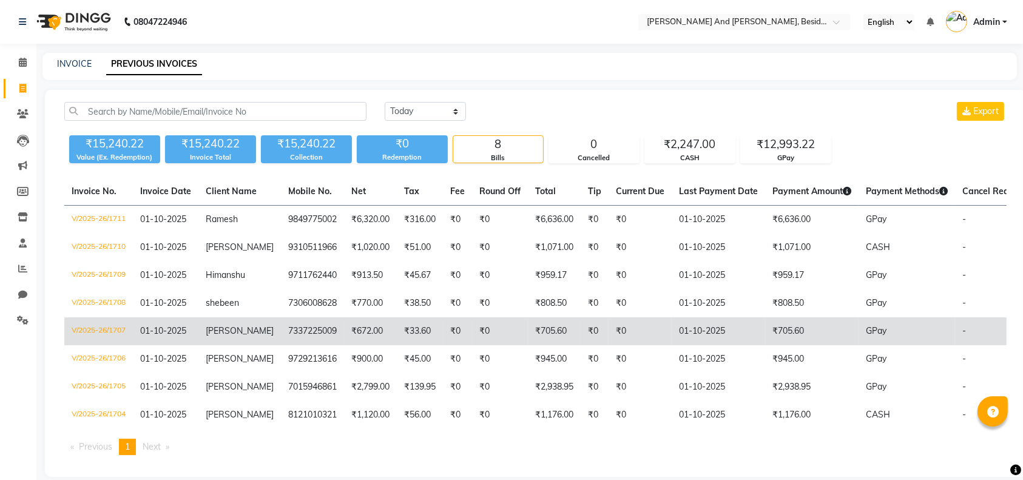
click at [281, 338] on td "7337225009" at bounding box center [312, 331] width 63 height 28
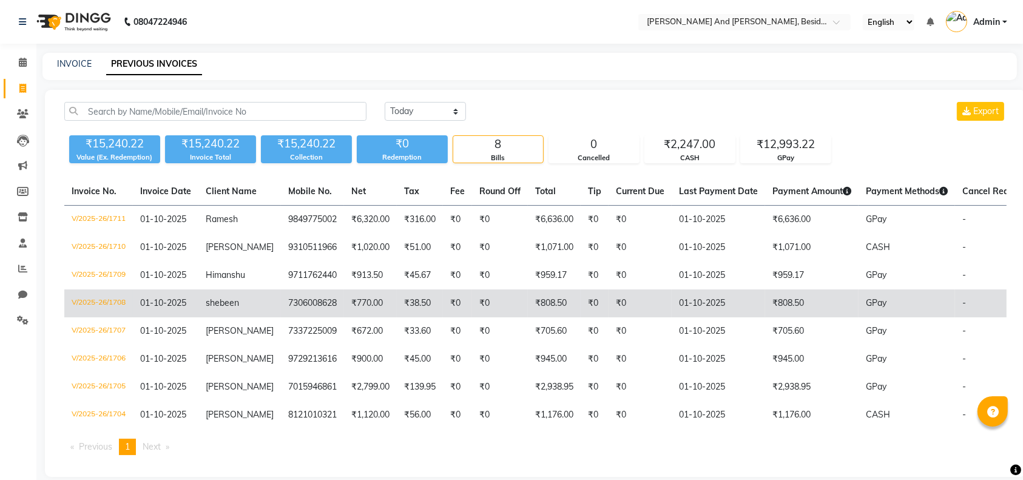
click at [344, 313] on td "₹770.00" at bounding box center [370, 304] width 53 height 28
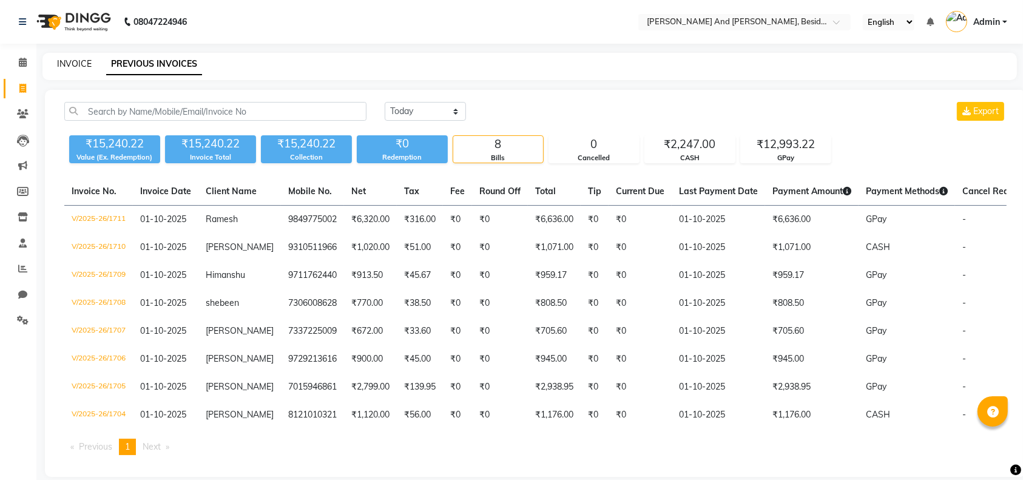
click at [67, 62] on link "INVOICE" at bounding box center [74, 63] width 35 height 11
select select "4907"
select select "service"
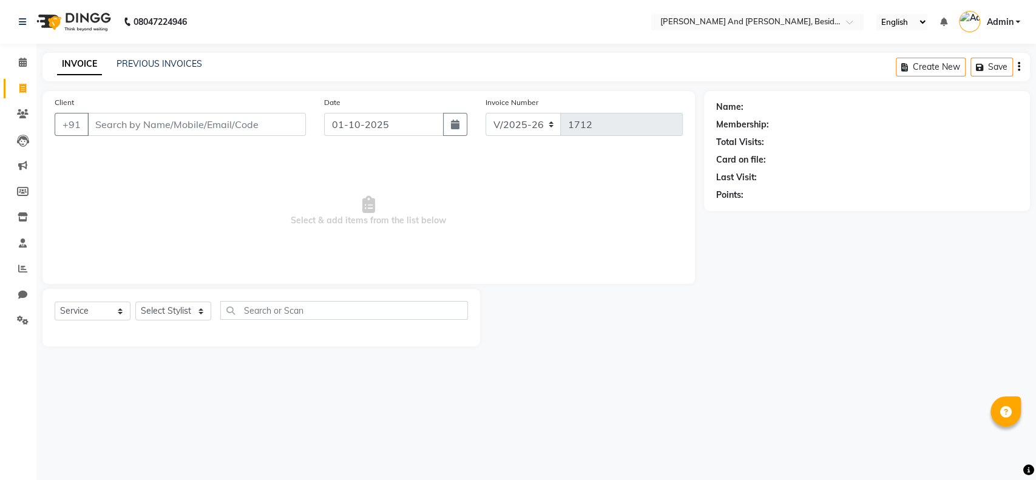
click at [121, 131] on input "Client" at bounding box center [196, 124] width 219 height 23
type input "9030638815"
click at [256, 127] on span "Add Client" at bounding box center [275, 124] width 48 height 12
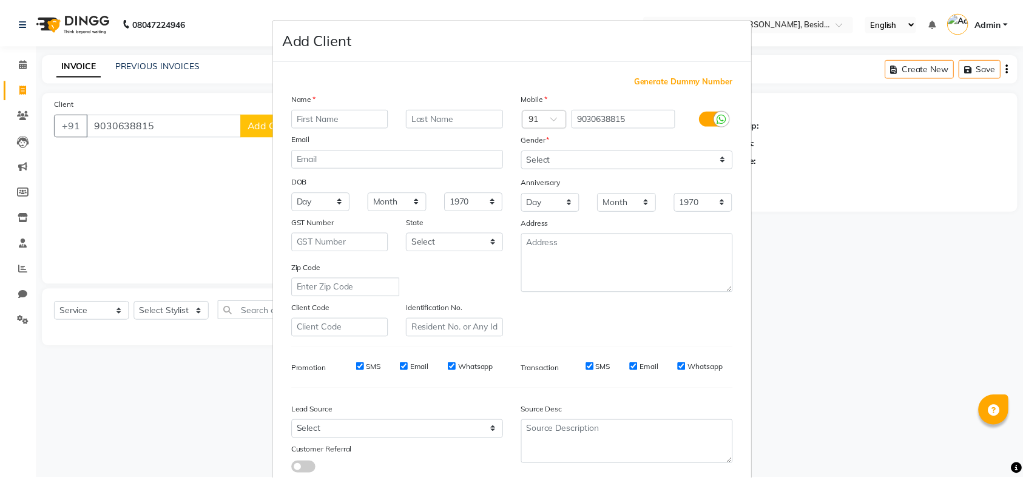
scroll to position [78, 0]
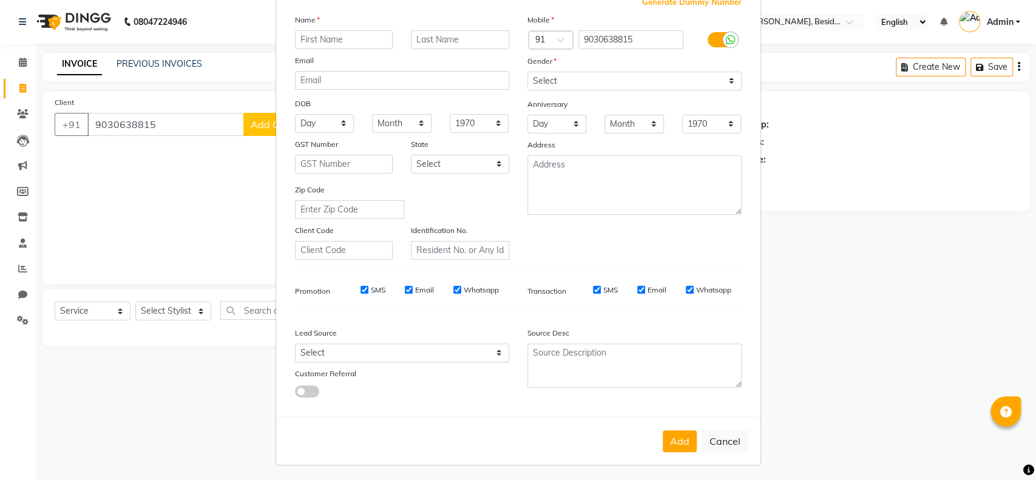
click at [332, 42] on input "text" at bounding box center [344, 39] width 98 height 19
type input "s"
type input "Sravan"
click at [542, 78] on select "Select Male Female Other Prefer Not To Say" at bounding box center [635, 81] width 214 height 19
select select "male"
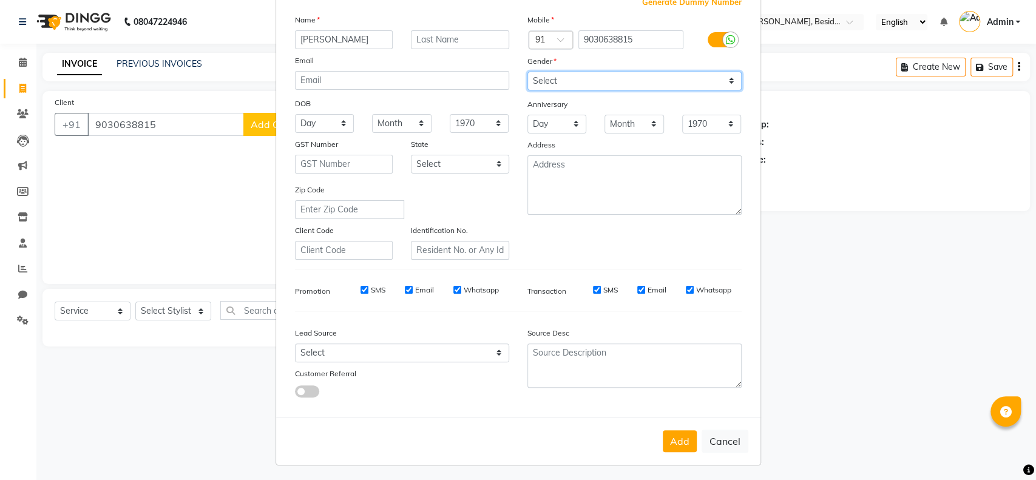
click at [528, 72] on select "Select Male Female Other Prefer Not To Say" at bounding box center [635, 81] width 214 height 19
click at [670, 437] on button "Add" at bounding box center [680, 441] width 34 height 22
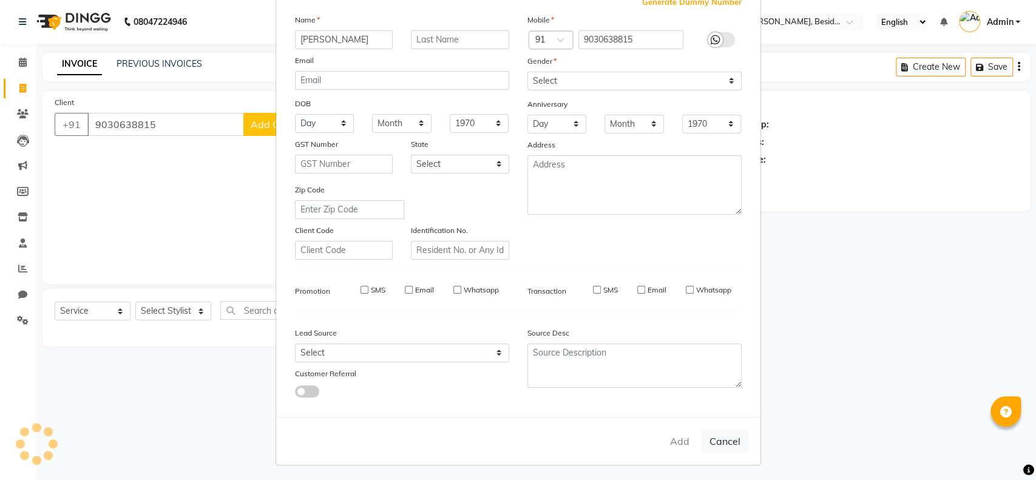
select select
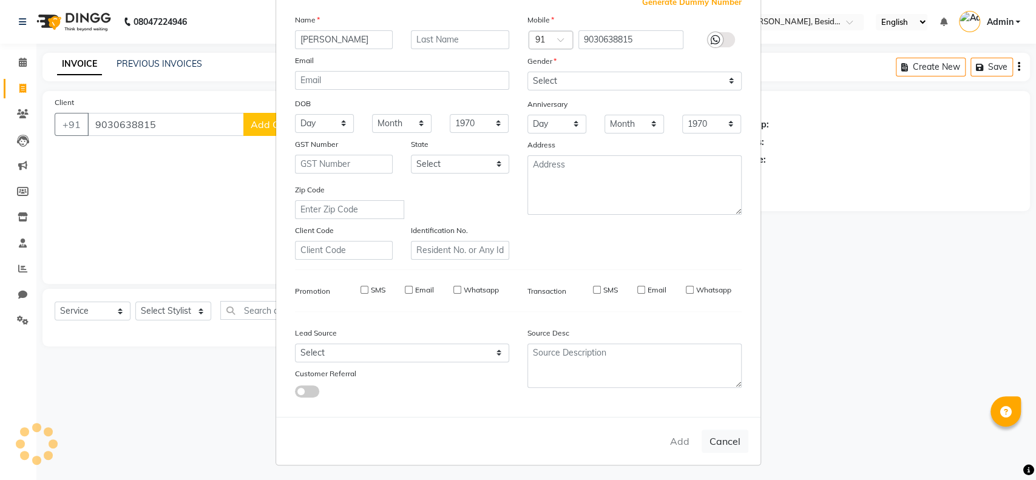
select select
checkbox input "false"
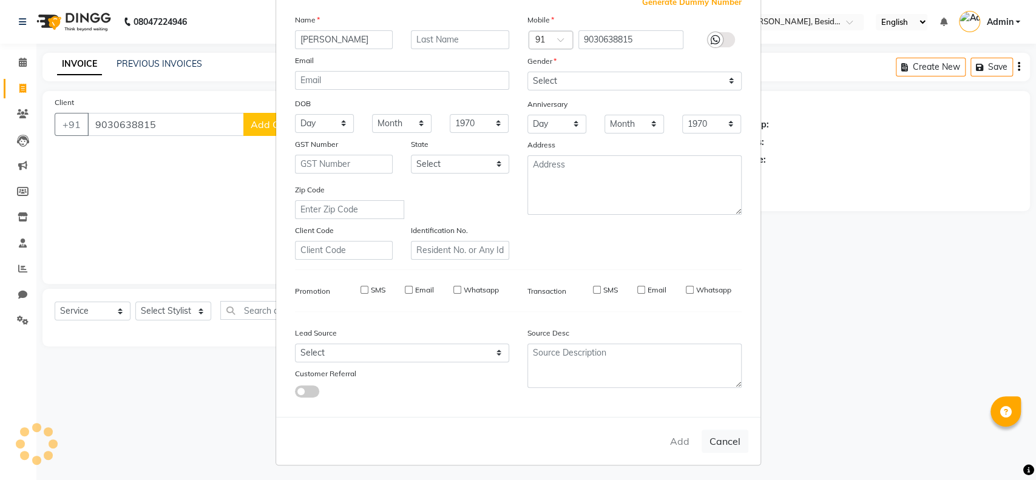
checkbox input "false"
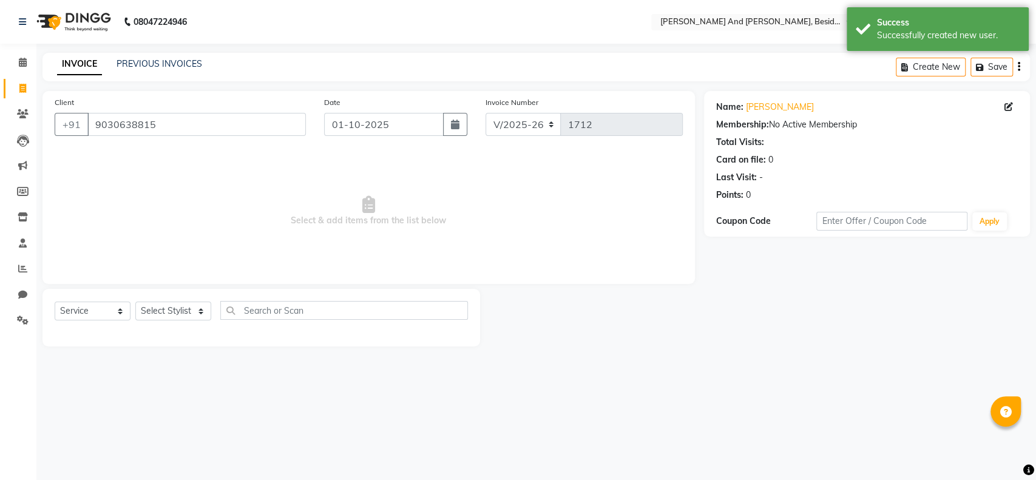
click at [197, 323] on div "Select Service Product Membership Package Voucher Prepaid Gift Card Select Styl…" at bounding box center [261, 315] width 413 height 29
click at [197, 316] on select "Select Stylist Ali Daulat Deepika Dheepika mngr Rajveer Sanib Saifi Savej Shail…" at bounding box center [173, 311] width 76 height 19
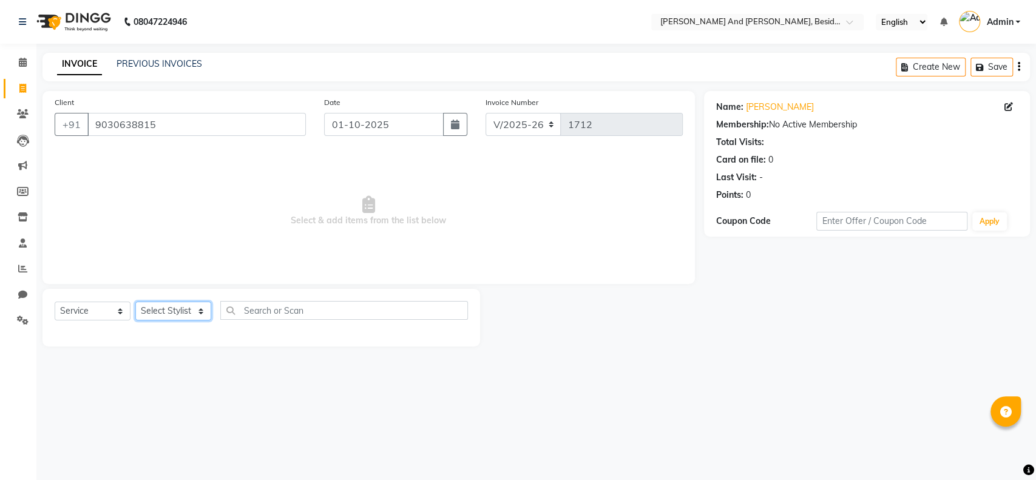
select select "76440"
click at [135, 302] on select "Select Stylist Ali Daulat Deepika Dheepika mngr Rajveer Sanib Saifi Savej Shail…" at bounding box center [173, 311] width 76 height 19
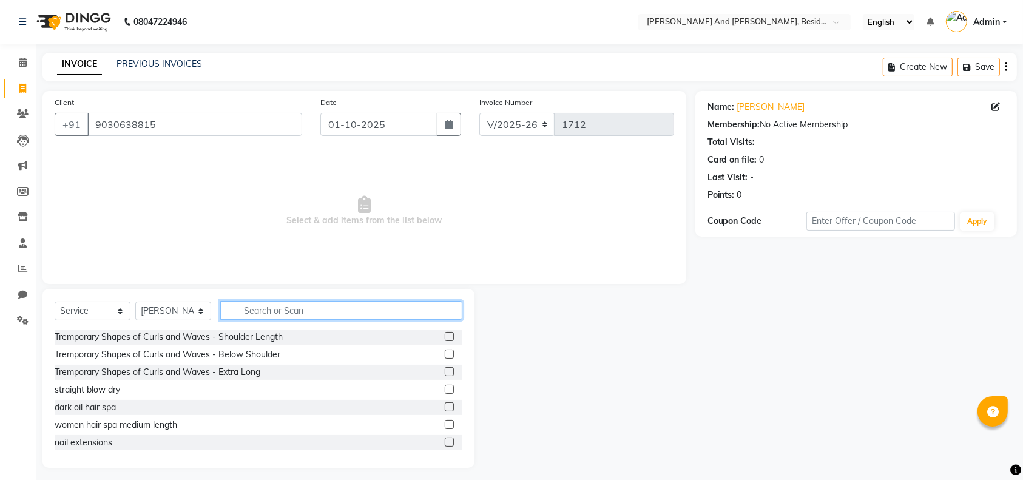
click at [261, 305] on input "text" at bounding box center [341, 310] width 242 height 19
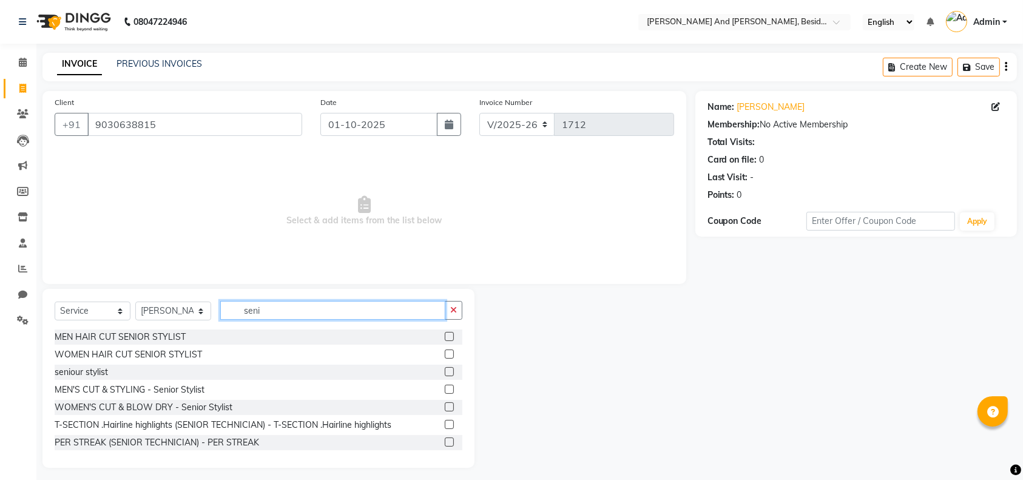
type input "seni"
click at [445, 333] on label at bounding box center [449, 336] width 9 height 9
click at [445, 333] on input "checkbox" at bounding box center [449, 337] width 8 height 8
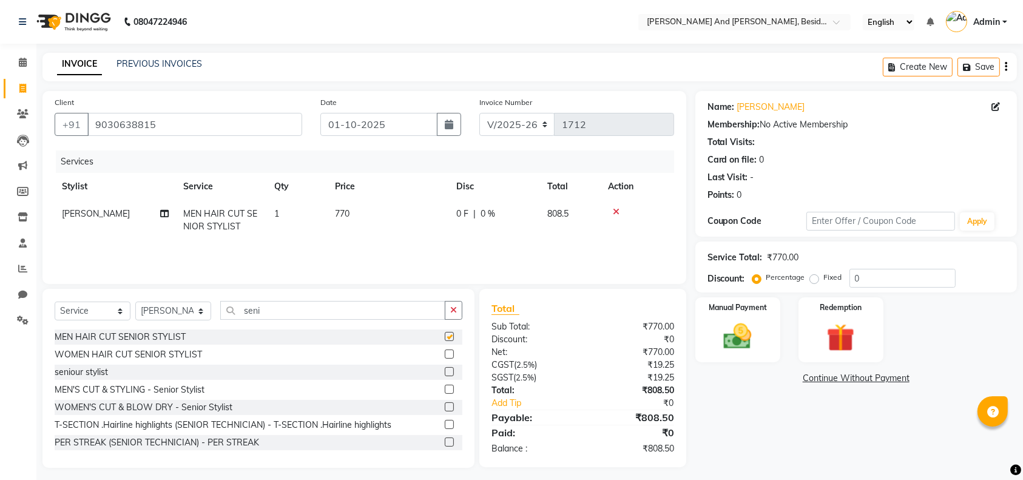
checkbox input "false"
click at [730, 337] on img at bounding box center [737, 336] width 47 height 33
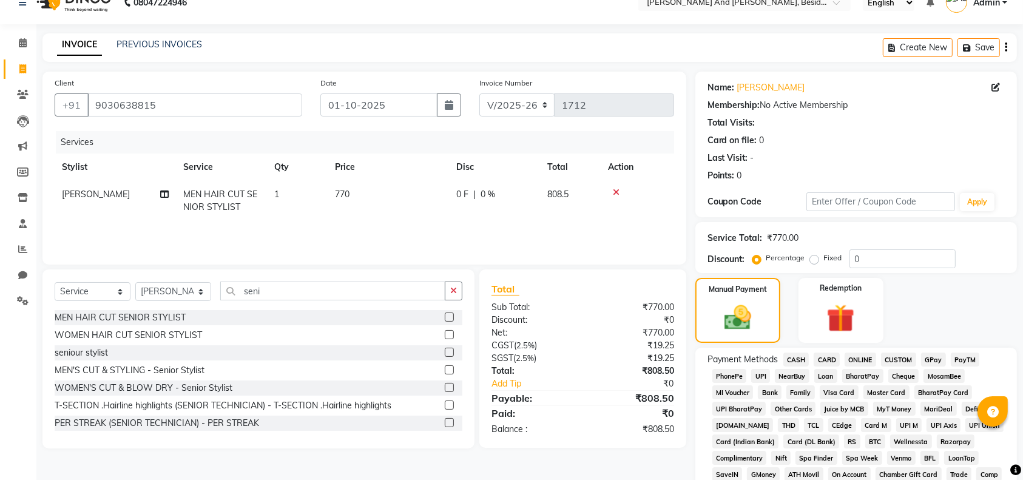
scroll to position [20, 0]
click at [930, 365] on span "GPay" at bounding box center [933, 359] width 25 height 14
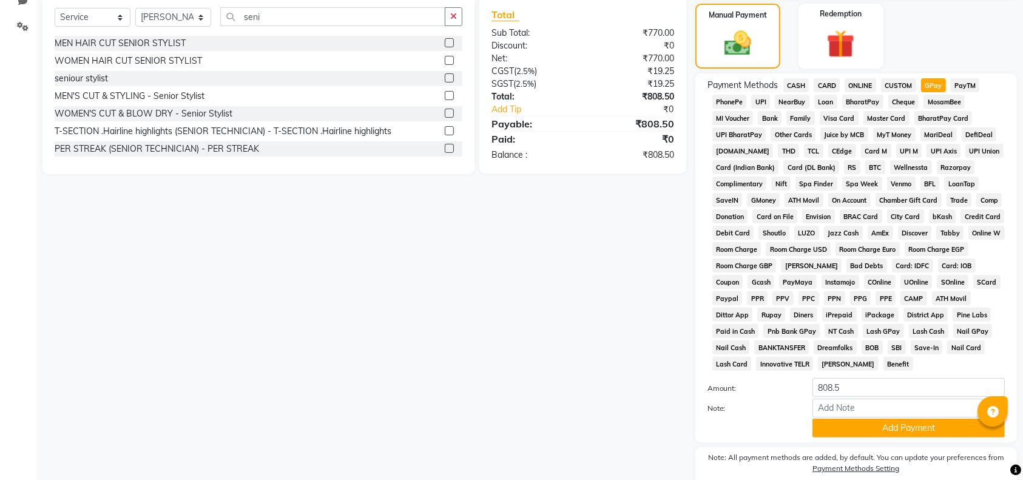
scroll to position [328, 0]
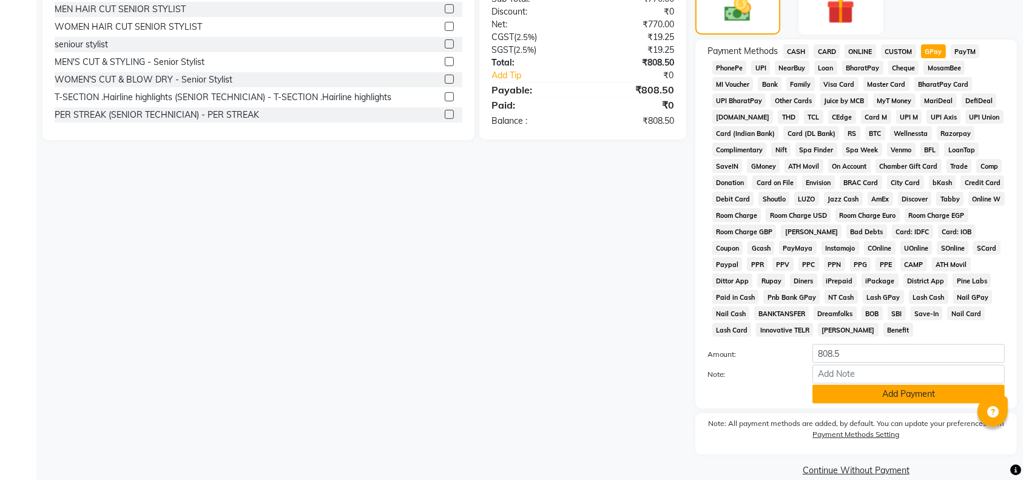
click at [880, 402] on button "Add Payment" at bounding box center [909, 394] width 192 height 19
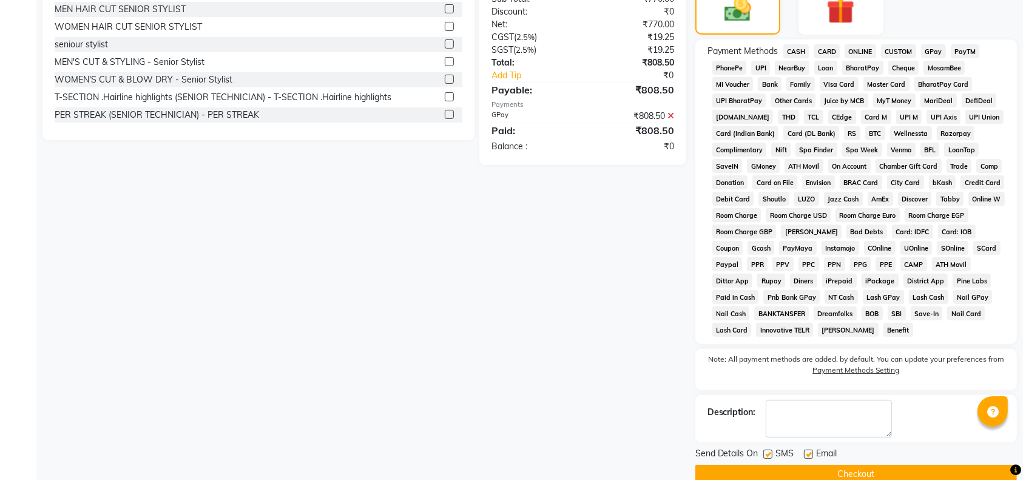
scroll to position [350, 0]
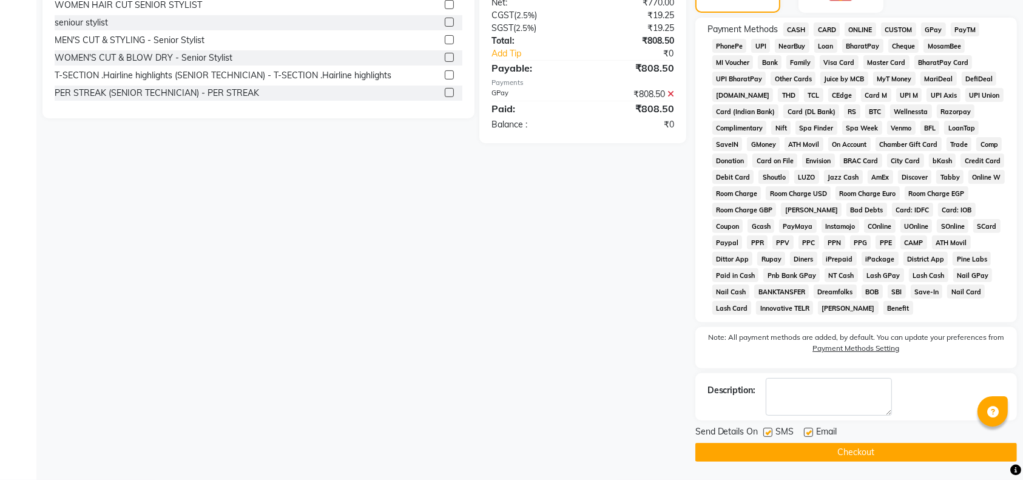
click at [835, 458] on button "Checkout" at bounding box center [857, 452] width 322 height 19
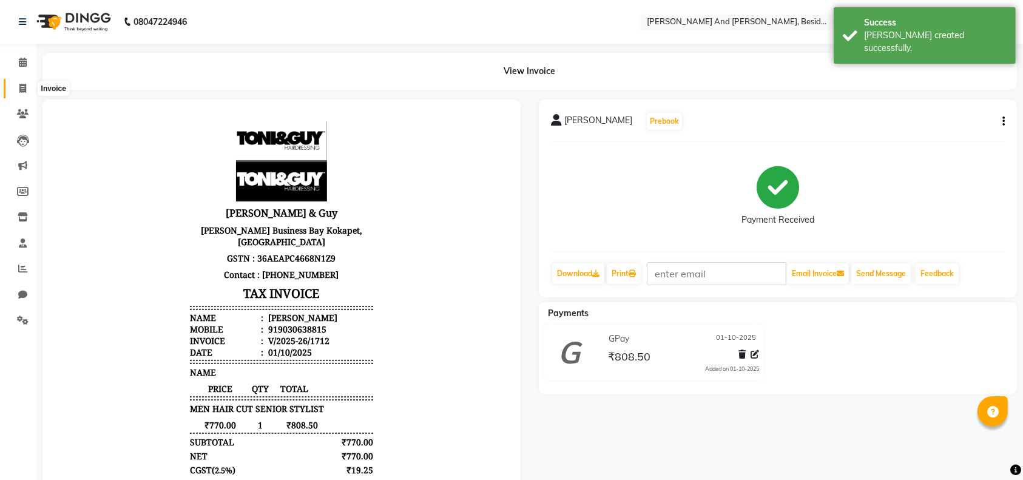
click at [19, 87] on icon at bounding box center [22, 88] width 7 height 9
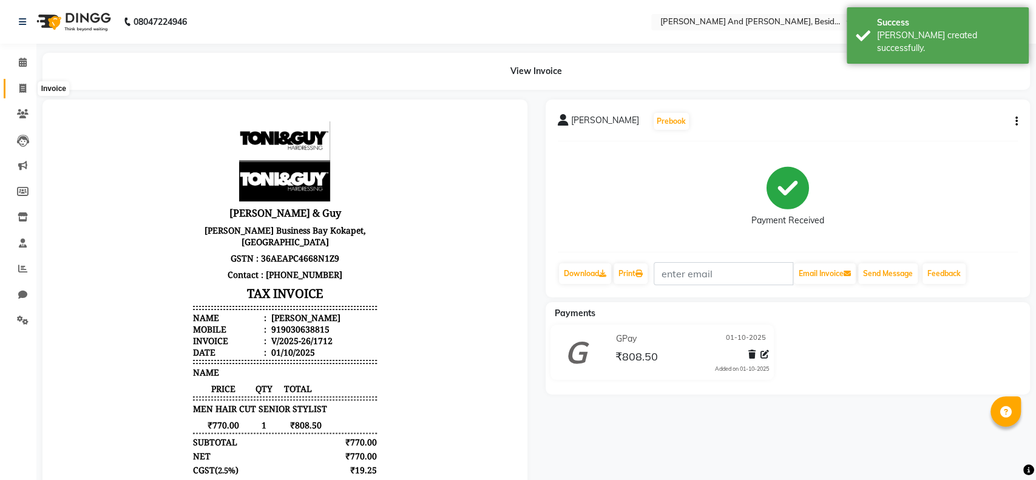
select select "4907"
select select "service"
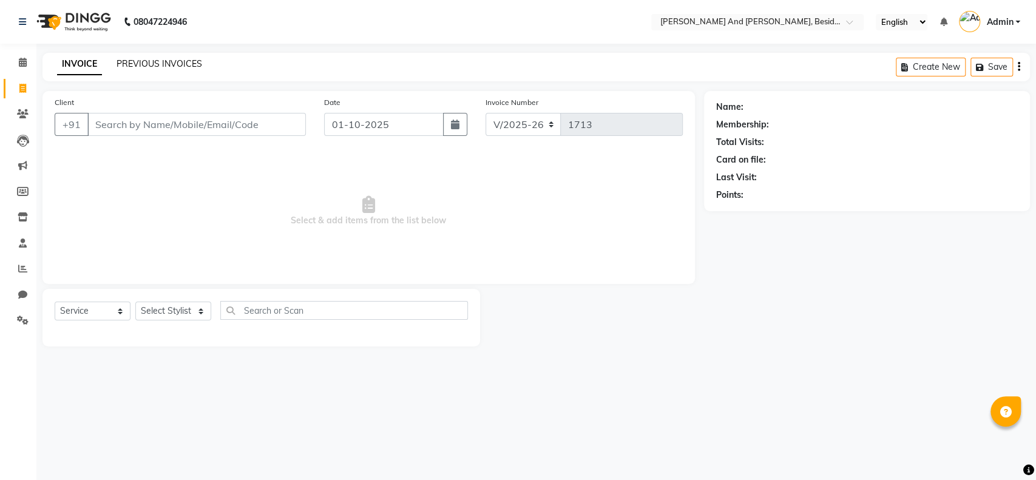
click at [151, 64] on link "PREVIOUS INVOICES" at bounding box center [160, 63] width 86 height 11
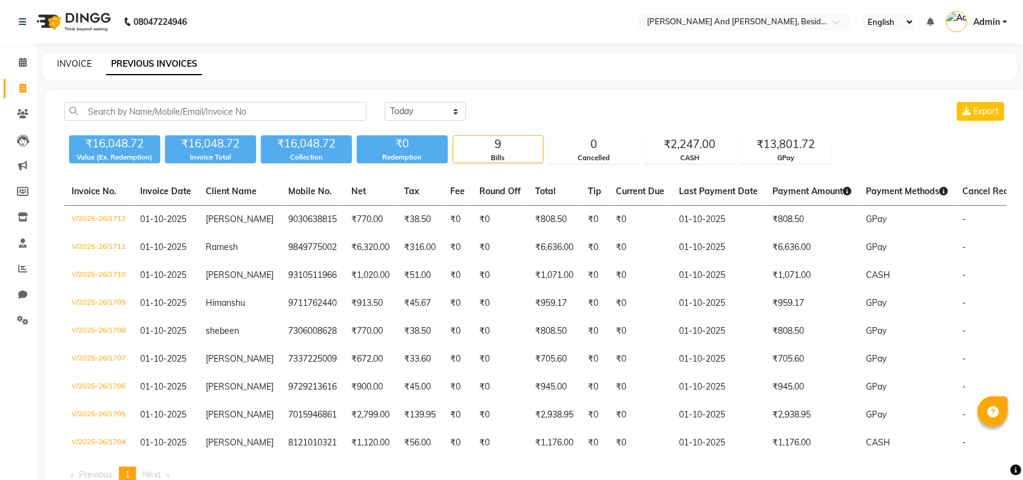
click at [78, 64] on link "INVOICE" at bounding box center [74, 63] width 35 height 11
select select "4907"
select select "service"
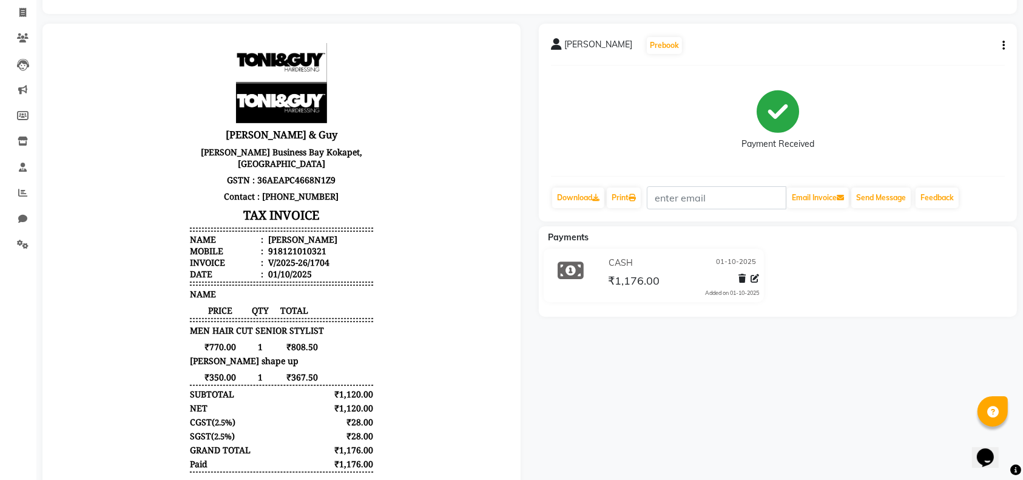
scroll to position [77, 0]
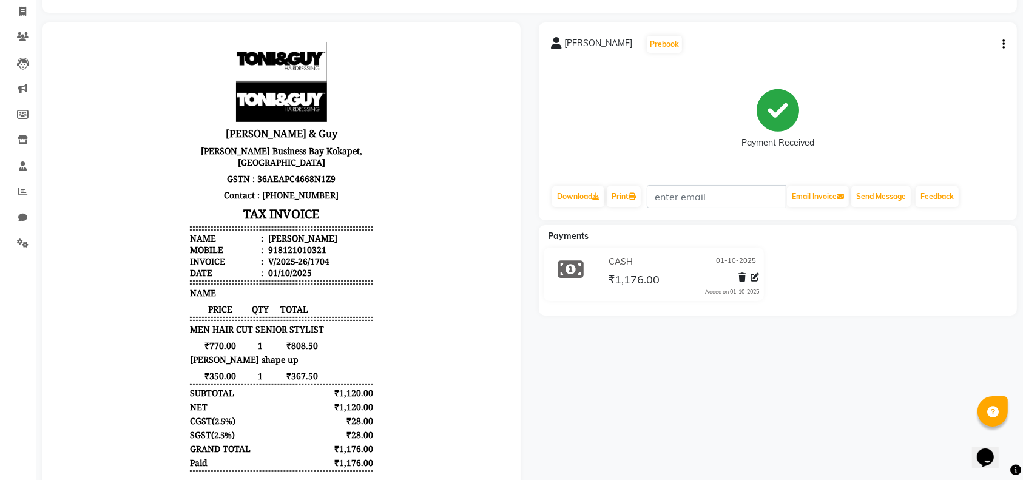
click at [1003, 45] on icon "button" at bounding box center [1004, 44] width 2 height 1
click at [960, 44] on div "Edit Item Staff" at bounding box center [943, 44] width 83 height 15
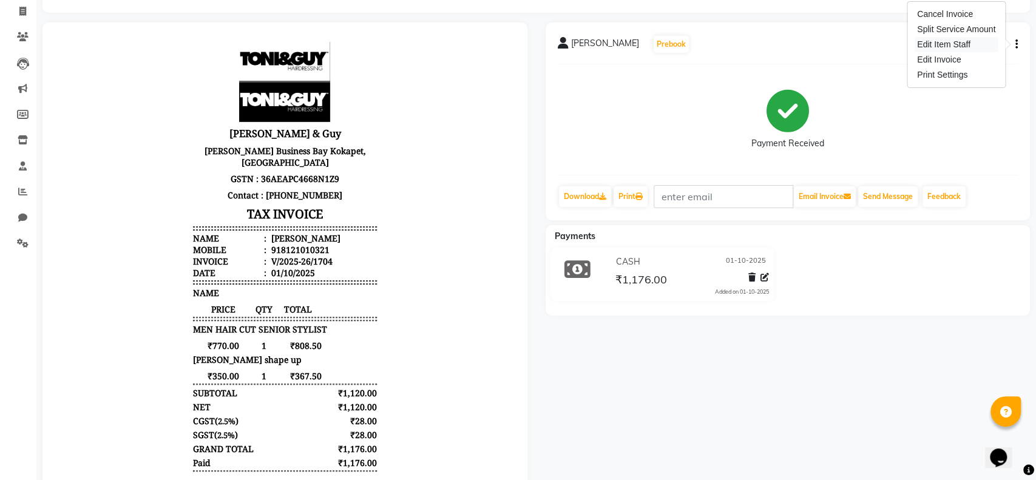
select select
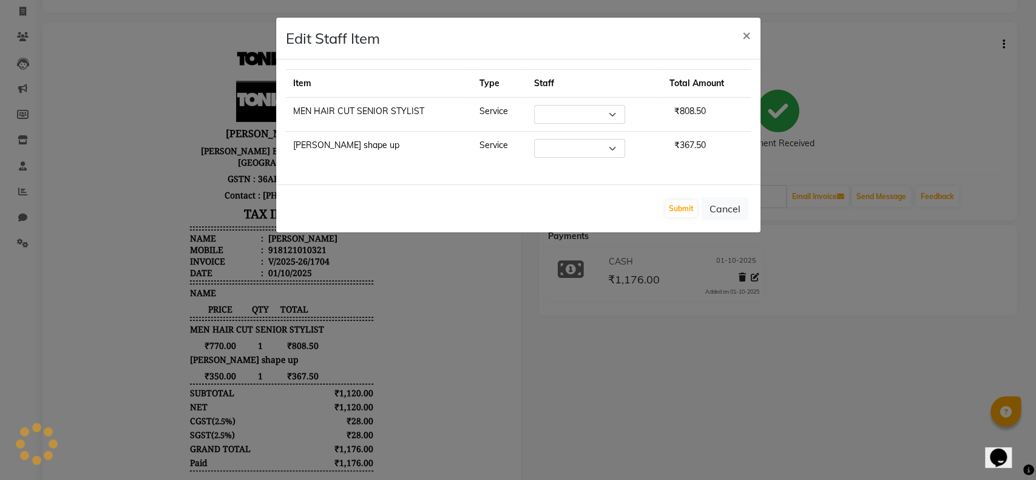
select select "76440"
click at [751, 36] on button "×" at bounding box center [747, 35] width 28 height 34
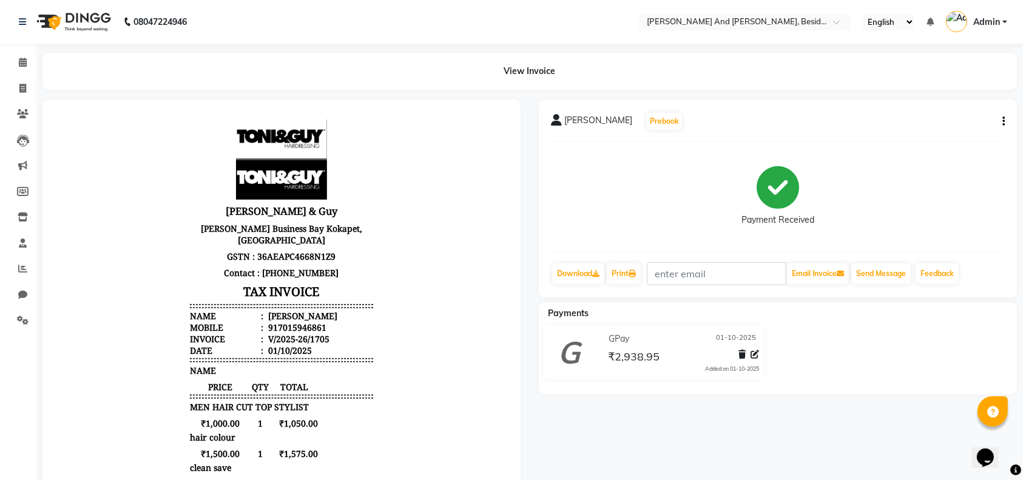
click at [1003, 122] on icon "button" at bounding box center [1004, 121] width 2 height 1
click at [957, 127] on div "Edit Item Staff" at bounding box center [943, 121] width 83 height 15
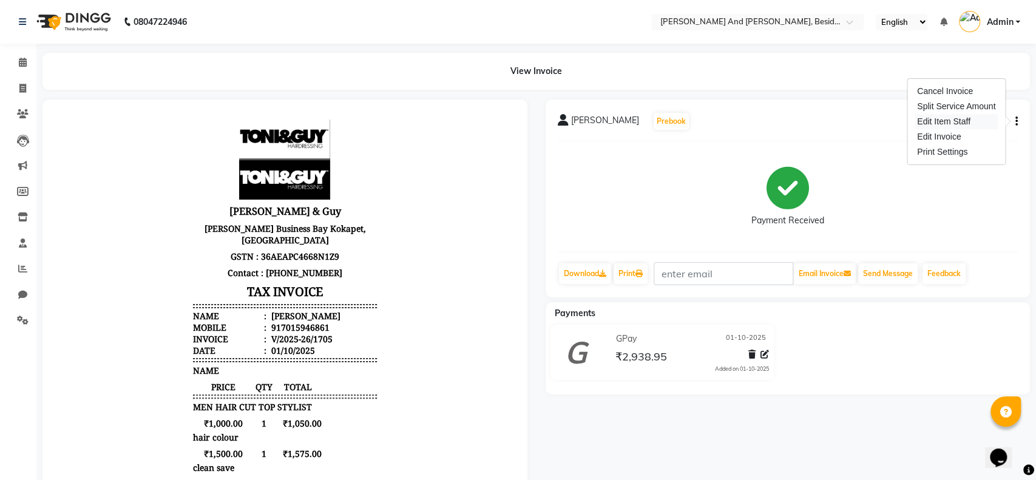
select select
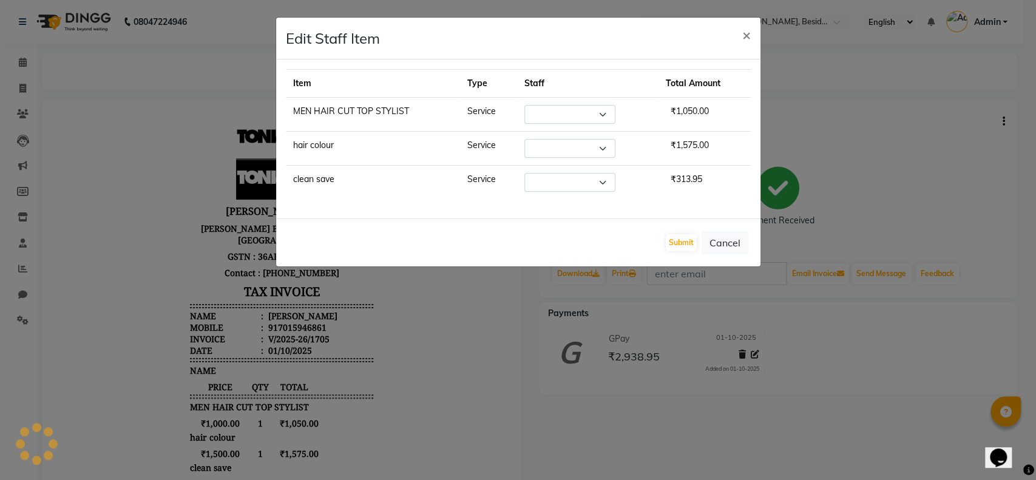
select select "86129"
select select "76440"
click at [742, 36] on span "×" at bounding box center [746, 34] width 8 height 18
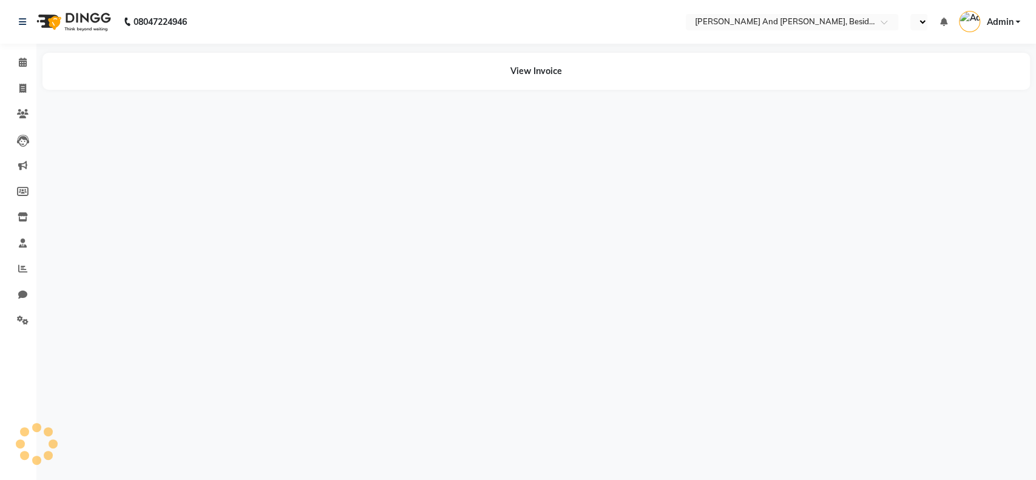
select select "en"
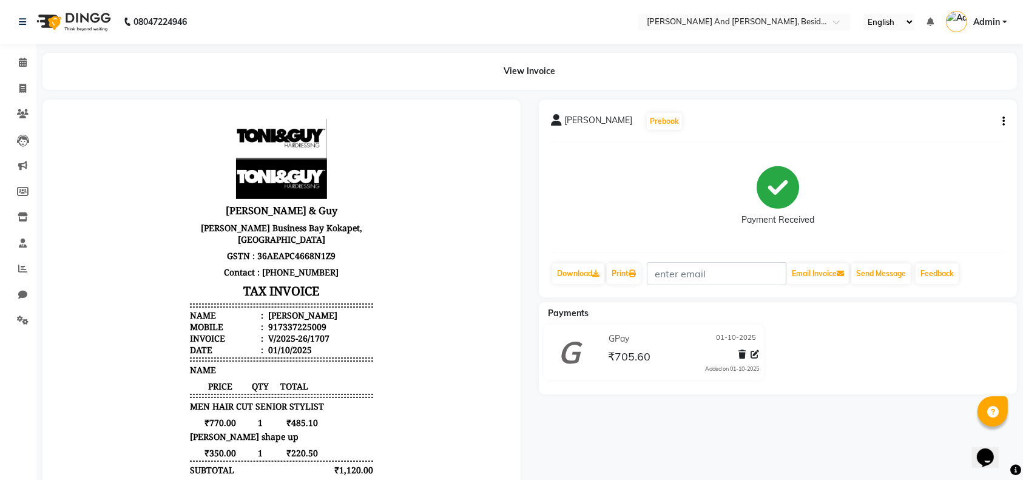
scroll to position [43, 0]
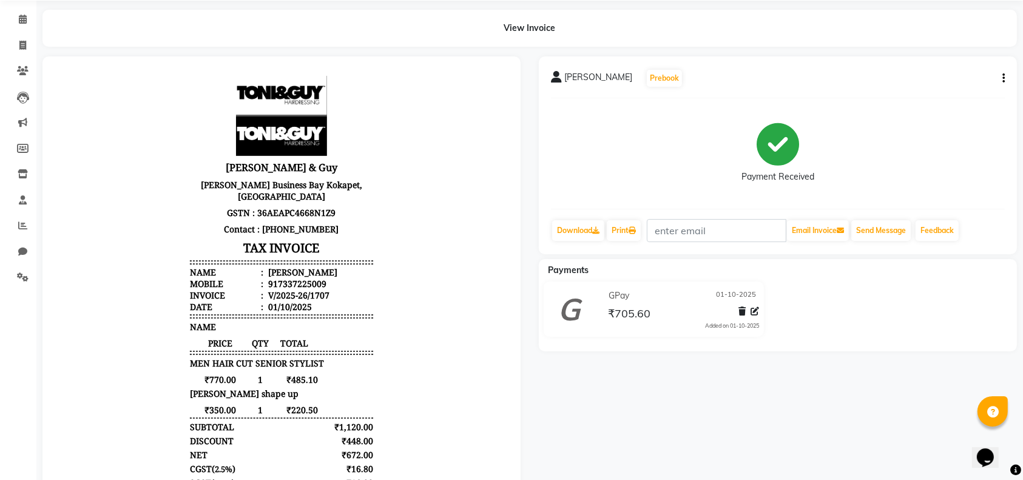
click at [1003, 79] on icon "button" at bounding box center [1004, 78] width 2 height 1
click at [961, 81] on div "Edit Item Staff" at bounding box center [943, 78] width 83 height 15
select select
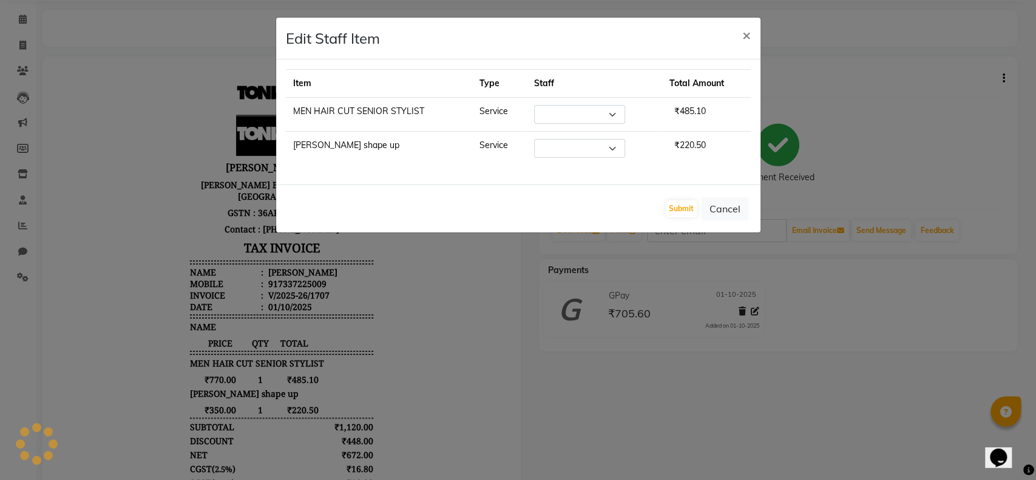
select select "69664"
click at [743, 36] on span "×" at bounding box center [746, 34] width 8 height 18
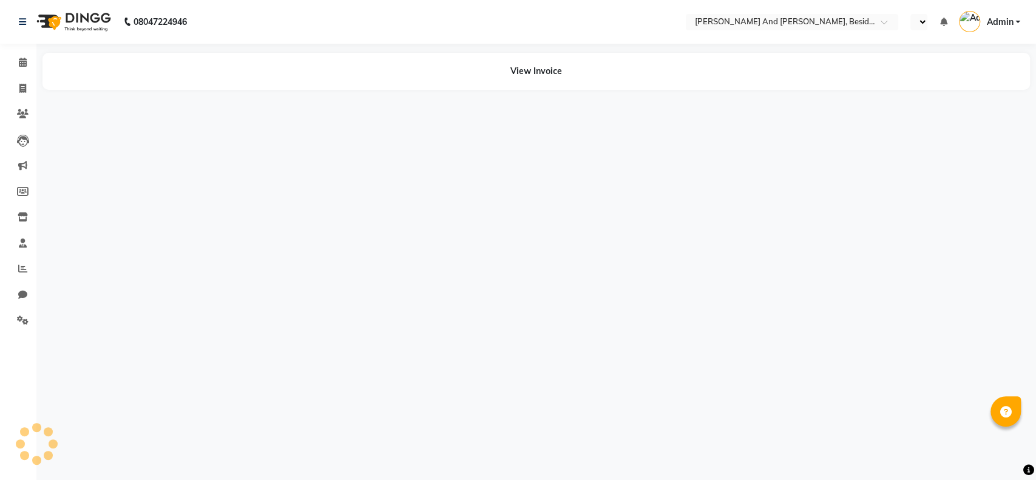
select select "en"
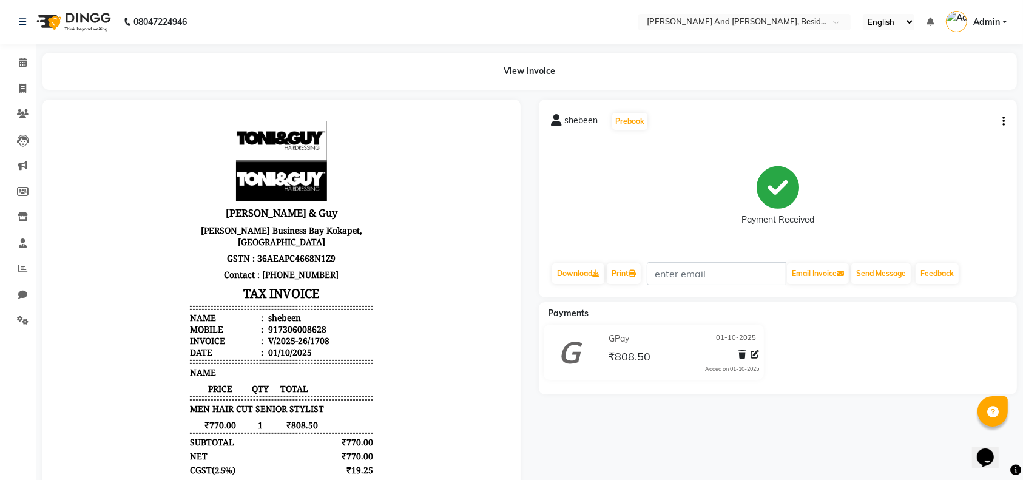
scroll to position [10, 0]
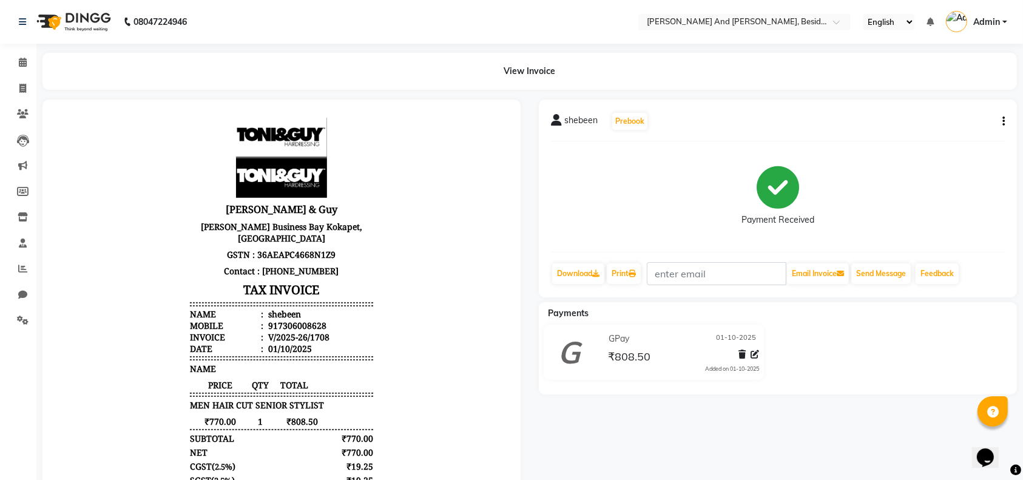
click at [1003, 122] on icon "button" at bounding box center [1004, 121] width 2 height 1
click at [962, 121] on div "Edit Item Staff" at bounding box center [943, 121] width 83 height 15
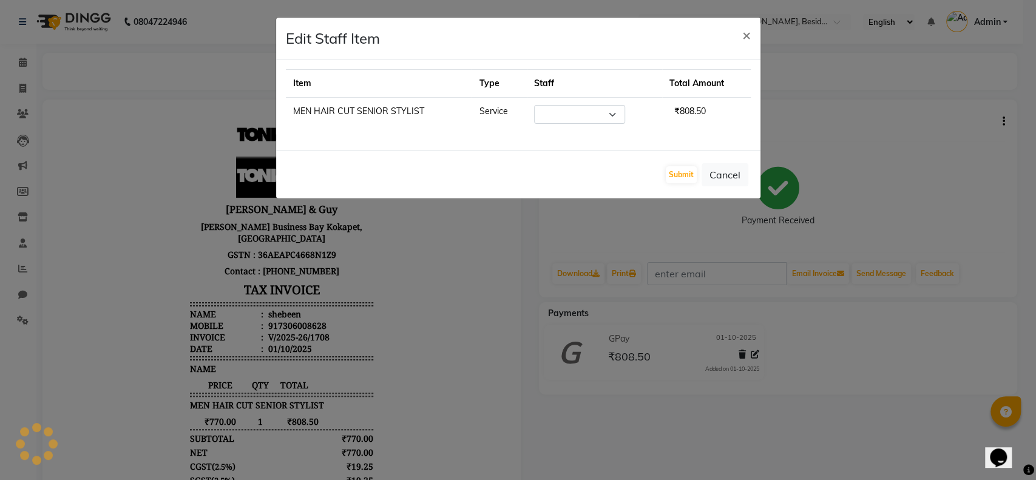
select select "69664"
click at [738, 40] on button "×" at bounding box center [747, 35] width 28 height 34
